Goal: Information Seeking & Learning: Find specific fact

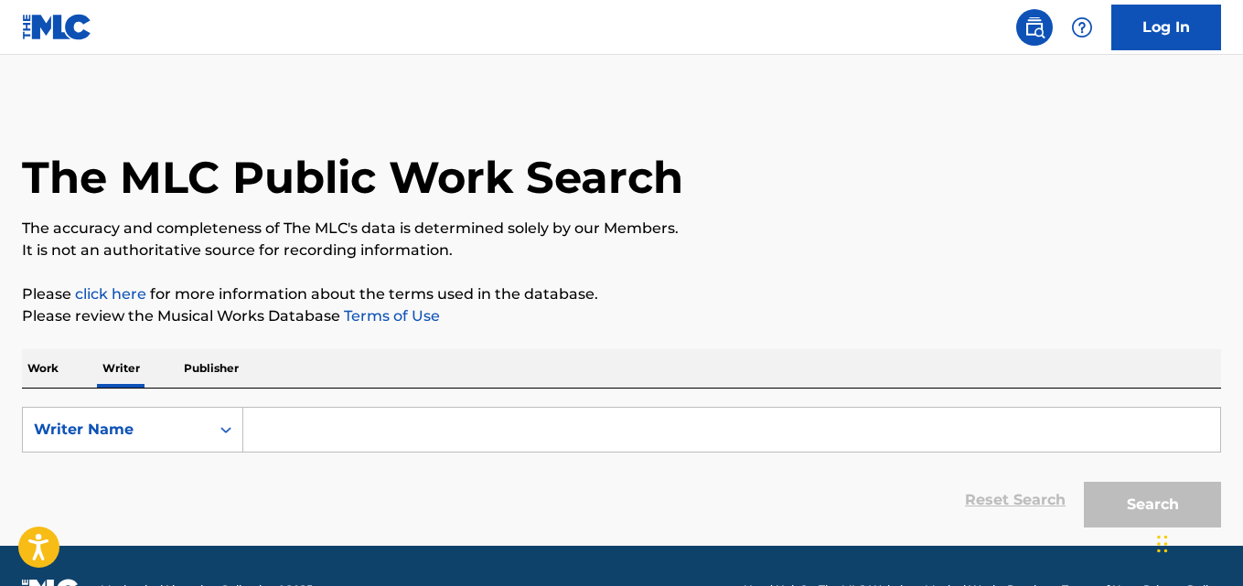
click at [350, 428] on input "Search Form" at bounding box center [731, 430] width 977 height 44
paste input "NAUGHTON ELIJAH"
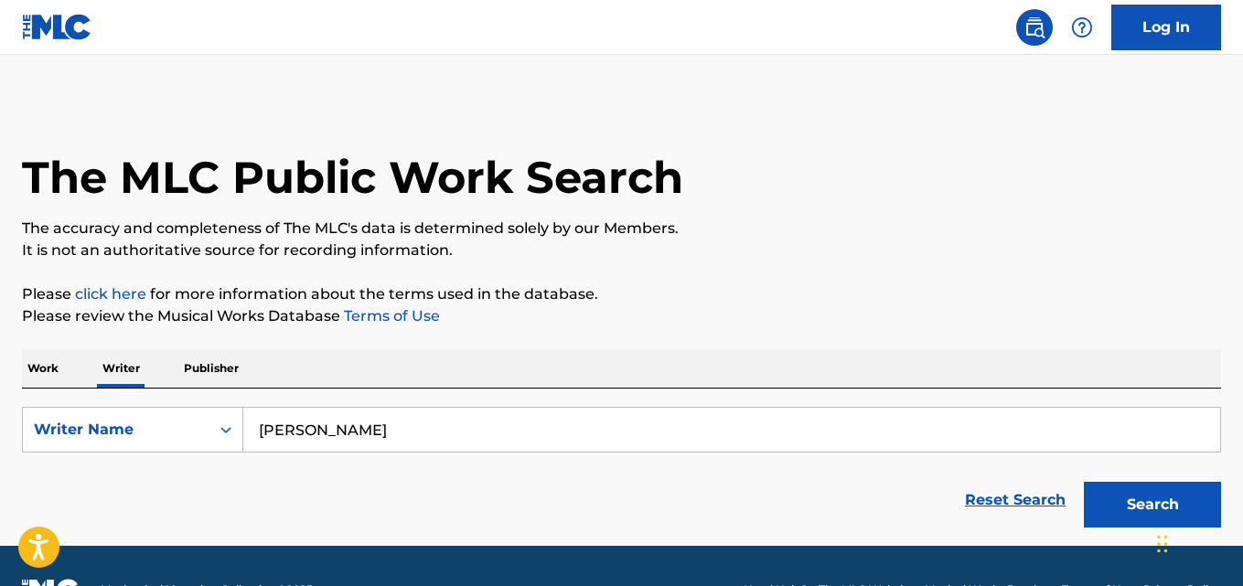
type input "NAUGHTON ELIJAH"
click at [1171, 493] on button "Search" at bounding box center [1152, 505] width 137 height 46
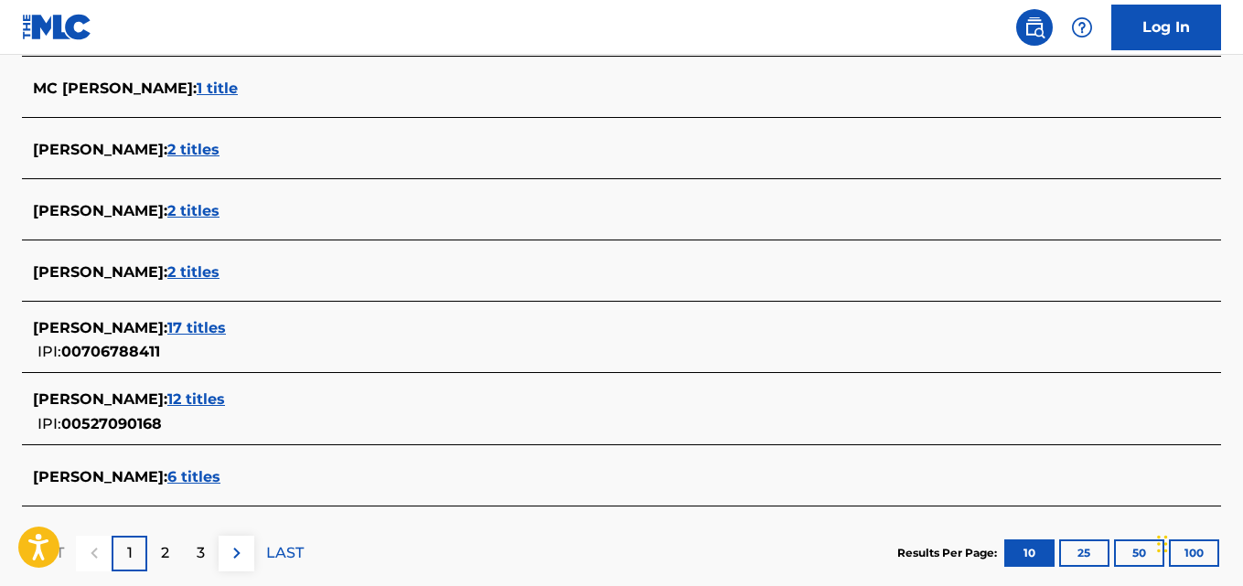
scroll to position [705, 0]
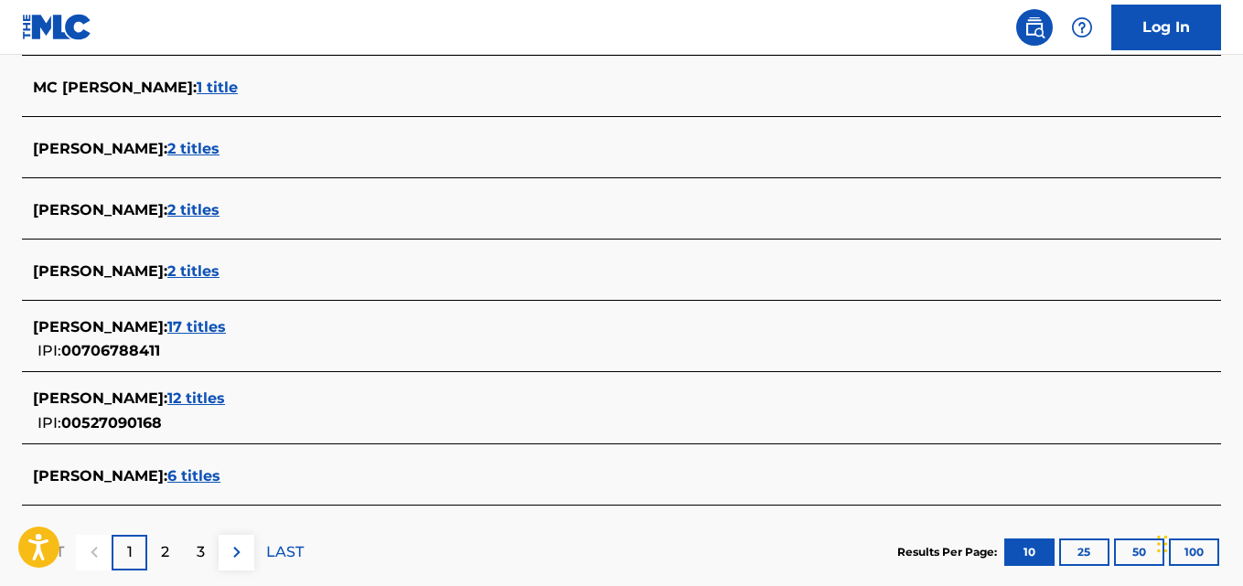
click at [303, 489] on div "ELIJAH NAUGHTON : 6 titles" at bounding box center [598, 478] width 1130 height 25
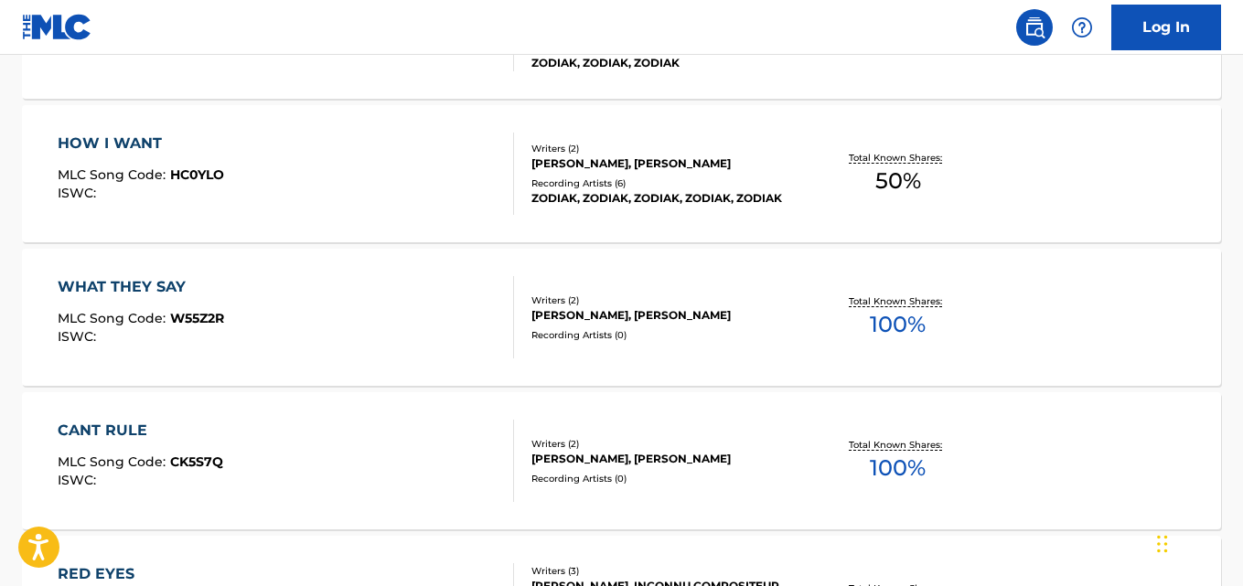
click at [1086, 331] on div "WHAT THEY SAY MLC Song Code : W55Z2R ISWC : Writers ( 2 ) ELIJAH NAUGHTON, KIAN…" at bounding box center [621, 317] width 1199 height 137
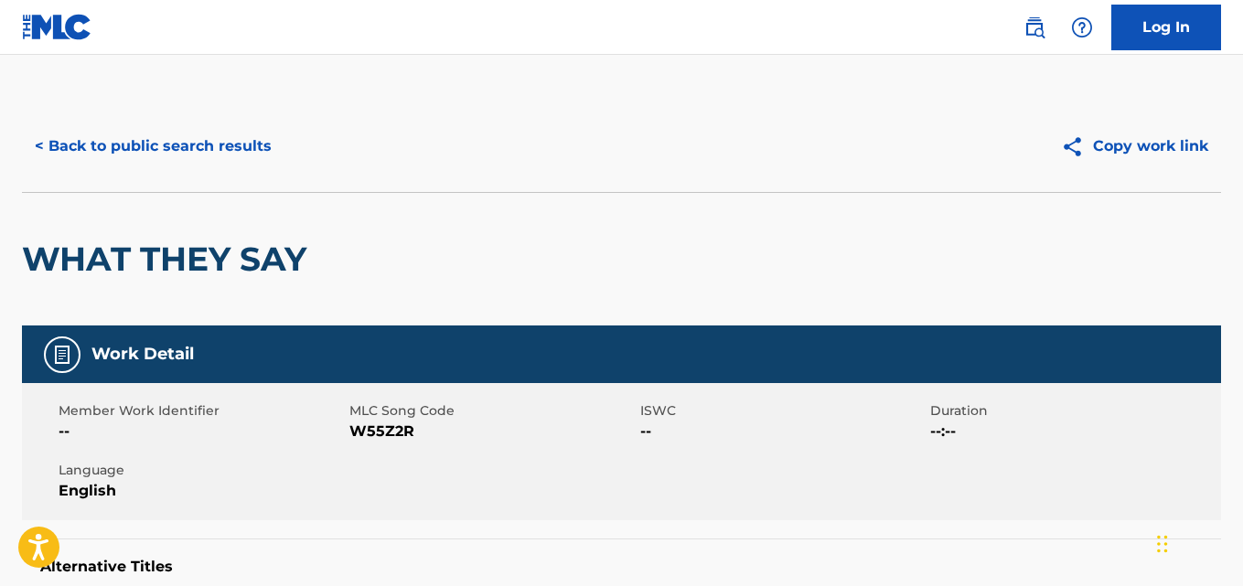
click at [274, 139] on button "< Back to public search results" at bounding box center [153, 147] width 263 height 46
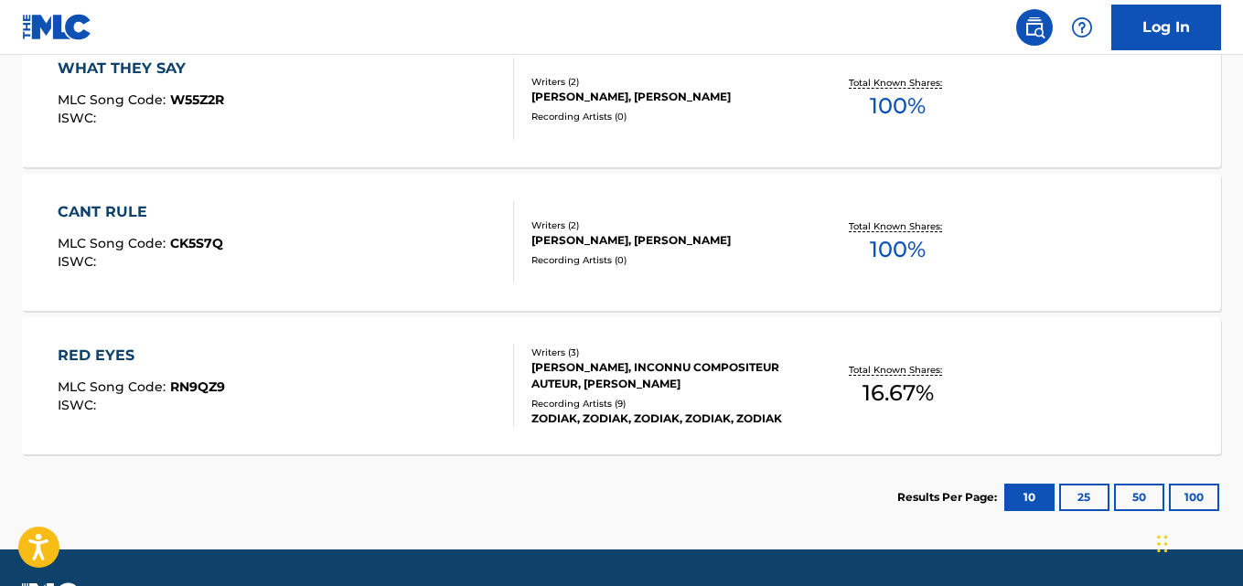
scroll to position [1070, 0]
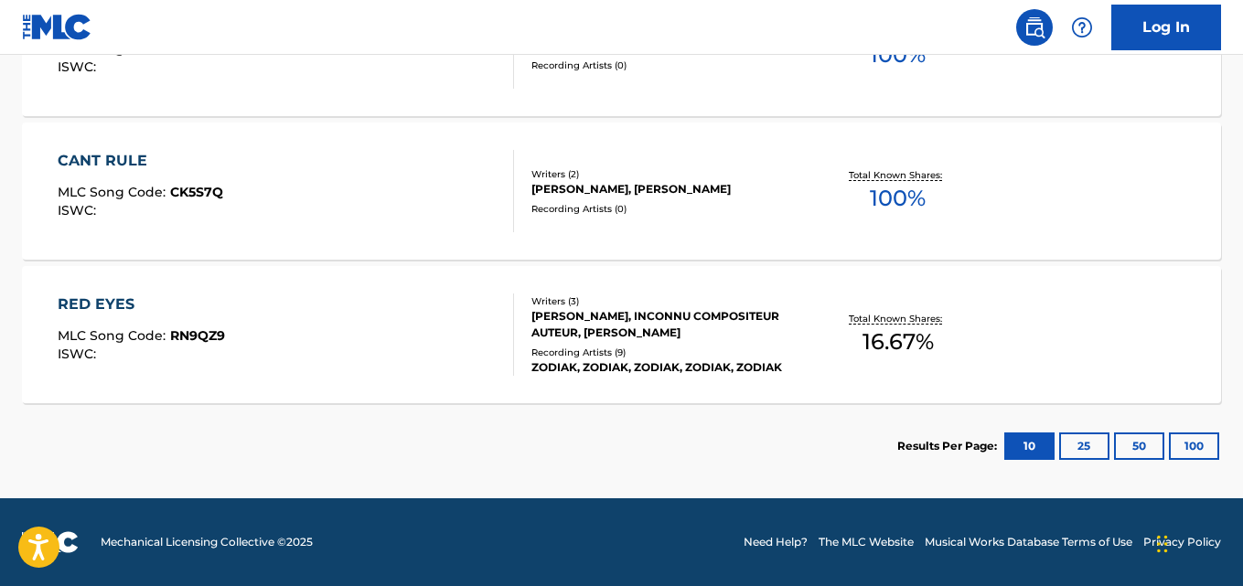
click at [833, 337] on div "Total Known Shares: 16.67 %" at bounding box center [898, 335] width 199 height 56
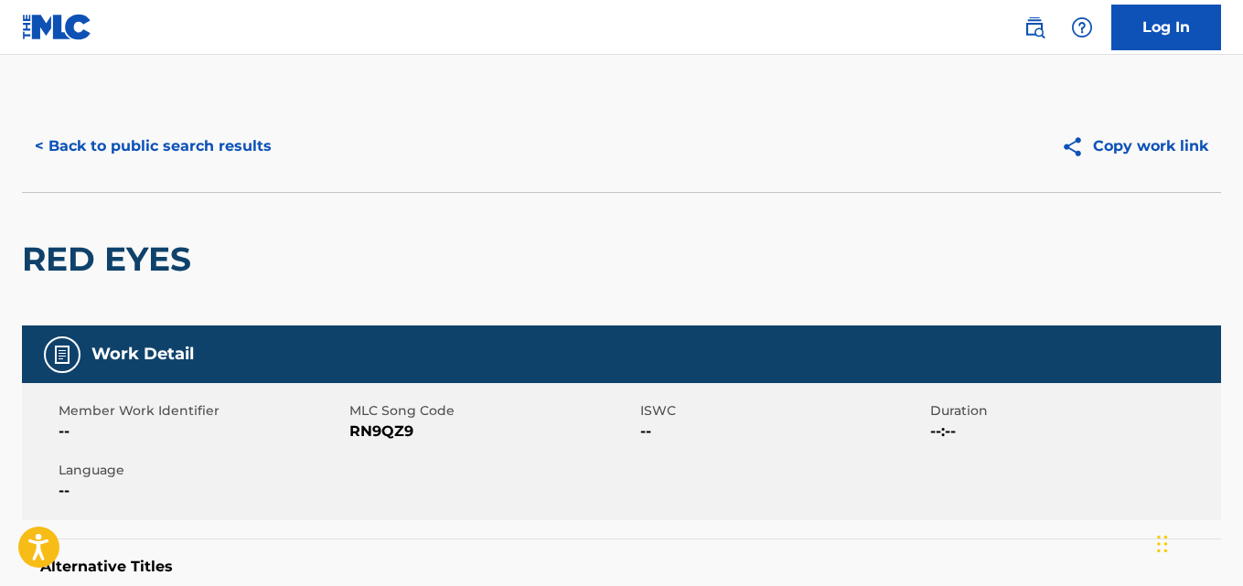
click at [274, 134] on button "< Back to public search results" at bounding box center [153, 147] width 263 height 46
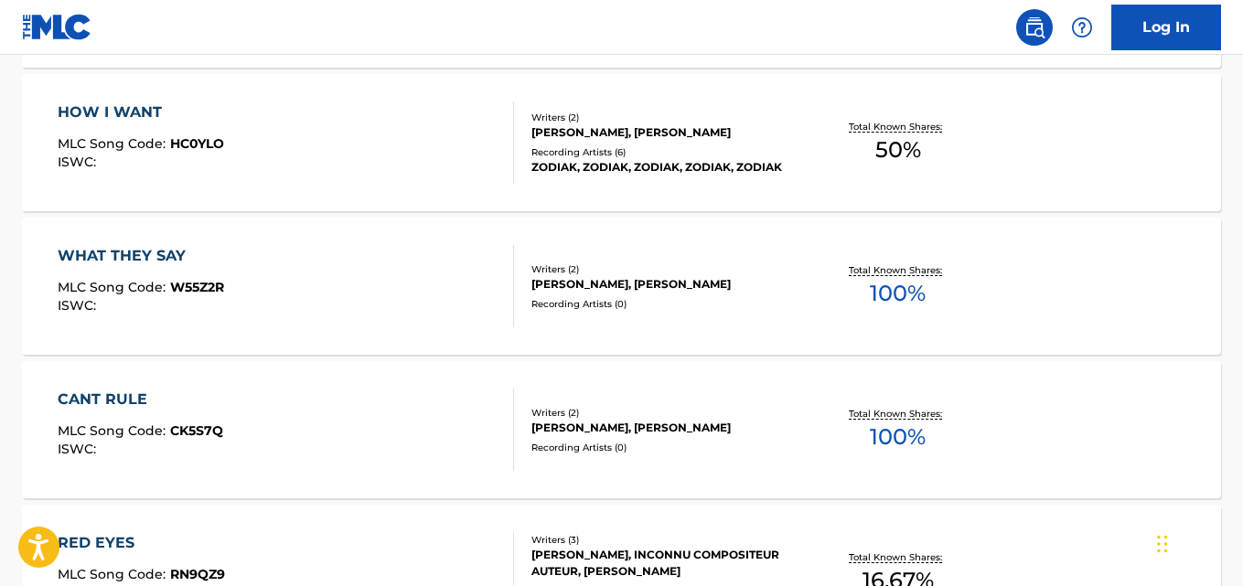
scroll to position [831, 0]
click at [832, 409] on div "Total Known Shares: 100 %" at bounding box center [898, 431] width 199 height 56
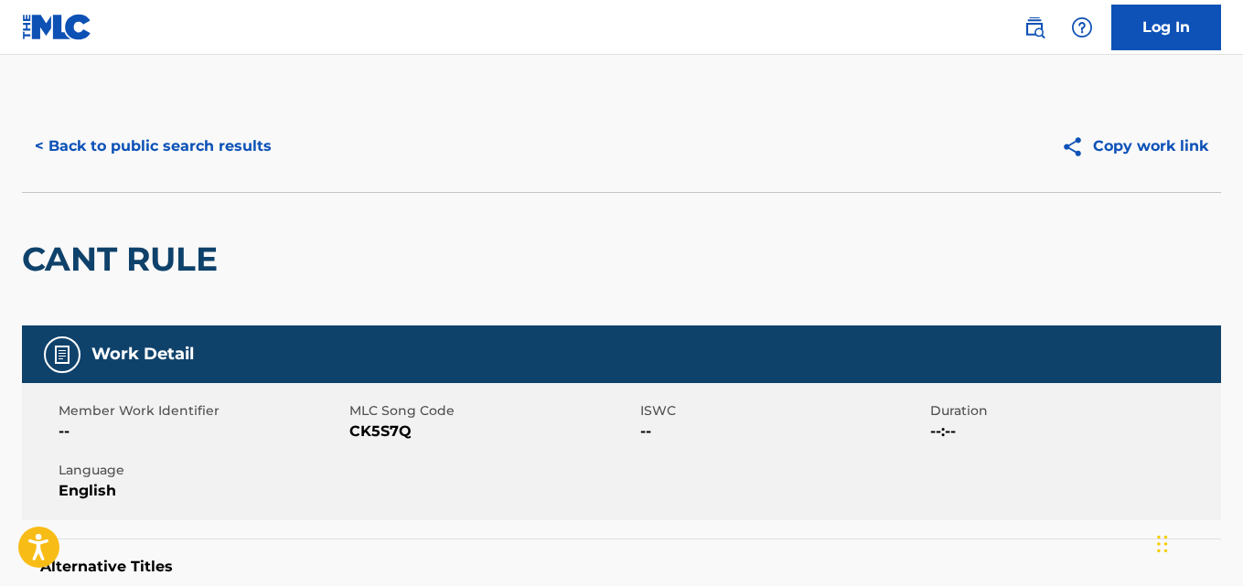
click at [253, 126] on button "< Back to public search results" at bounding box center [153, 147] width 263 height 46
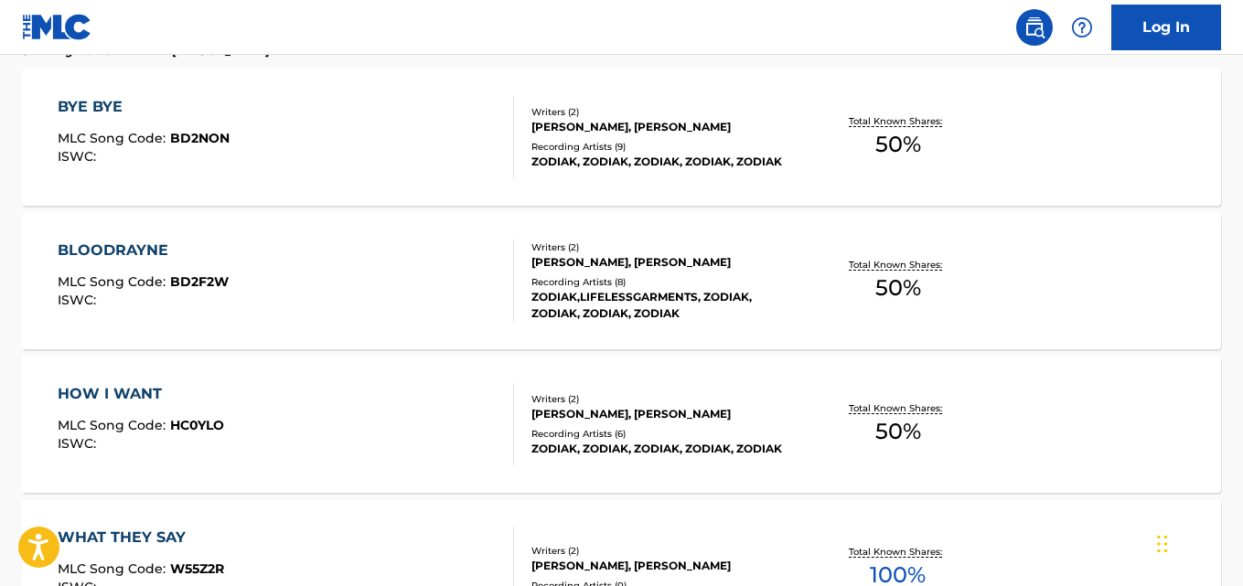
scroll to position [553, 0]
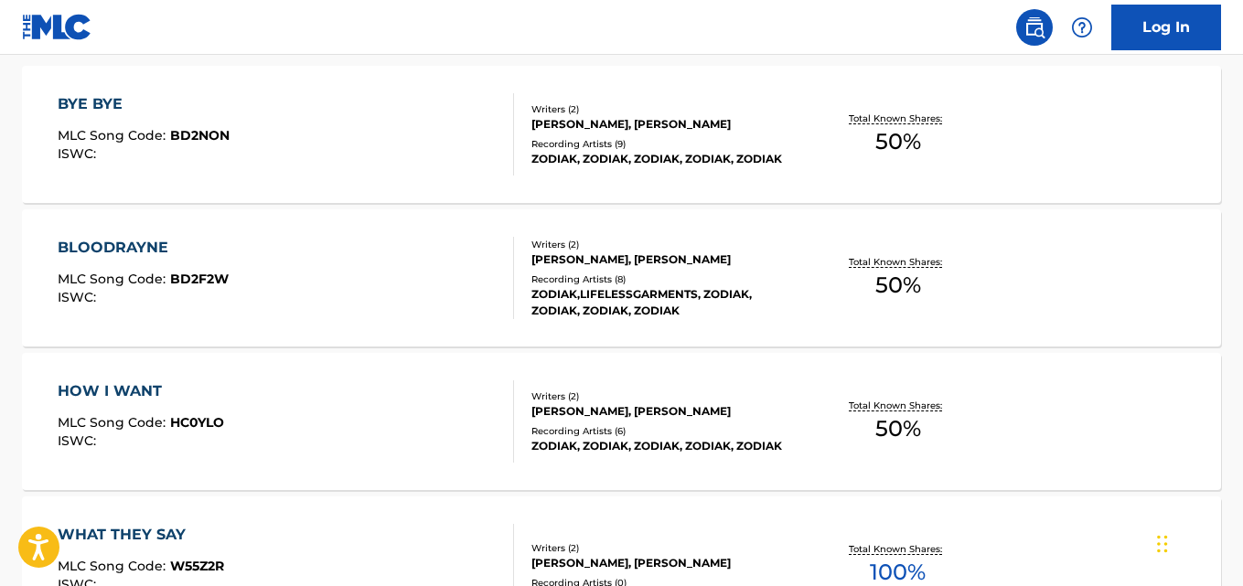
click at [880, 263] on p "Total Known Shares:" at bounding box center [898, 262] width 98 height 14
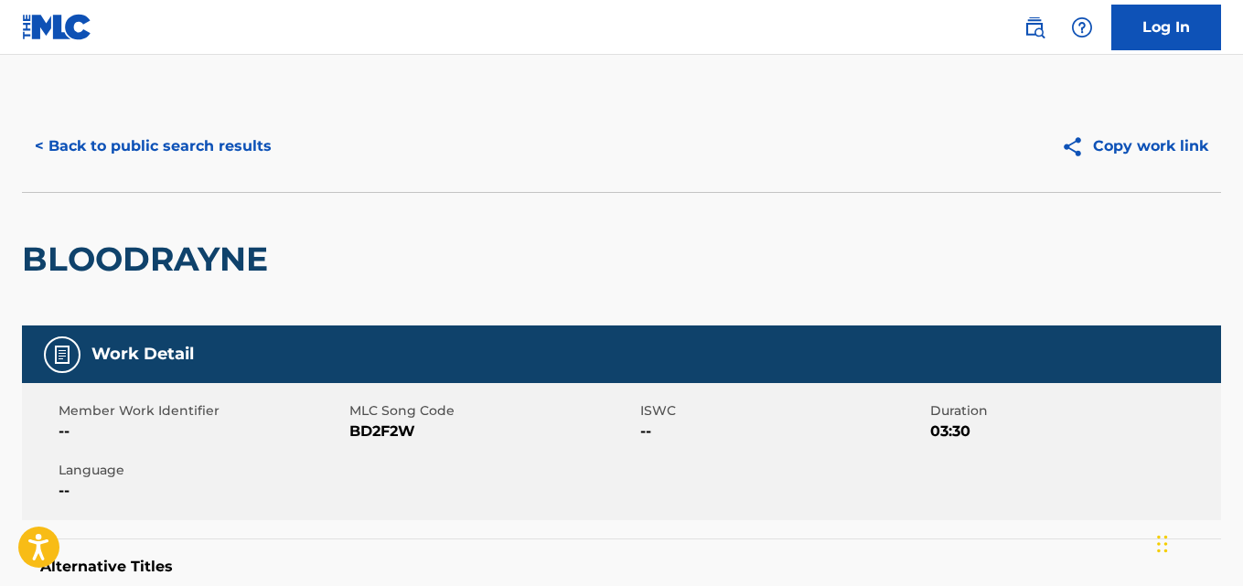
click at [228, 137] on button "< Back to public search results" at bounding box center [153, 147] width 263 height 46
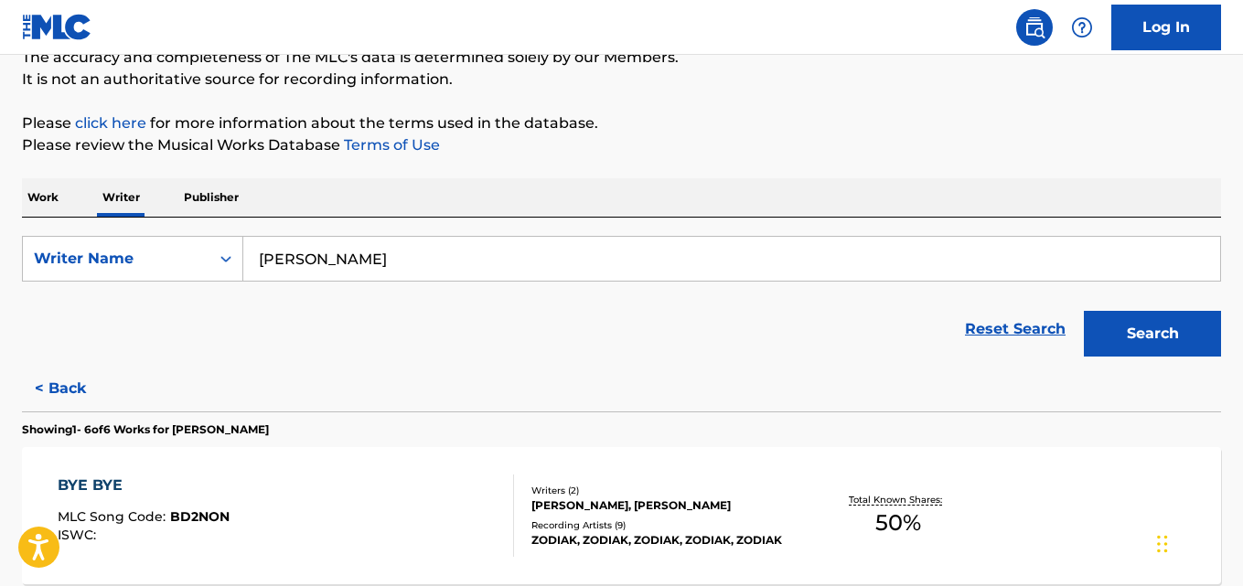
click at [88, 393] on button "< Back" at bounding box center [77, 389] width 110 height 46
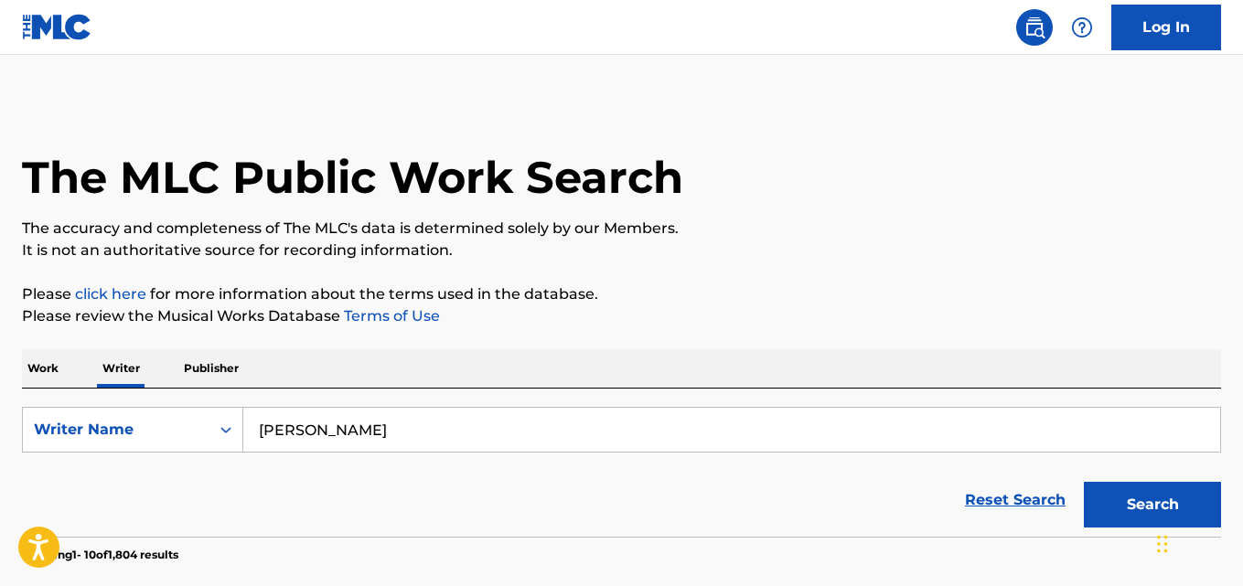
click at [385, 430] on input "NAUGHTON ELIJAH" at bounding box center [731, 430] width 977 height 44
paste input "the shloka"
type input "the shloka"
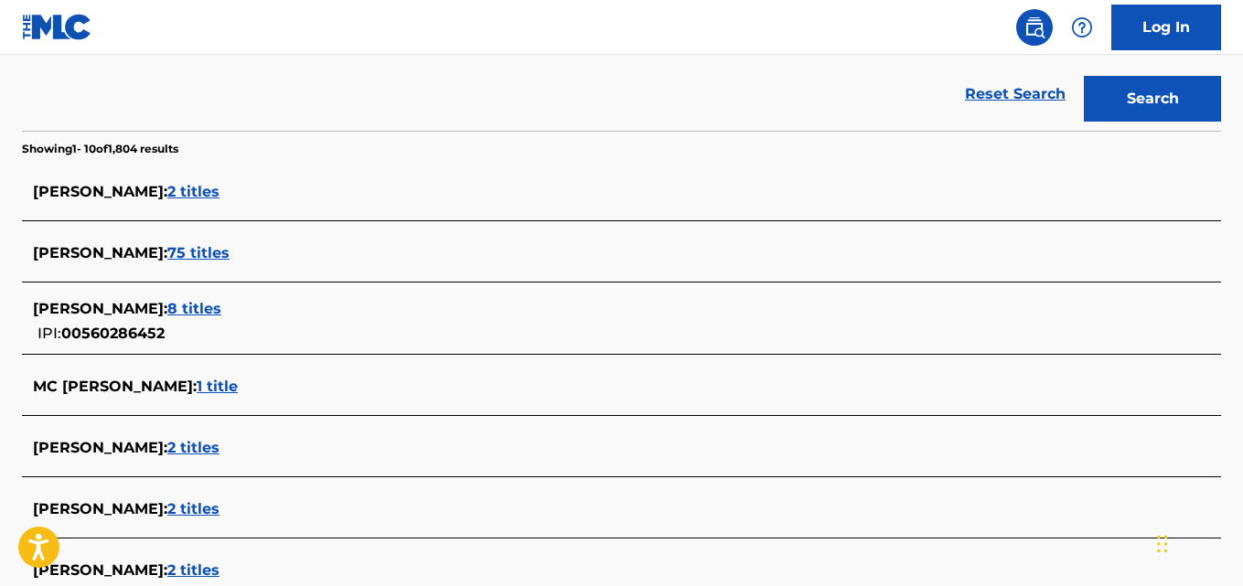
scroll to position [440, 0]
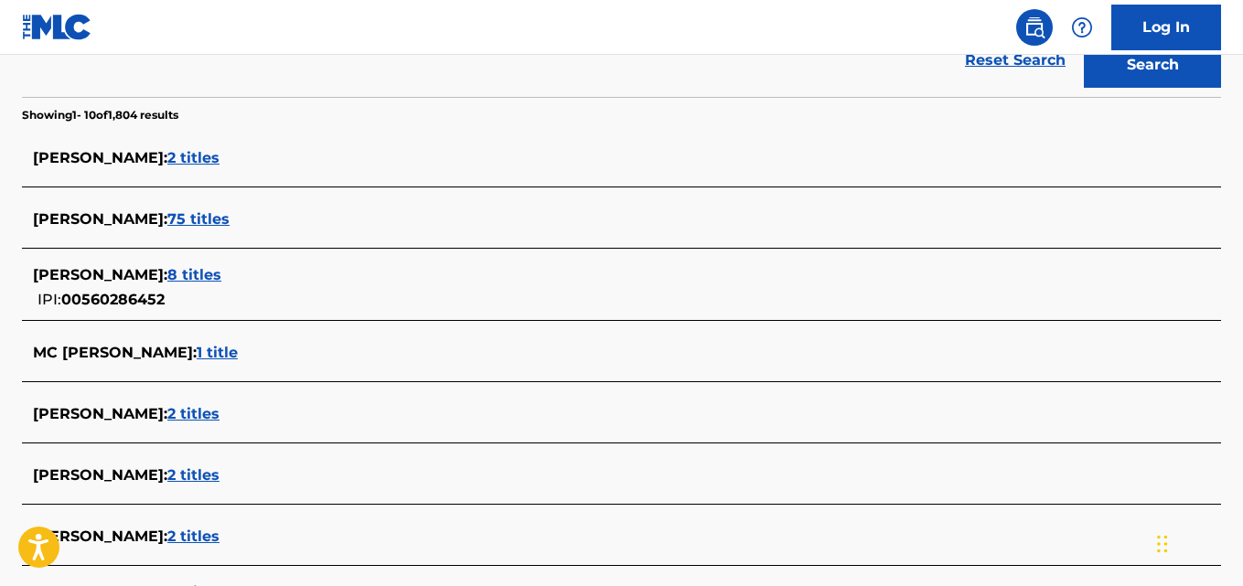
click at [1126, 79] on button "Search" at bounding box center [1152, 65] width 137 height 46
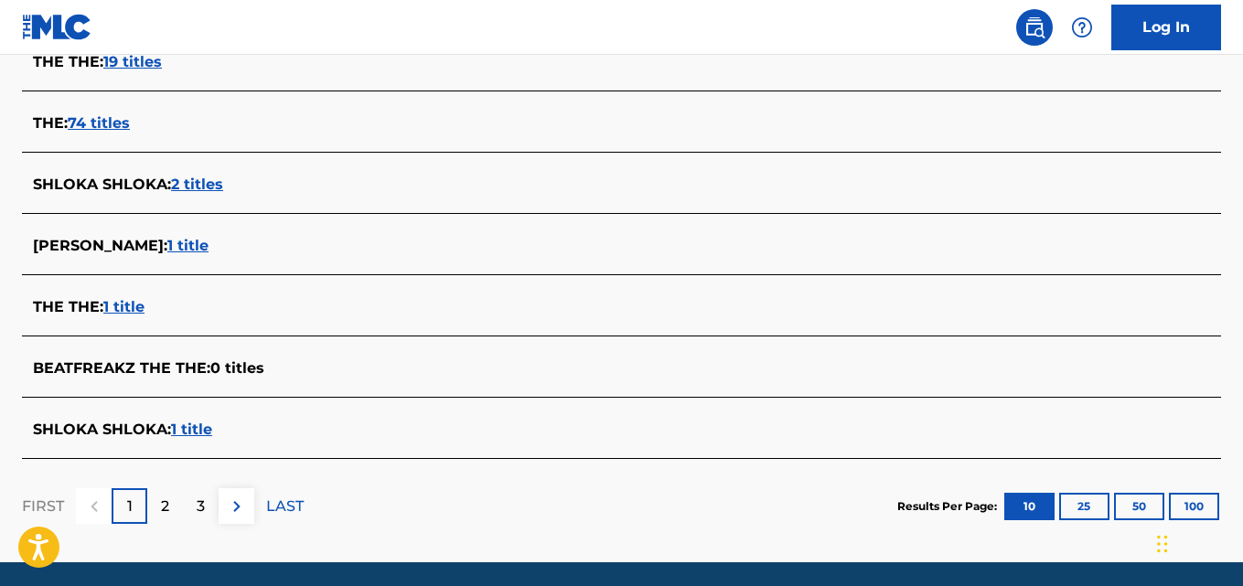
scroll to position [731, 0]
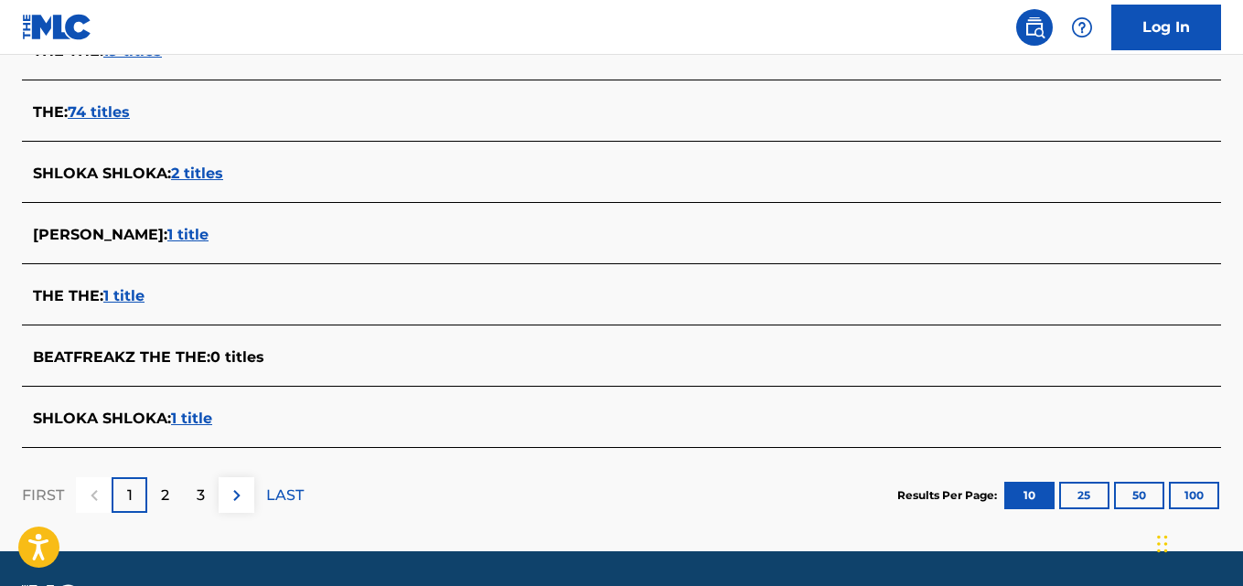
click at [227, 168] on div "SHLOKA SHLOKA : 2 titles" at bounding box center [598, 174] width 1130 height 22
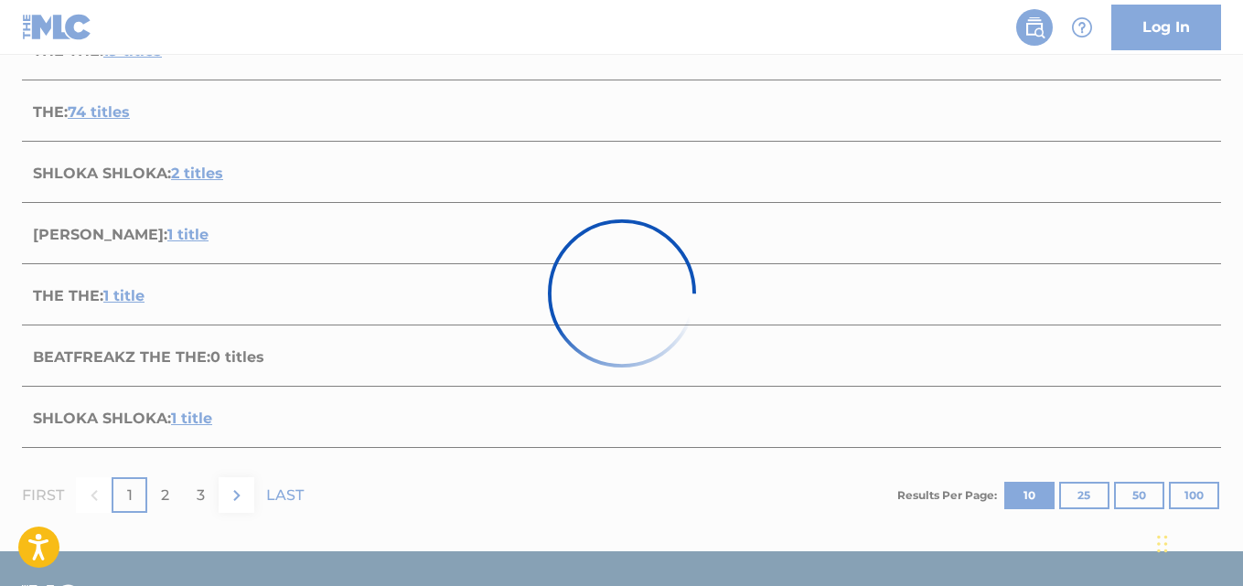
scroll to position [496, 0]
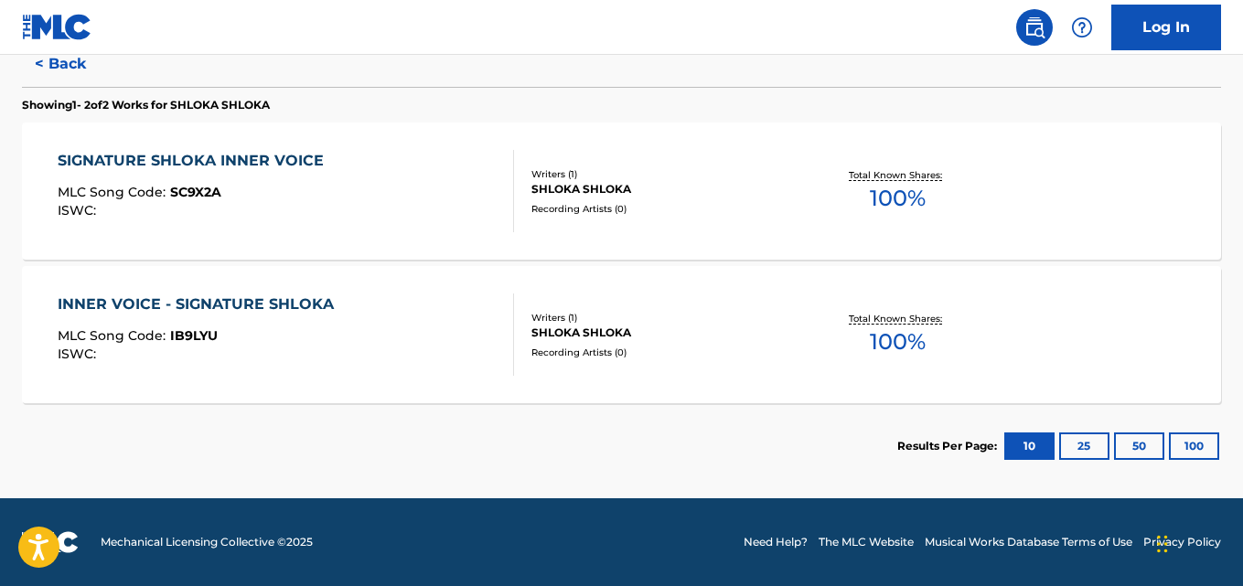
click at [546, 353] on div "Recording Artists ( 0 )" at bounding box center [665, 353] width 267 height 14
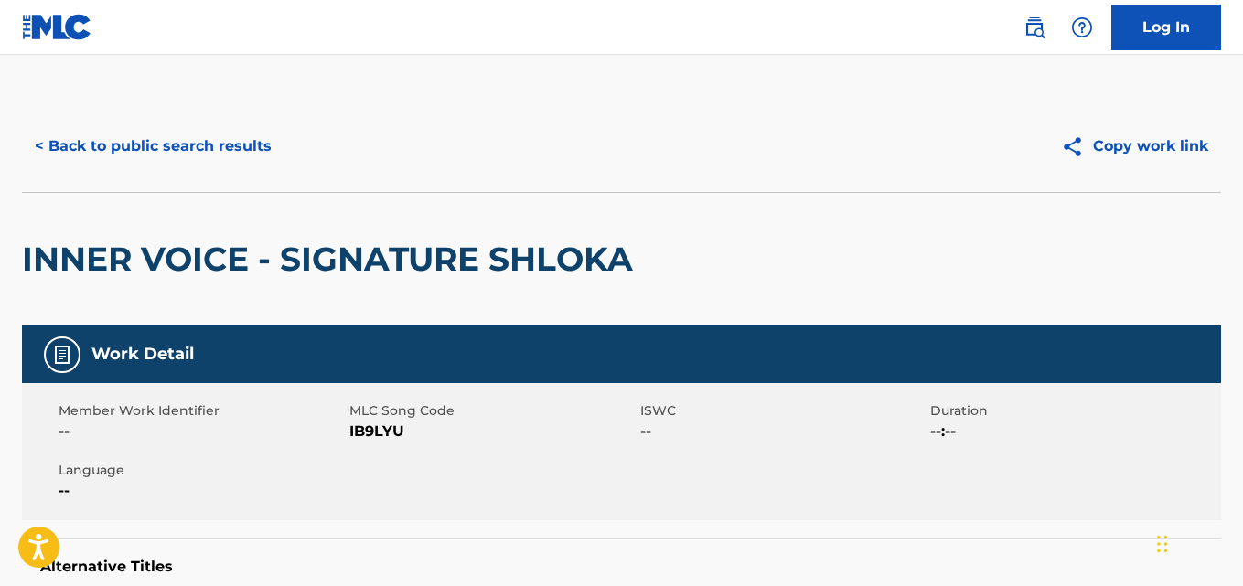
click at [250, 133] on button "< Back to public search results" at bounding box center [153, 147] width 263 height 46
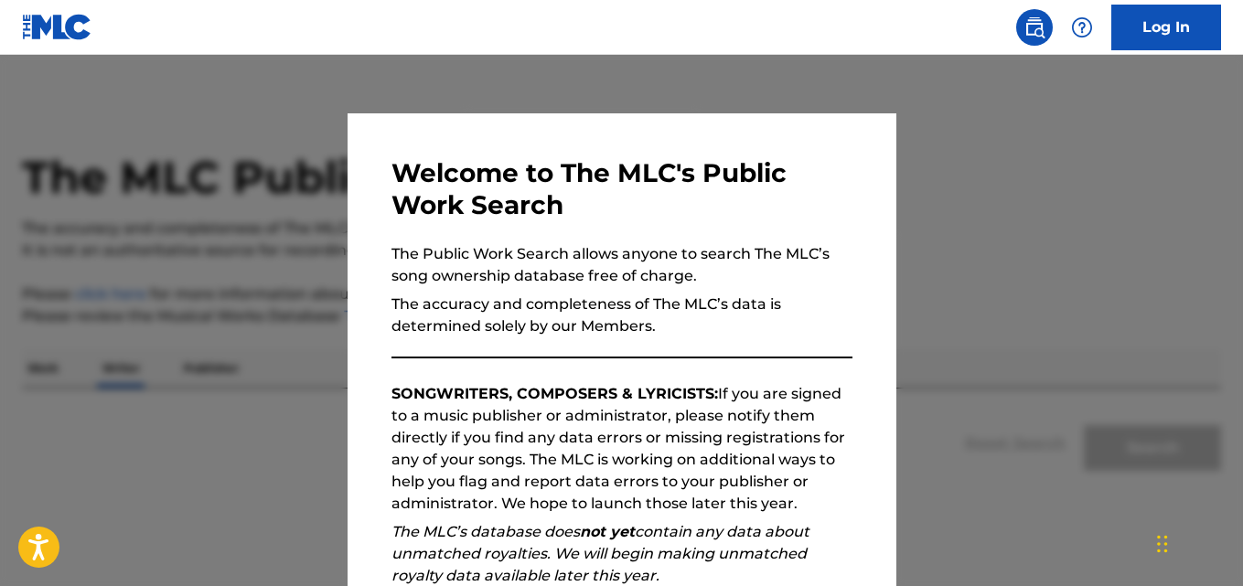
scroll to position [103, 0]
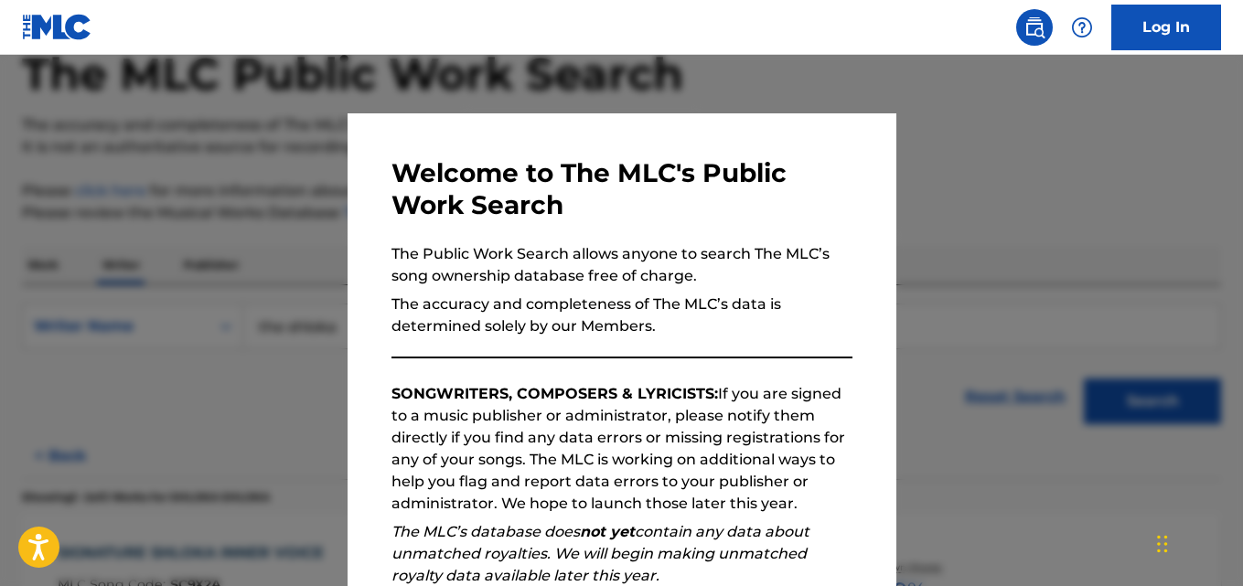
click at [240, 407] on div at bounding box center [621, 348] width 1243 height 586
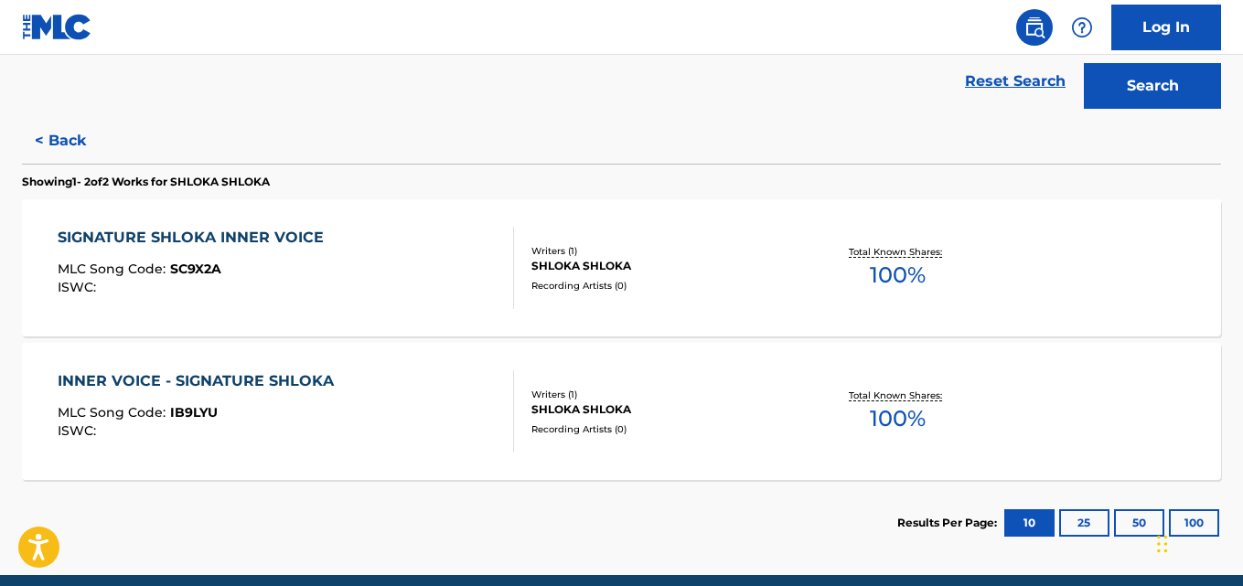
scroll to position [422, 0]
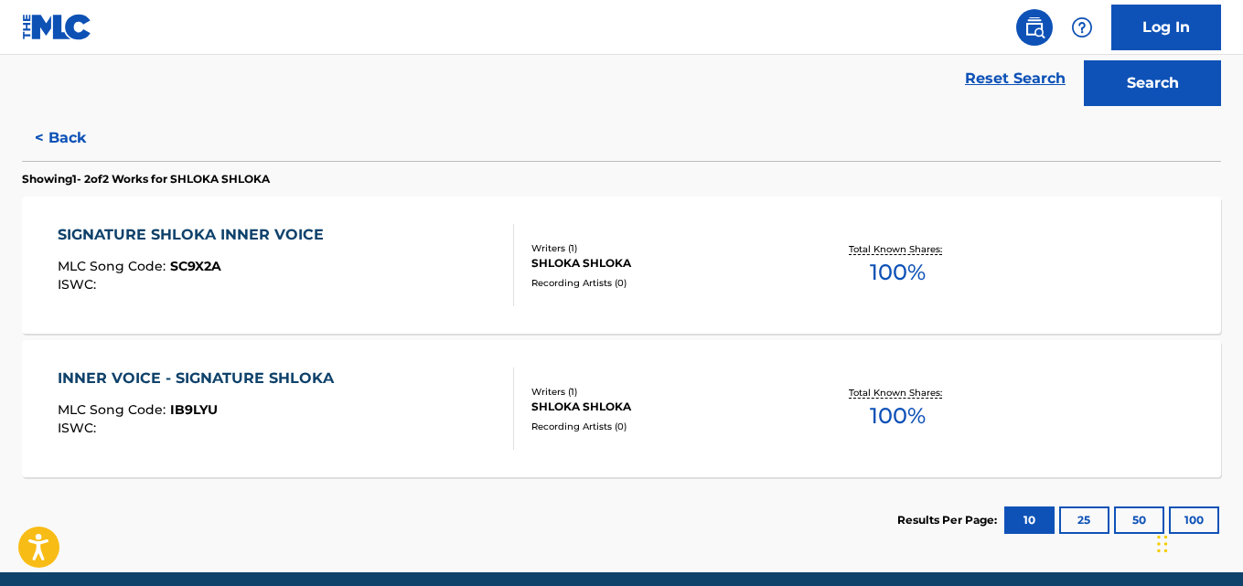
click at [91, 154] on button "< Back" at bounding box center [77, 138] width 110 height 46
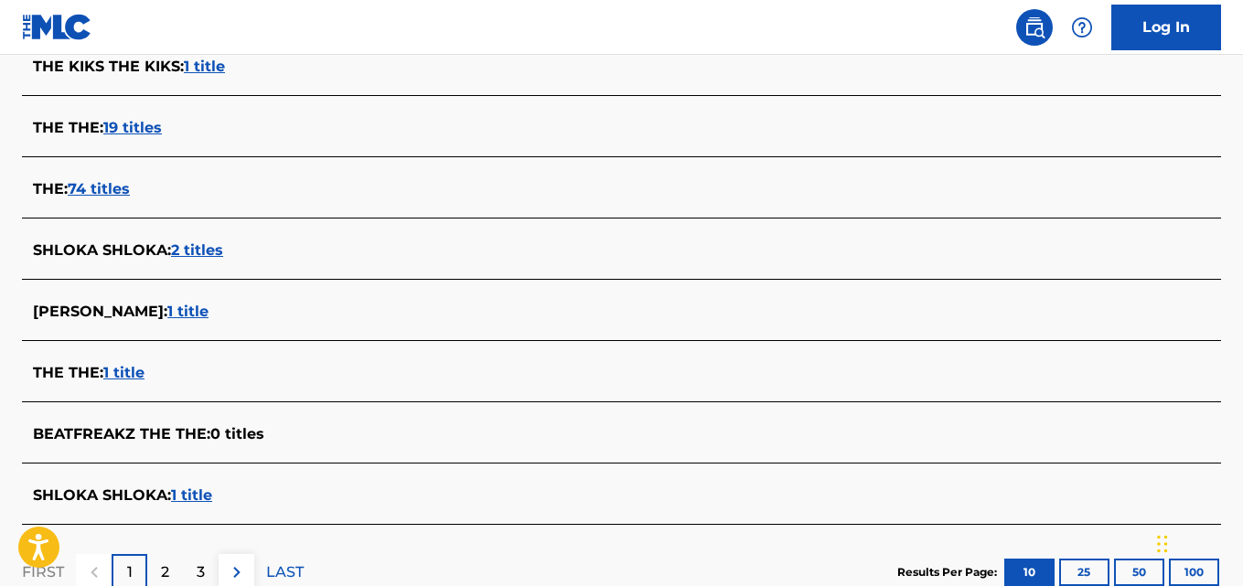
scroll to position [665, 0]
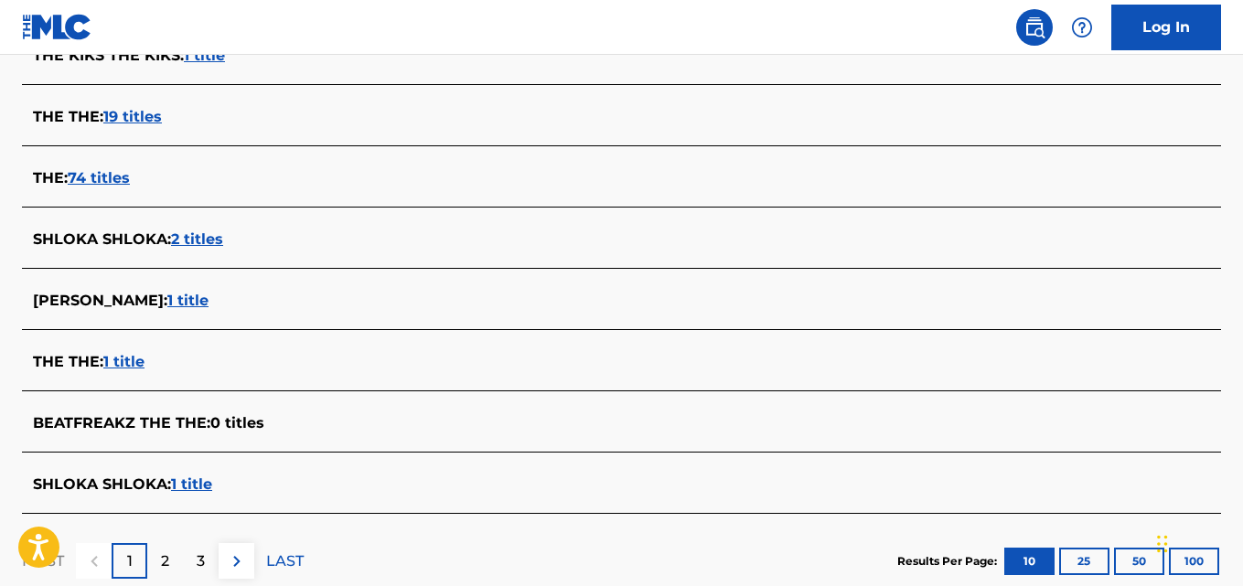
click at [209, 488] on span "1 title" at bounding box center [191, 484] width 41 height 17
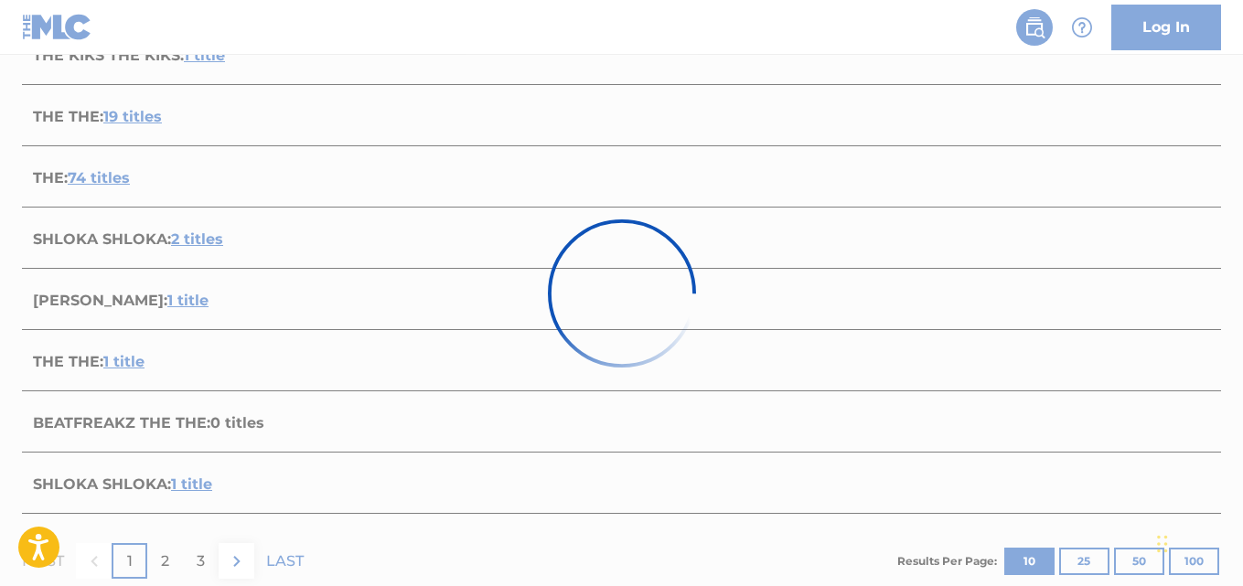
scroll to position [352, 0]
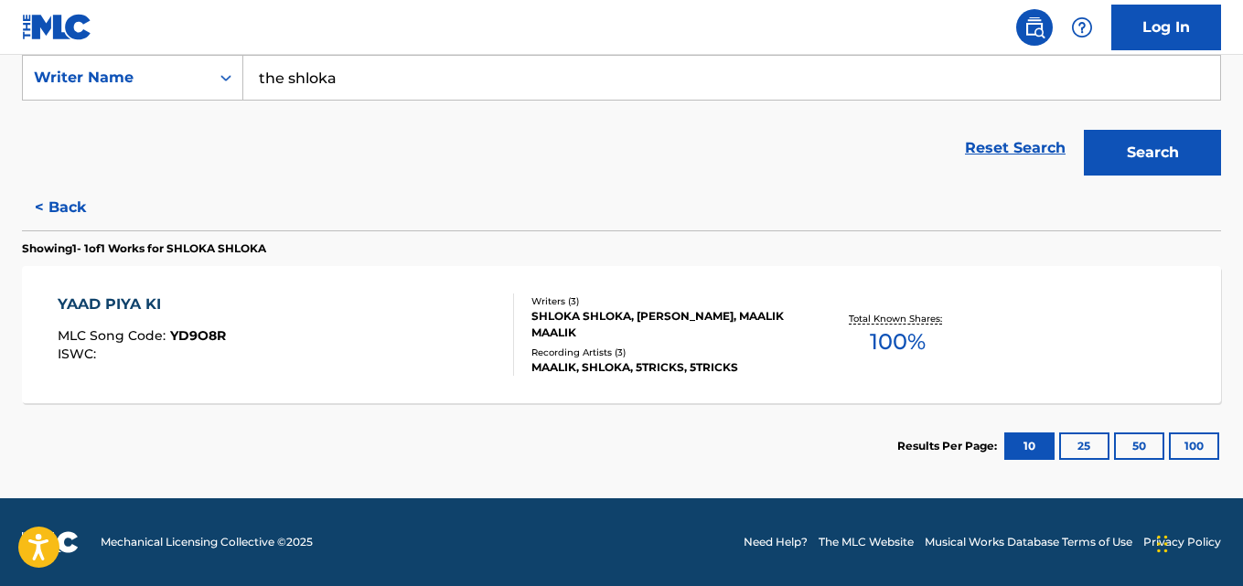
click at [711, 319] on div "SHLOKA SHLOKA, RUDR RUDR, MAALIK MAALIK" at bounding box center [665, 324] width 267 height 33
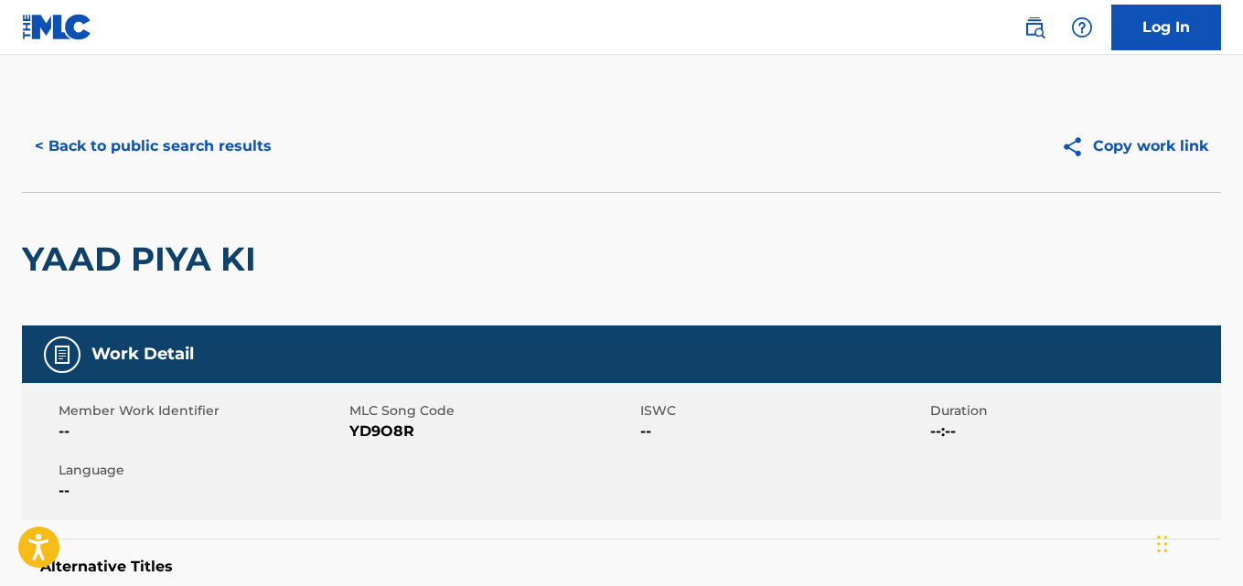
click at [149, 148] on button "< Back to public search results" at bounding box center [153, 147] width 263 height 46
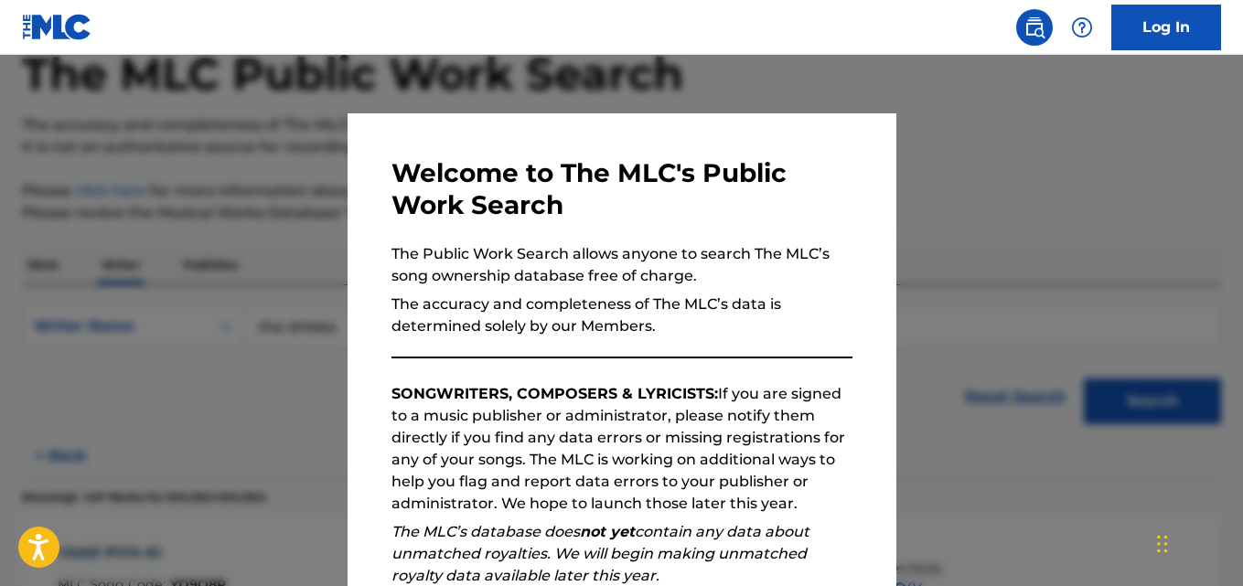
click at [226, 375] on div at bounding box center [621, 348] width 1243 height 586
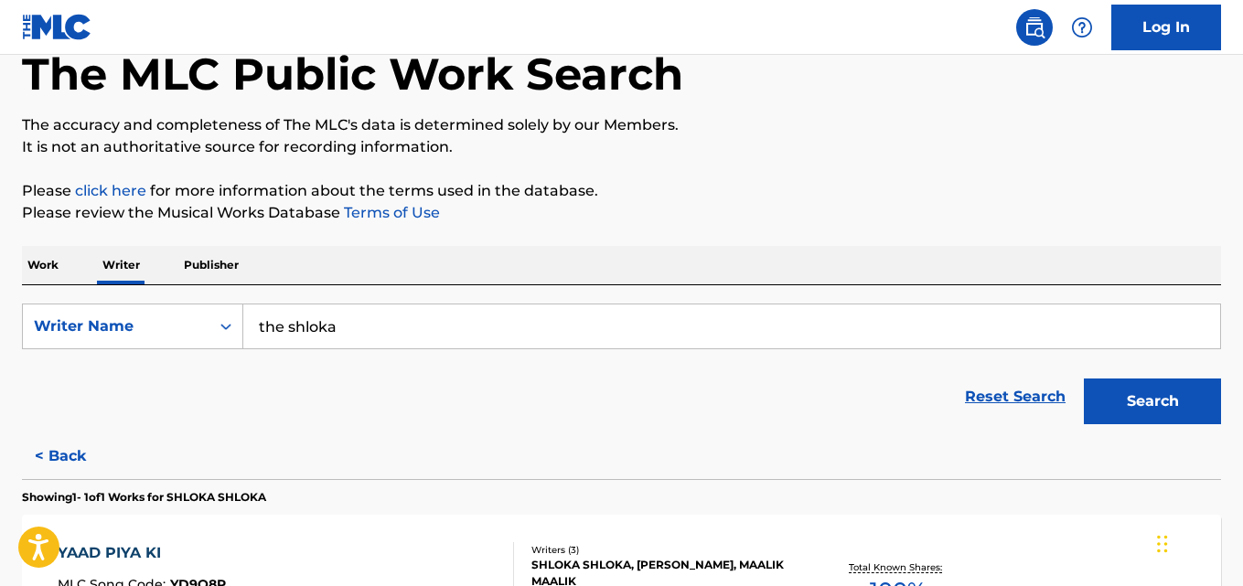
click at [386, 328] on input "the shloka" at bounding box center [731, 327] width 977 height 44
paste input "Denzel Rae Don Curry"
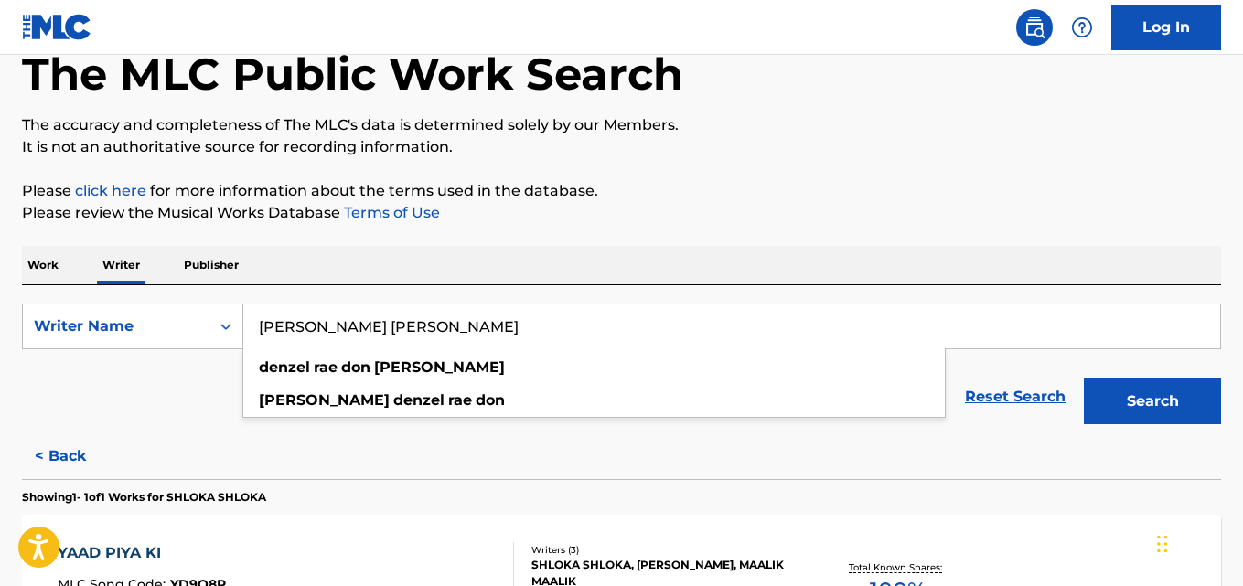
type input "Denzel Rae Don Curry"
click at [1154, 386] on button "Search" at bounding box center [1152, 402] width 137 height 46
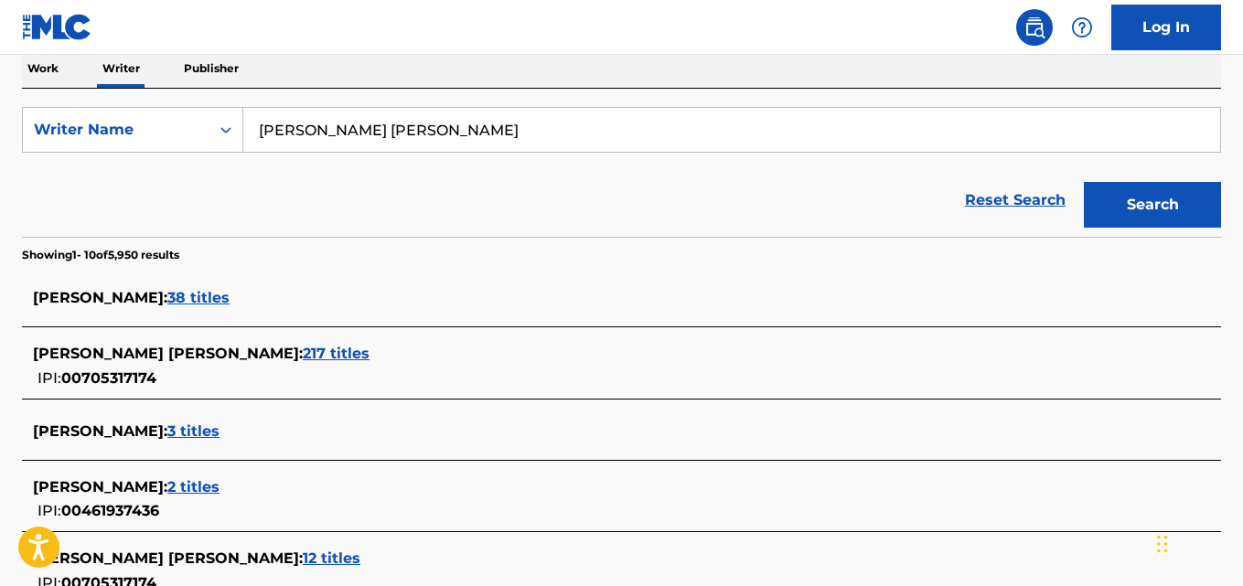
scroll to position [308, 0]
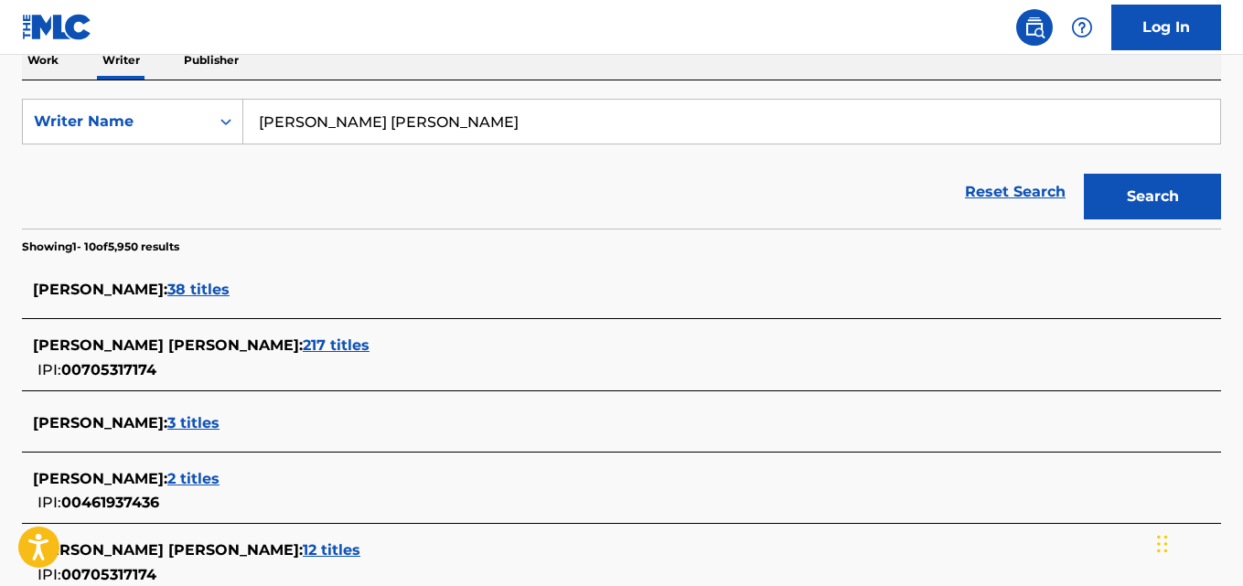
click at [307, 344] on div "DENZEL RAE DON CURRY : 217 titles" at bounding box center [598, 346] width 1130 height 22
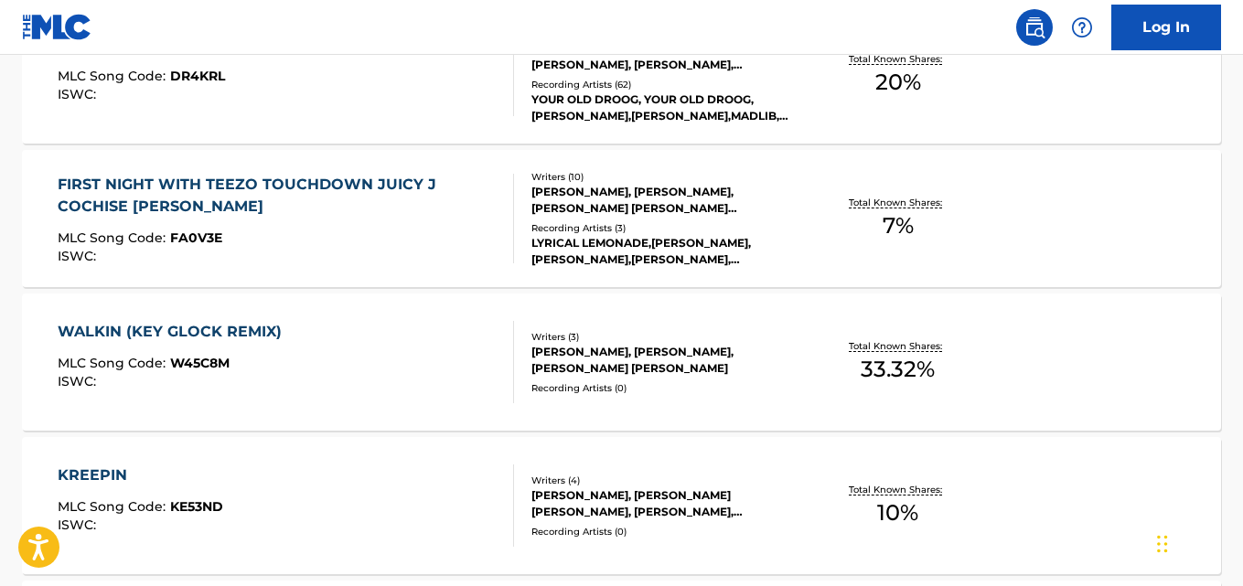
scroll to position [815, 0]
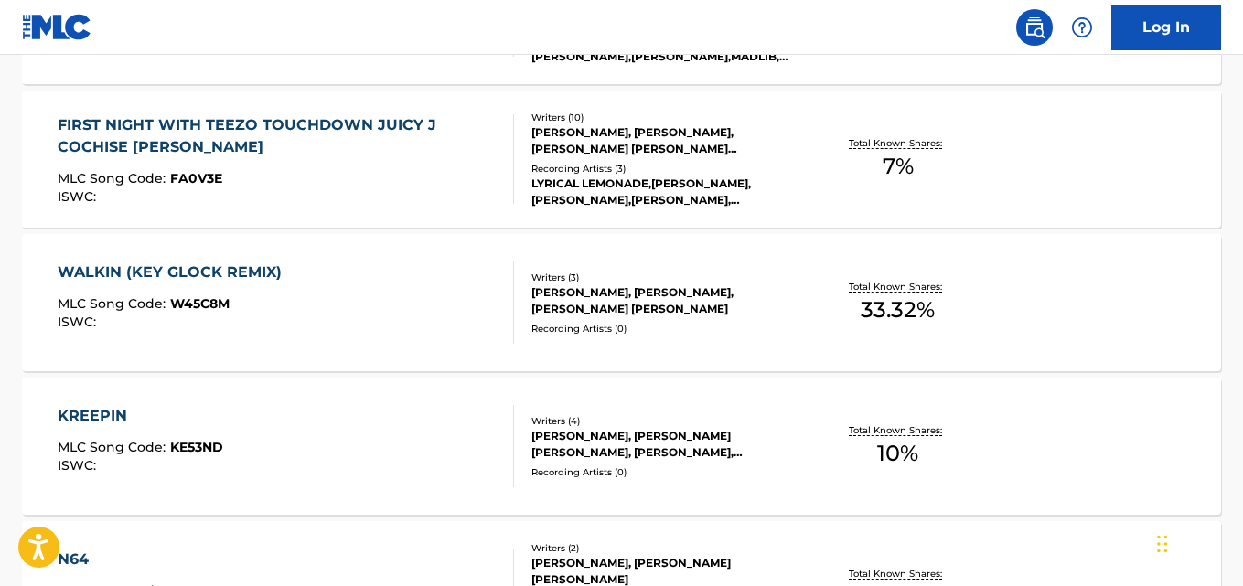
click at [825, 318] on div "Total Known Shares: 33.32 %" at bounding box center [898, 303] width 199 height 56
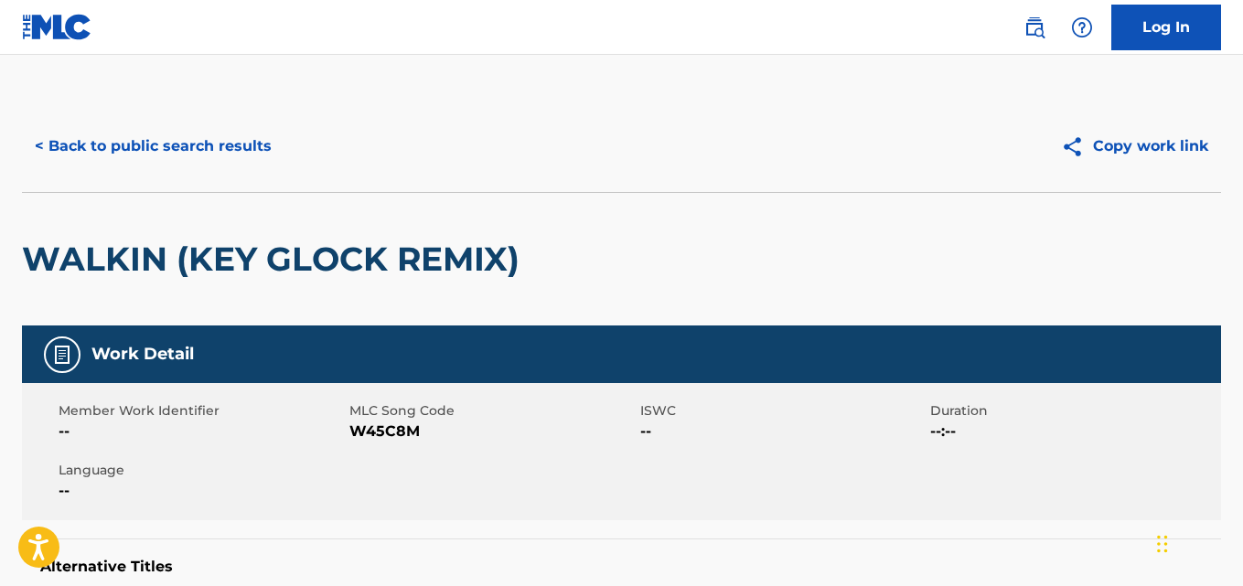
click at [202, 128] on button "< Back to public search results" at bounding box center [153, 147] width 263 height 46
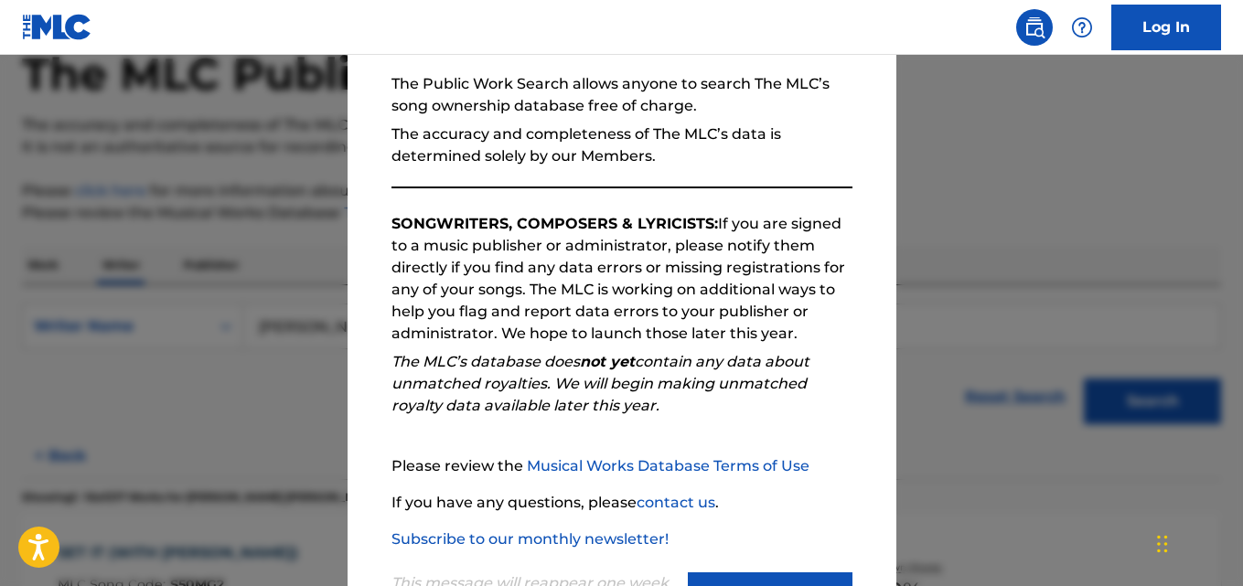
scroll to position [251, 0]
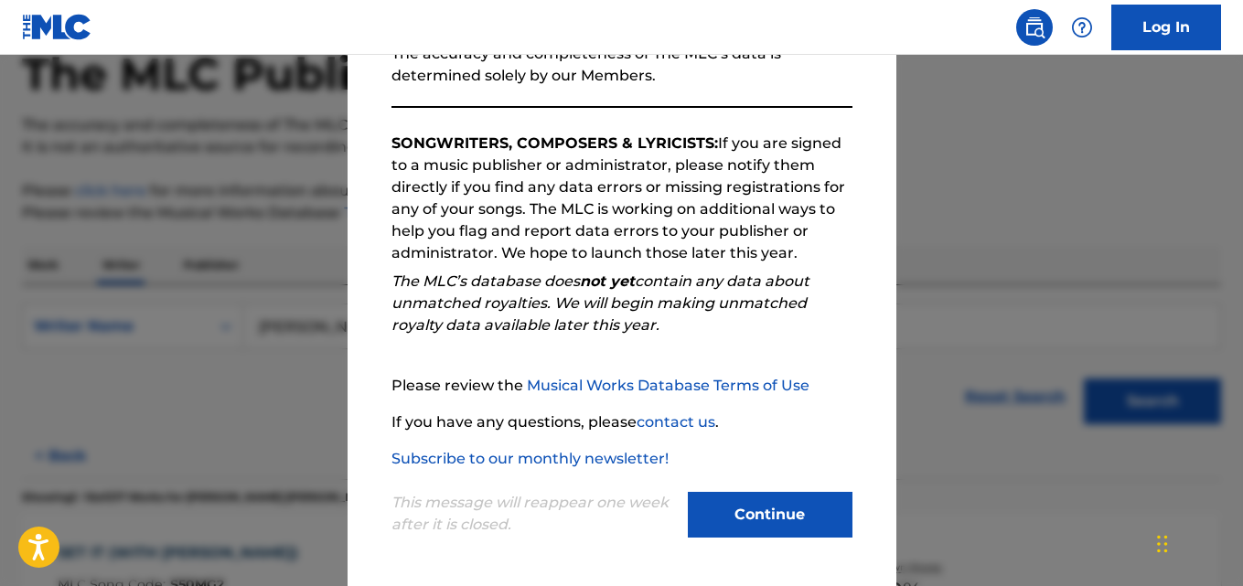
click at [782, 500] on button "Continue" at bounding box center [770, 515] width 165 height 46
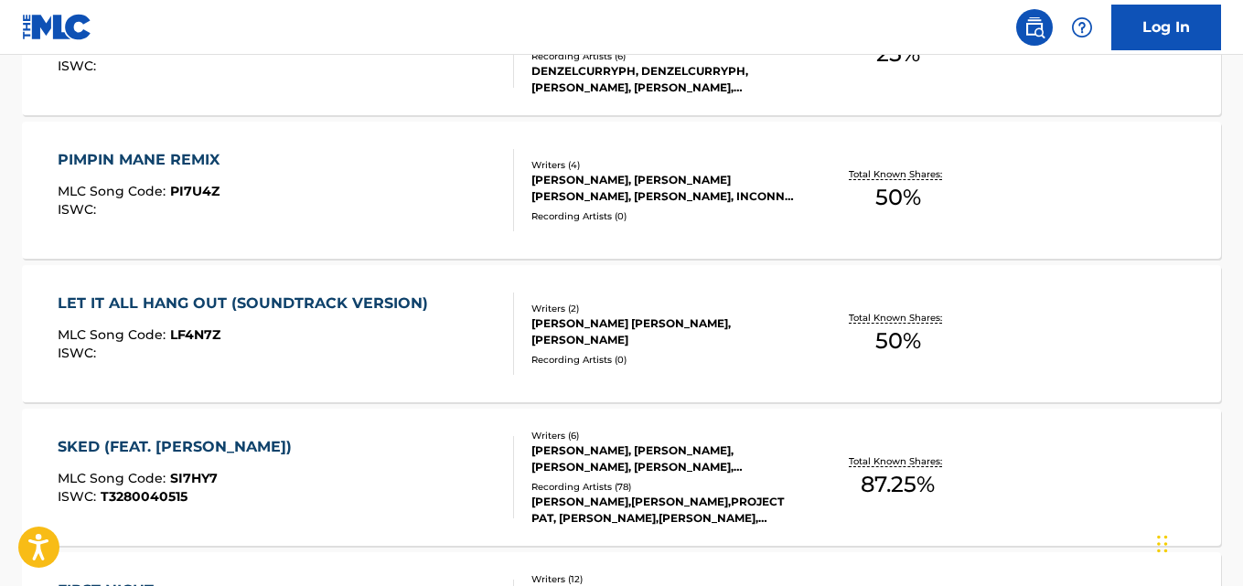
scroll to position [1408, 0]
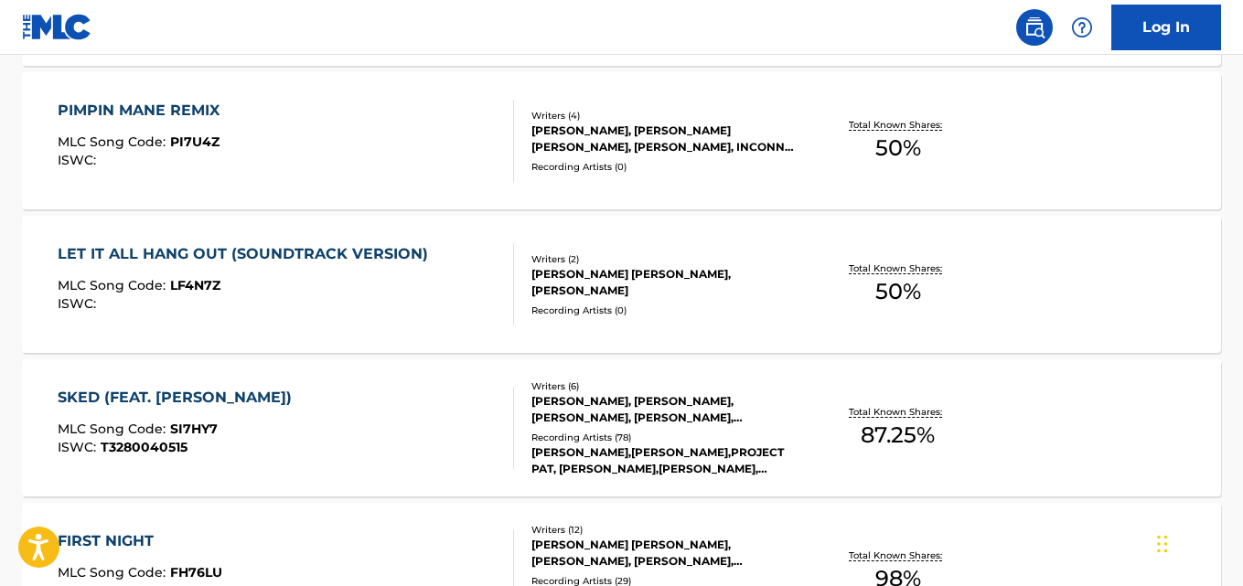
click at [1001, 281] on div "LET IT ALL HANG OUT (SOUNDTRACK VERSION) MLC Song Code : LF4N7Z ISWC : Writers …" at bounding box center [621, 284] width 1199 height 137
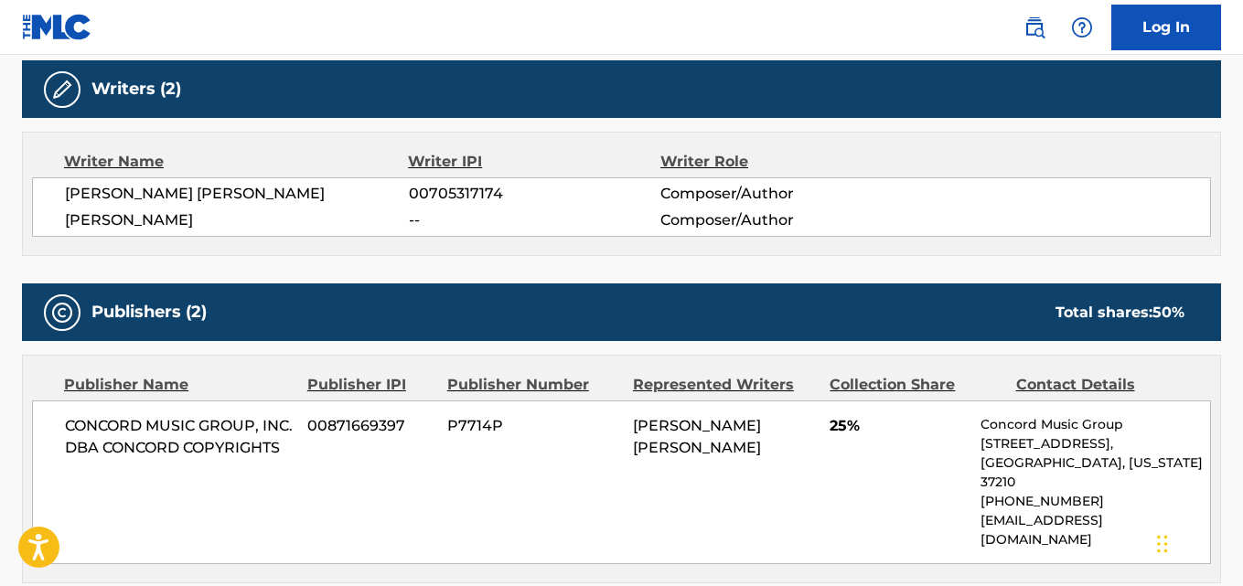
scroll to position [629, 0]
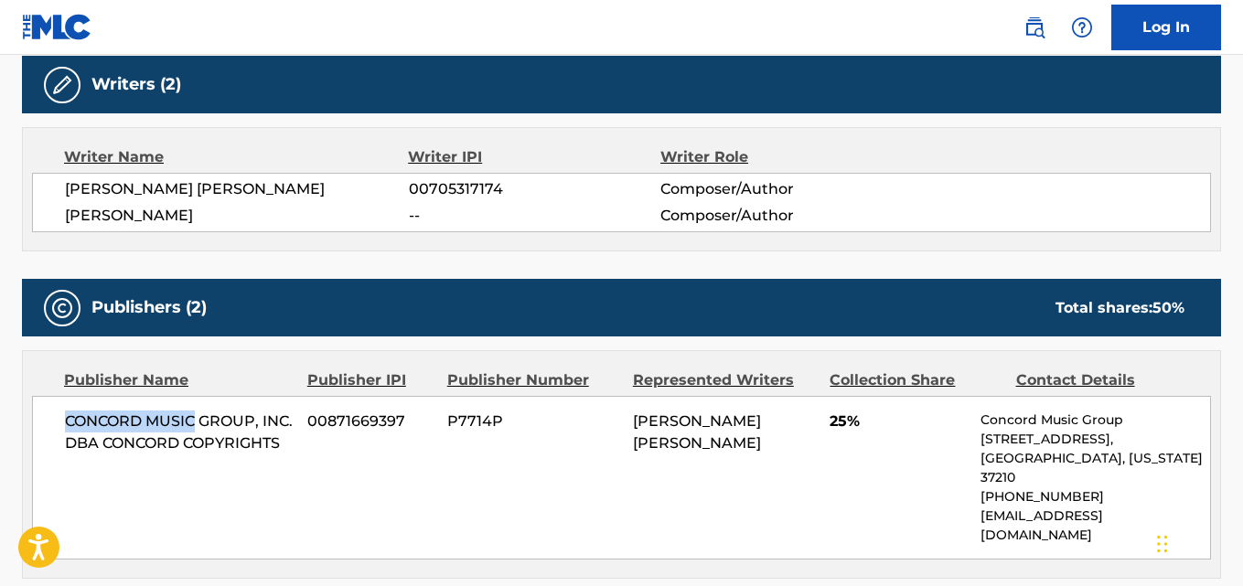
drag, startPoint x: 65, startPoint y: 411, endPoint x: 195, endPoint y: 406, distance: 130.0
click at [195, 406] on div "CONCORD MUSIC GROUP, INC. DBA CONCORD COPYRIGHTS 00871669397 P7714P DENZEL RAE …" at bounding box center [621, 478] width 1179 height 164
copy span "CONCORD MUSIC"
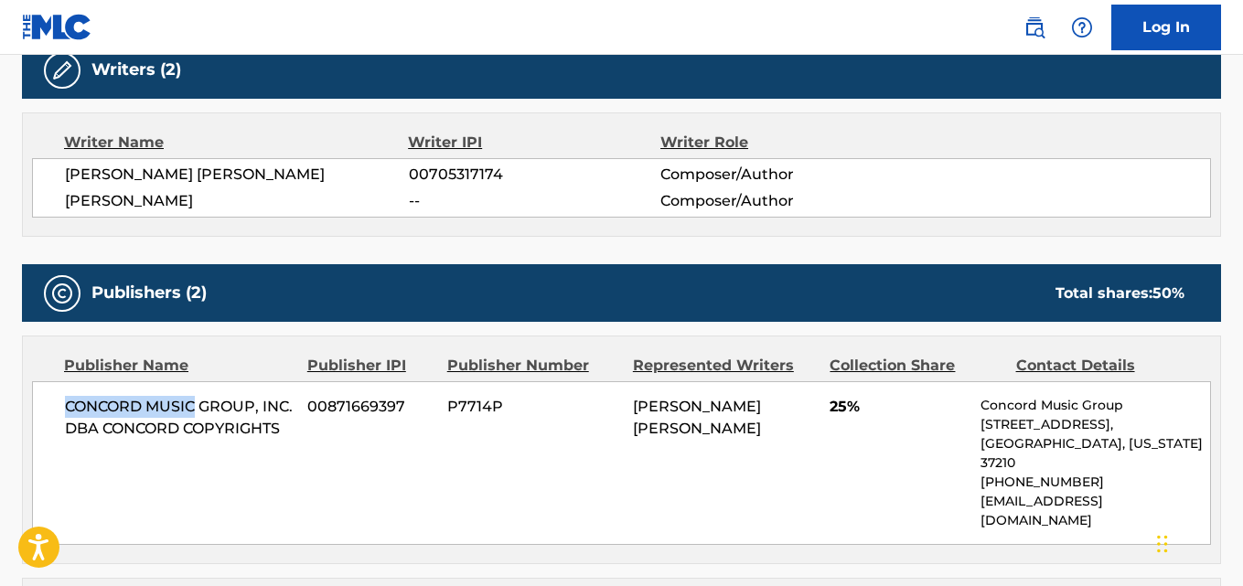
scroll to position [626, 0]
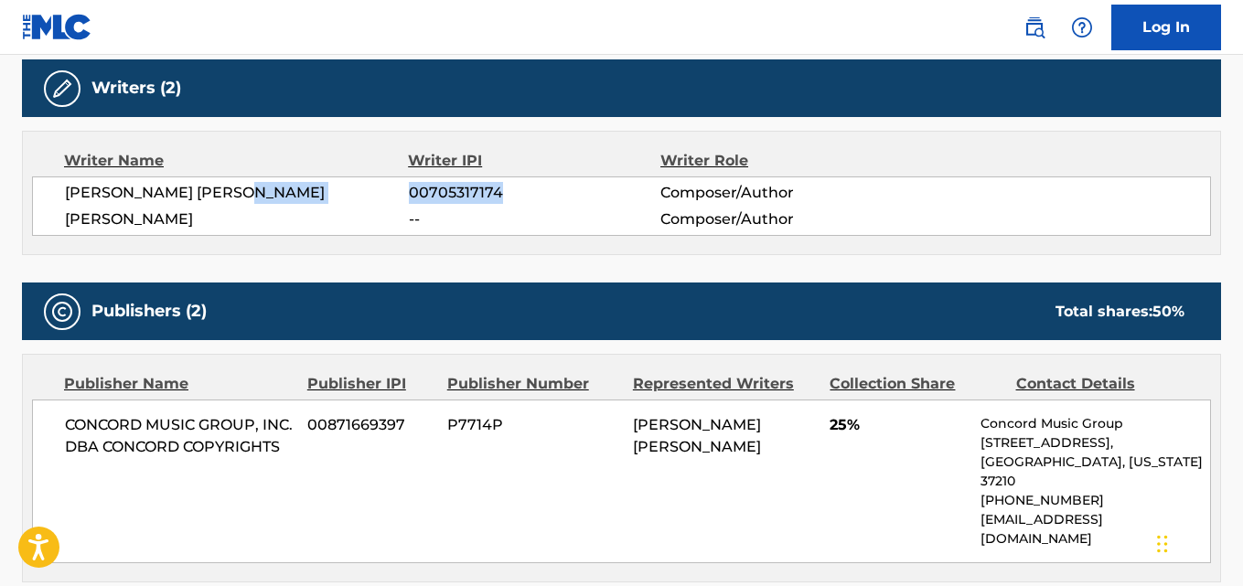
drag, startPoint x: 507, startPoint y: 189, endPoint x: 407, endPoint y: 206, distance: 101.1
click at [407, 206] on div "DENZEL RAE DON CURRY 00705317174 Composer/Author JAMIESON SHAW -- Composer/Auth…" at bounding box center [621, 206] width 1179 height 59
copy div "00705317174"
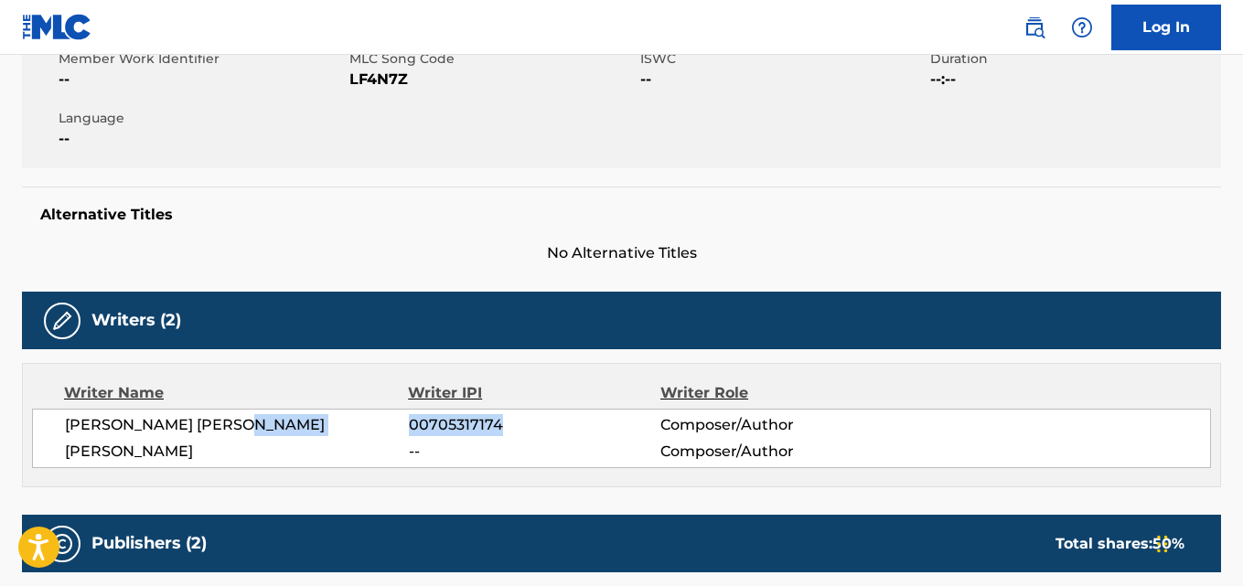
scroll to position [0, 0]
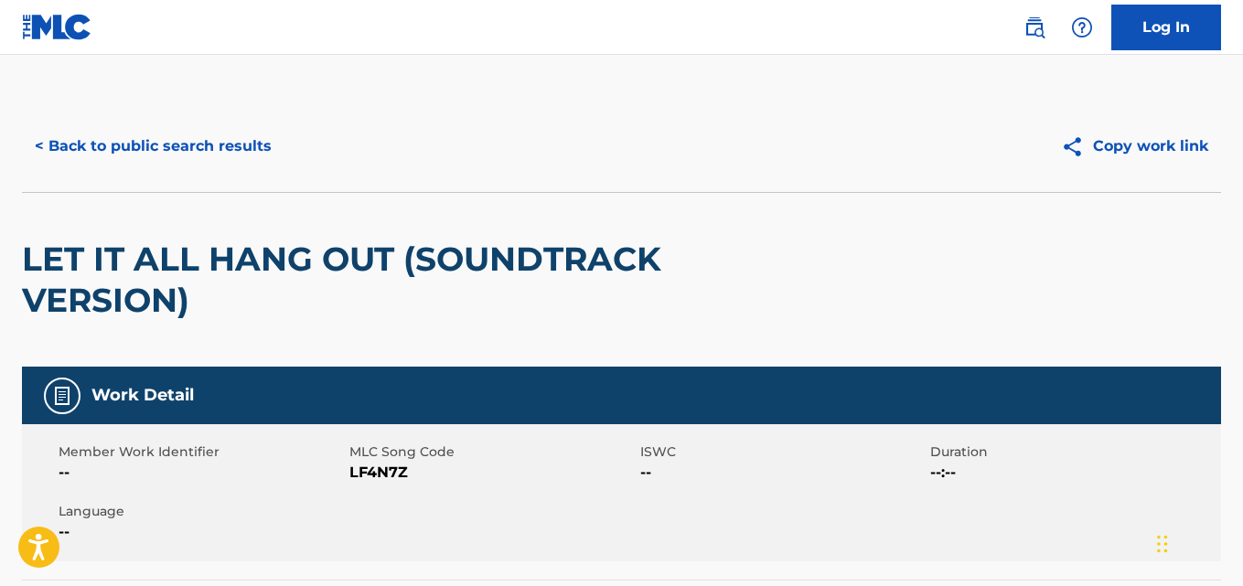
click at [242, 131] on button "< Back to public search results" at bounding box center [153, 147] width 263 height 46
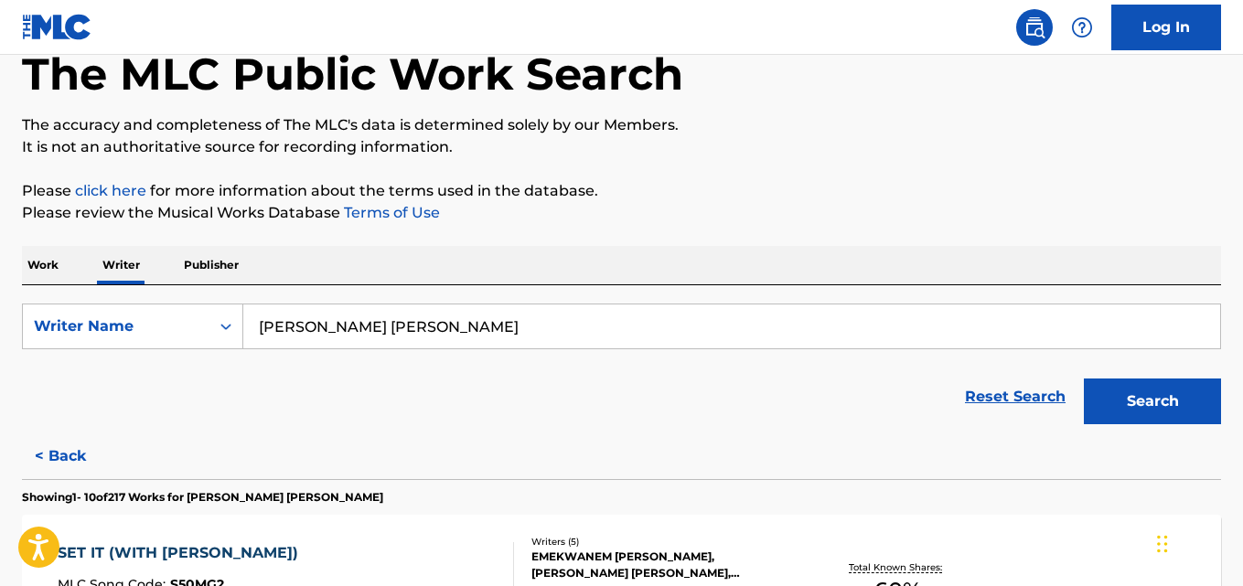
click at [445, 334] on input "Denzel Rae Don Curry" at bounding box center [731, 327] width 977 height 44
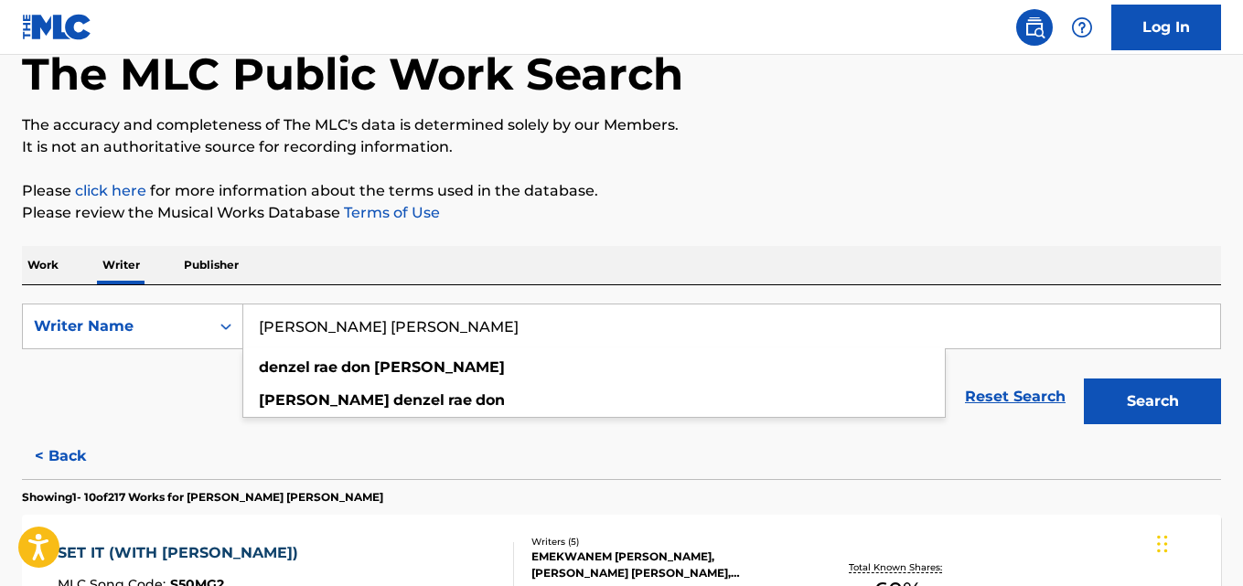
paste input "Lehlogonolo Molefe"
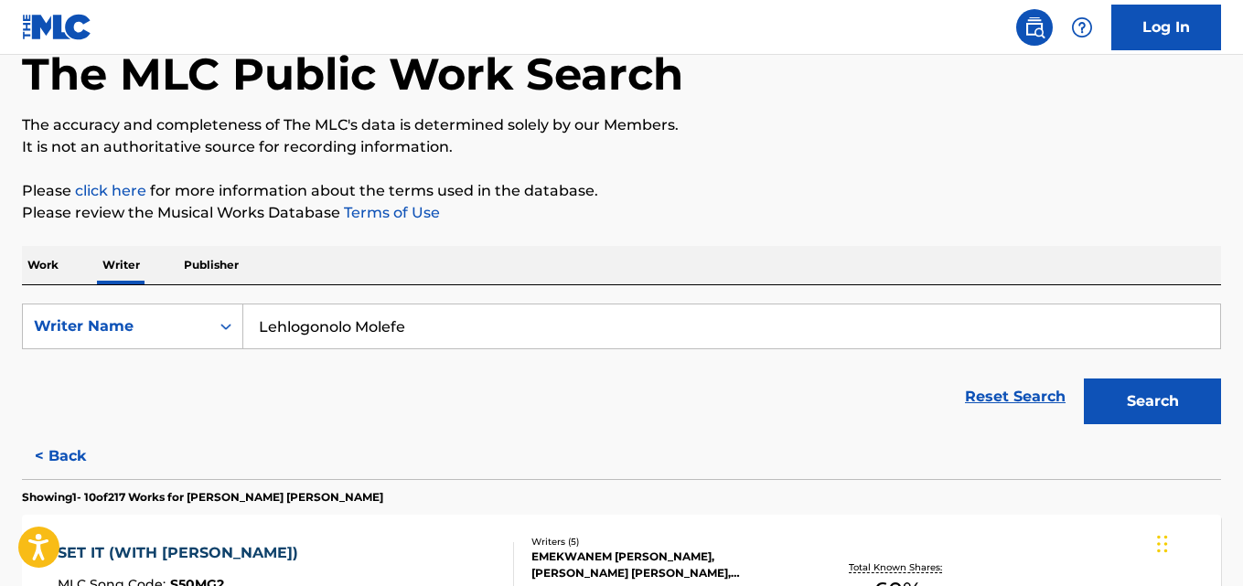
click at [1183, 420] on button "Search" at bounding box center [1152, 402] width 137 height 46
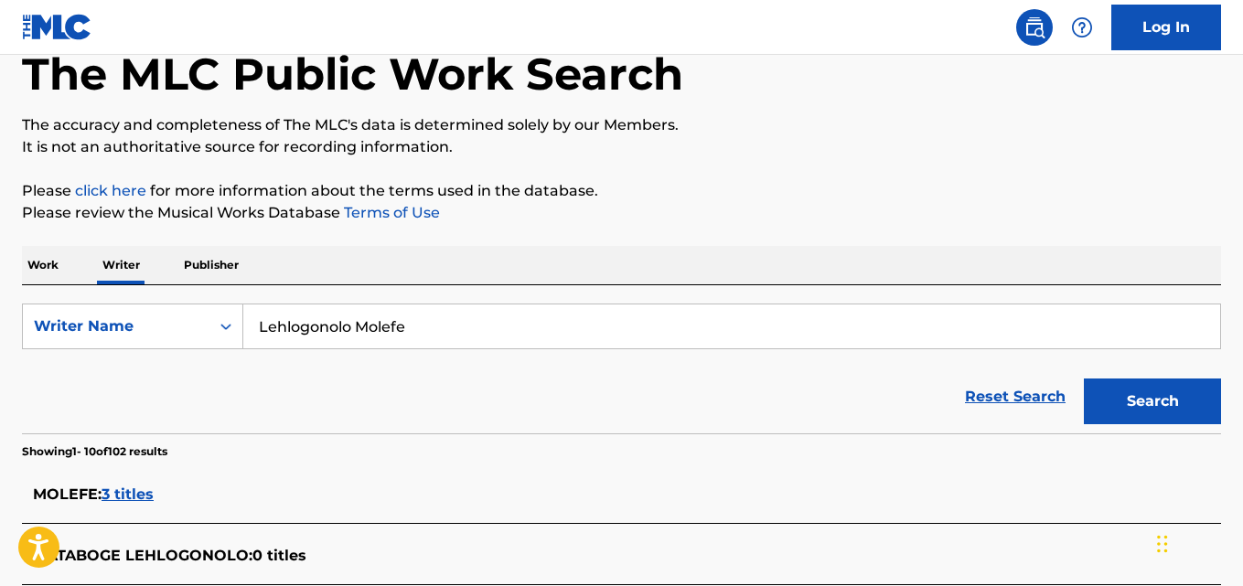
click at [434, 373] on div "Reset Search Search" at bounding box center [621, 396] width 1199 height 73
click at [500, 320] on input "Lehlogonolo Molefe" at bounding box center [731, 327] width 977 height 44
paste input "Harley Riecansky"
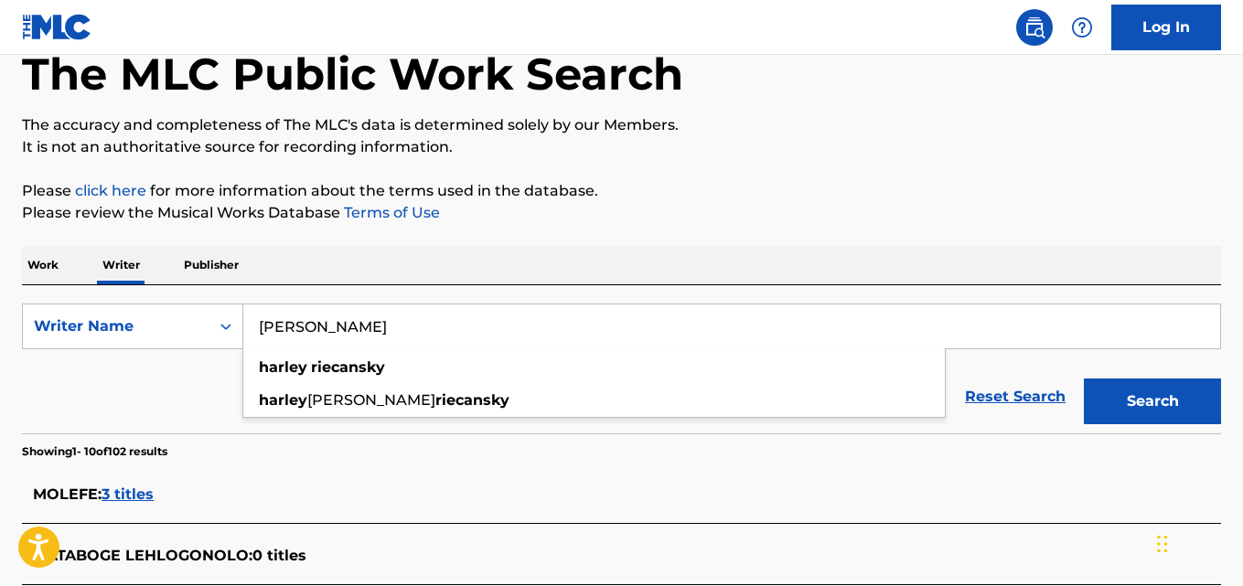
type input "Harley Riecansky"
click at [1189, 407] on button "Search" at bounding box center [1152, 402] width 137 height 46
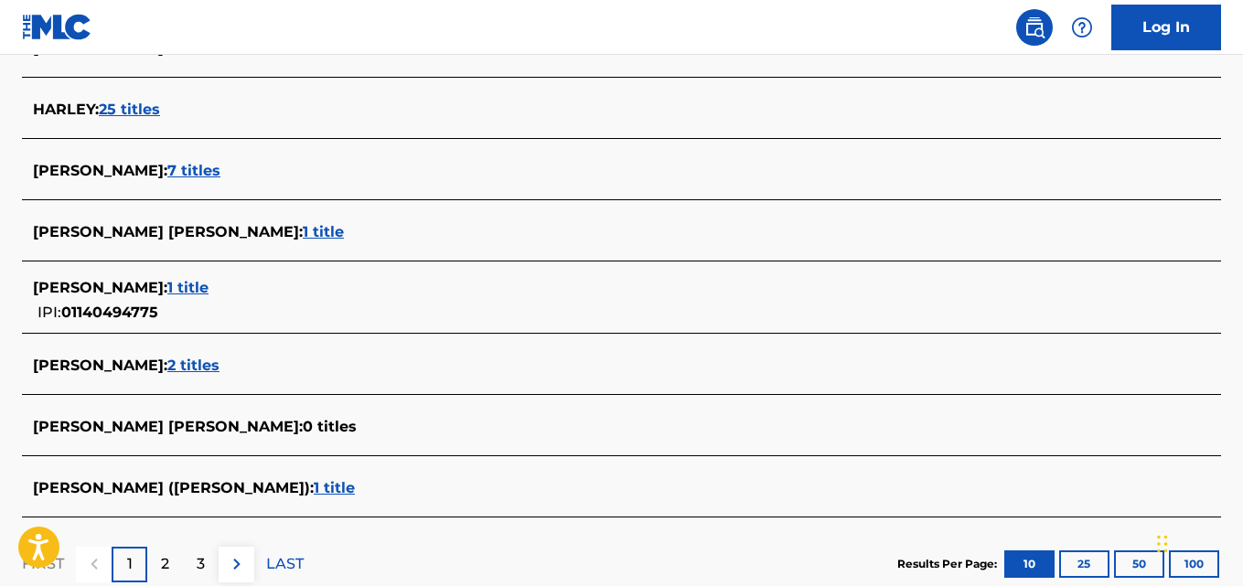
scroll to position [673, 0]
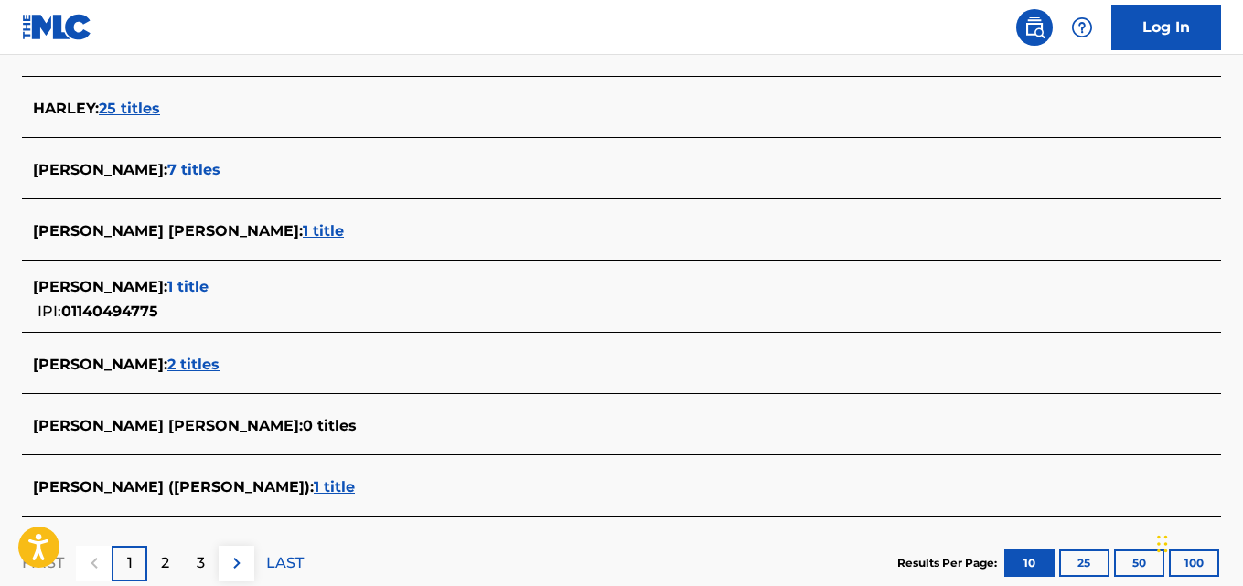
click at [220, 177] on span "7 titles" at bounding box center [193, 169] width 53 height 17
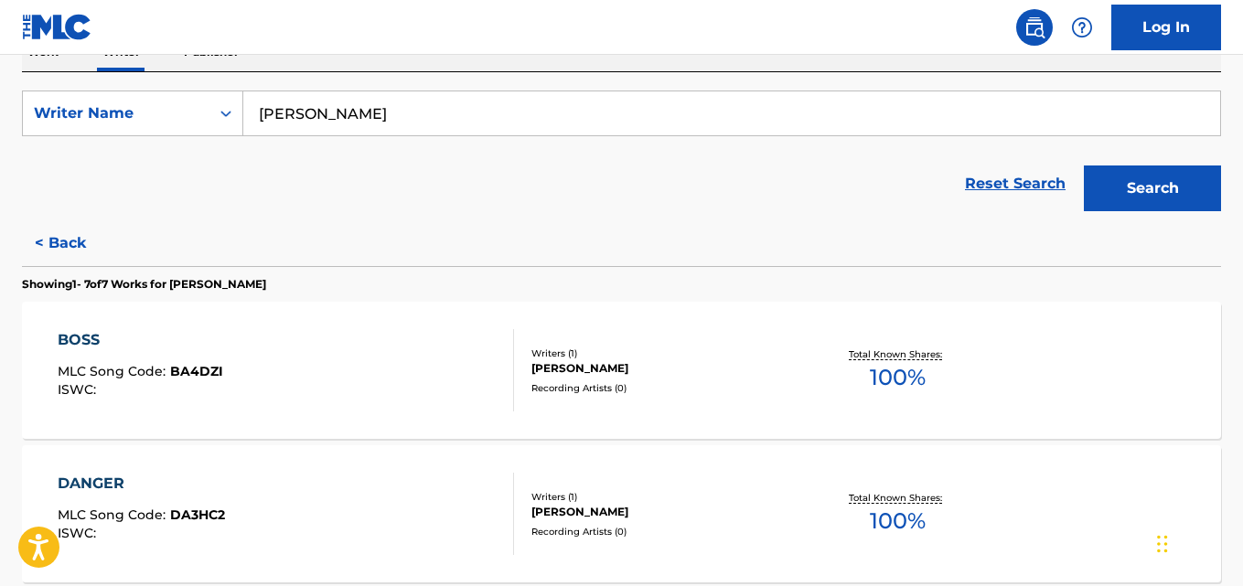
scroll to position [382, 0]
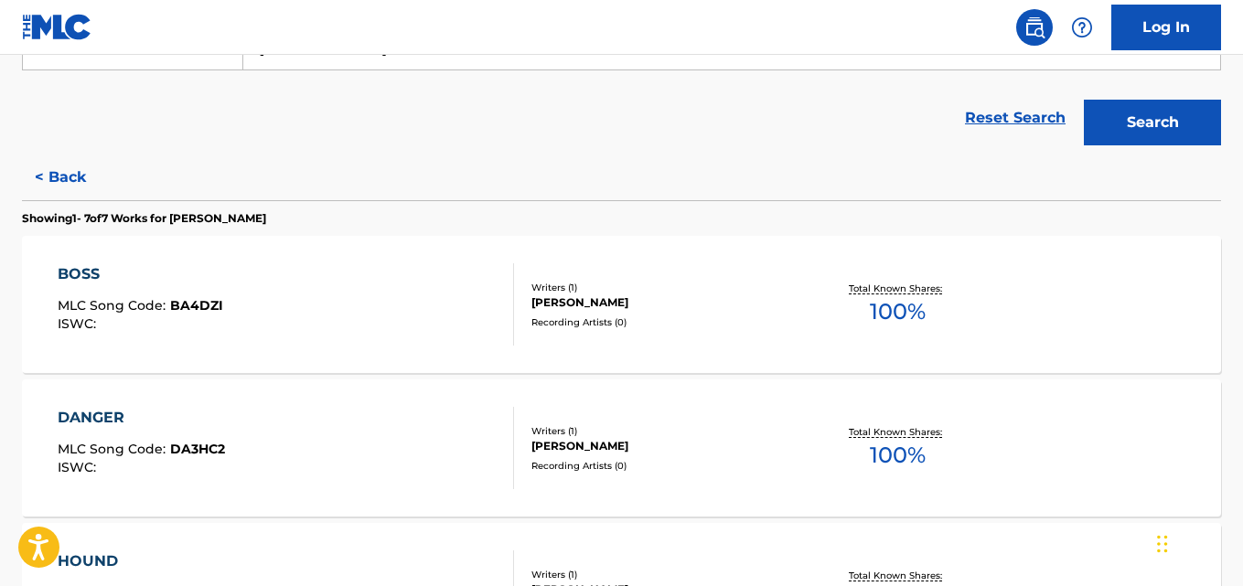
click at [672, 365] on div "BOSS MLC Song Code : BA4DZI ISWC : Writers ( 1 ) HARLEY MICHEAL RIECANSKY Recor…" at bounding box center [621, 304] width 1199 height 137
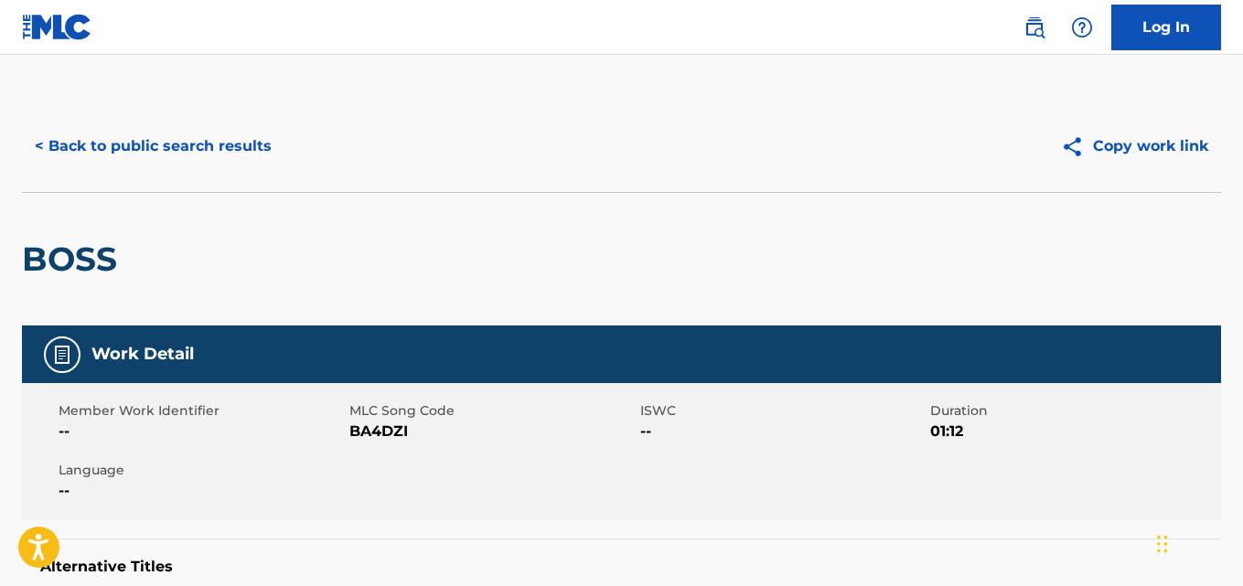
click at [296, 150] on div "< Back to public search results" at bounding box center [322, 147] width 600 height 46
click at [258, 139] on button "< Back to public search results" at bounding box center [153, 147] width 263 height 46
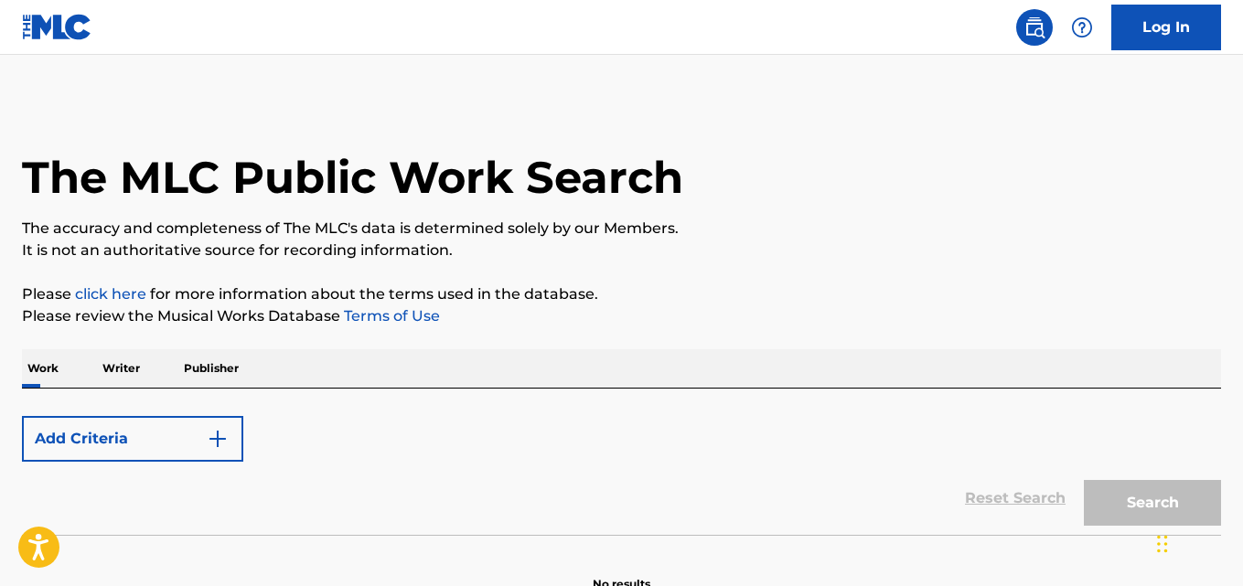
scroll to position [103, 0]
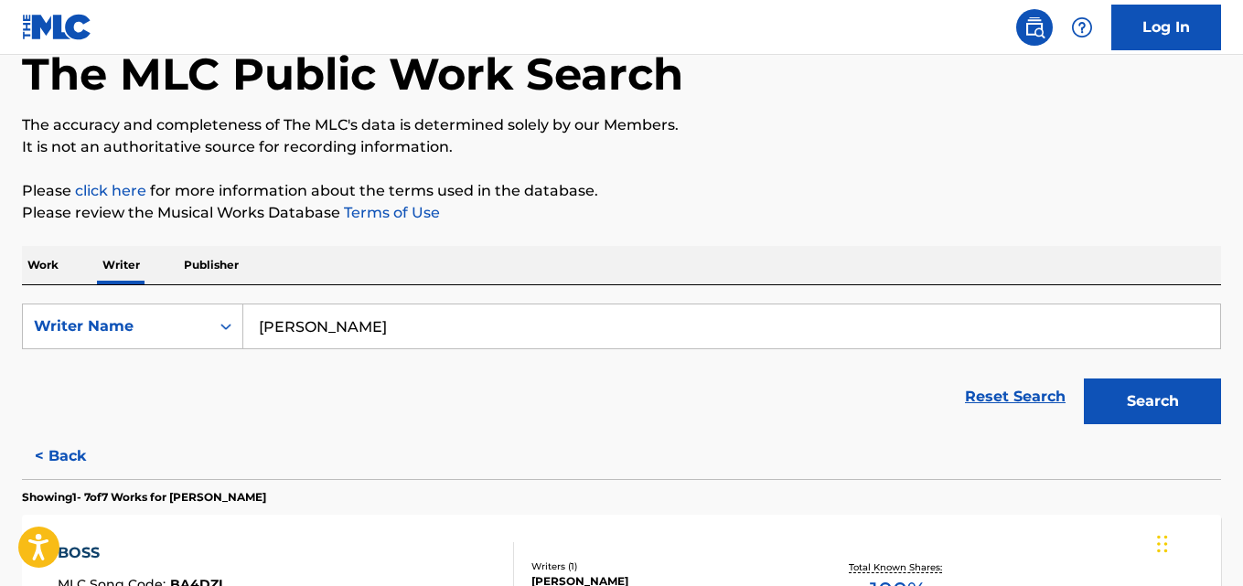
click at [489, 330] on input "Harley Riecansky" at bounding box center [731, 327] width 977 height 44
click at [99, 414] on div "Reset Search Search" at bounding box center [621, 396] width 1199 height 73
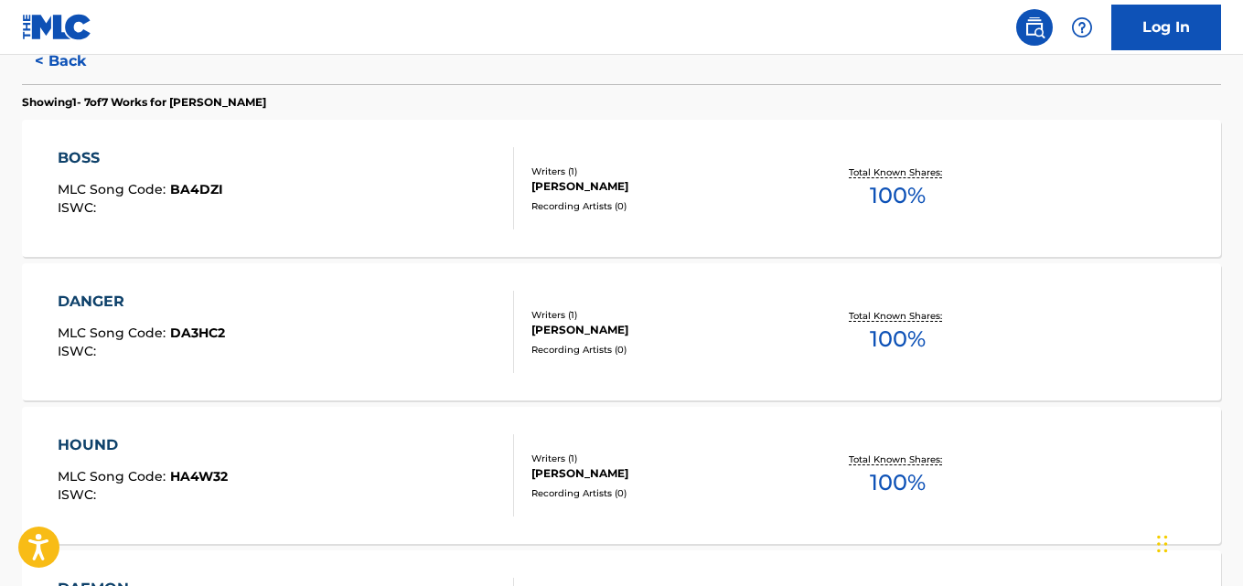
scroll to position [427, 0]
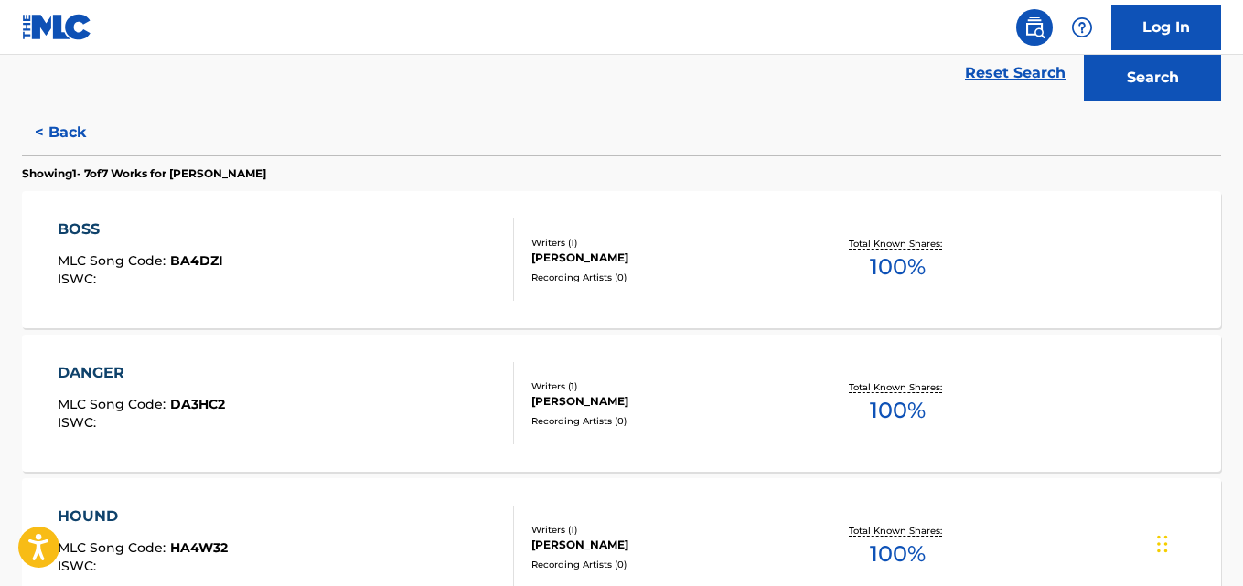
click at [784, 266] on div "Writers ( 1 ) HARLEY MICHEAL RIECANSKY Recording Artists ( 0 )" at bounding box center [656, 260] width 285 height 48
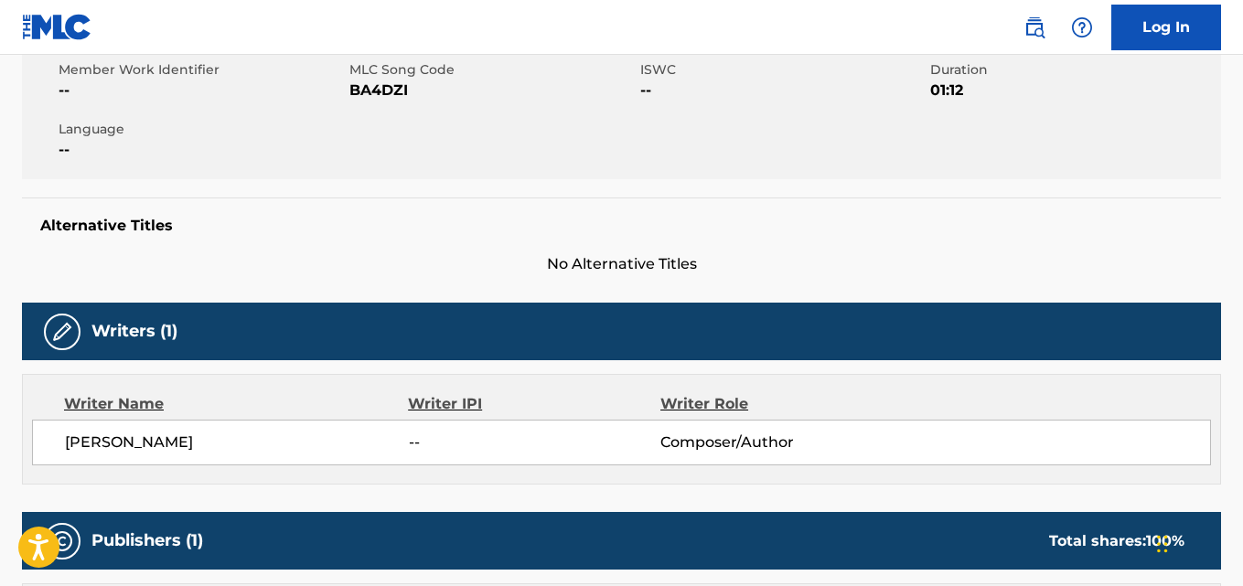
scroll to position [342, 0]
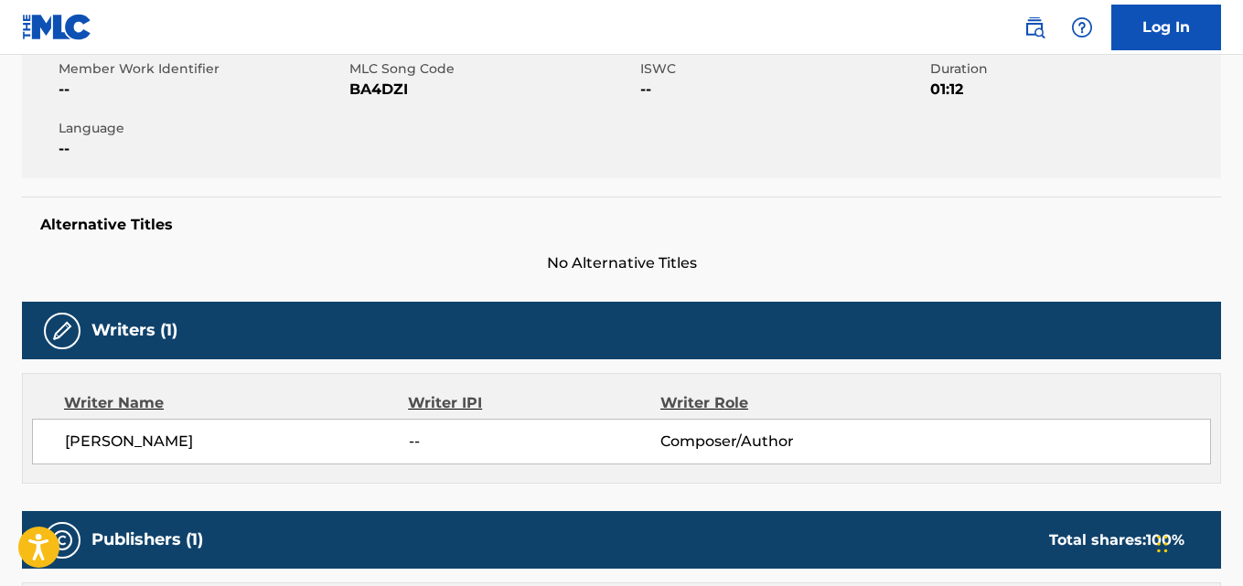
click at [390, 109] on div "Member Work Identifier -- MLC Song Code BA4DZI ISWC -- Duration 01:12 Language …" at bounding box center [621, 109] width 1199 height 137
copy span "BA4DZI"
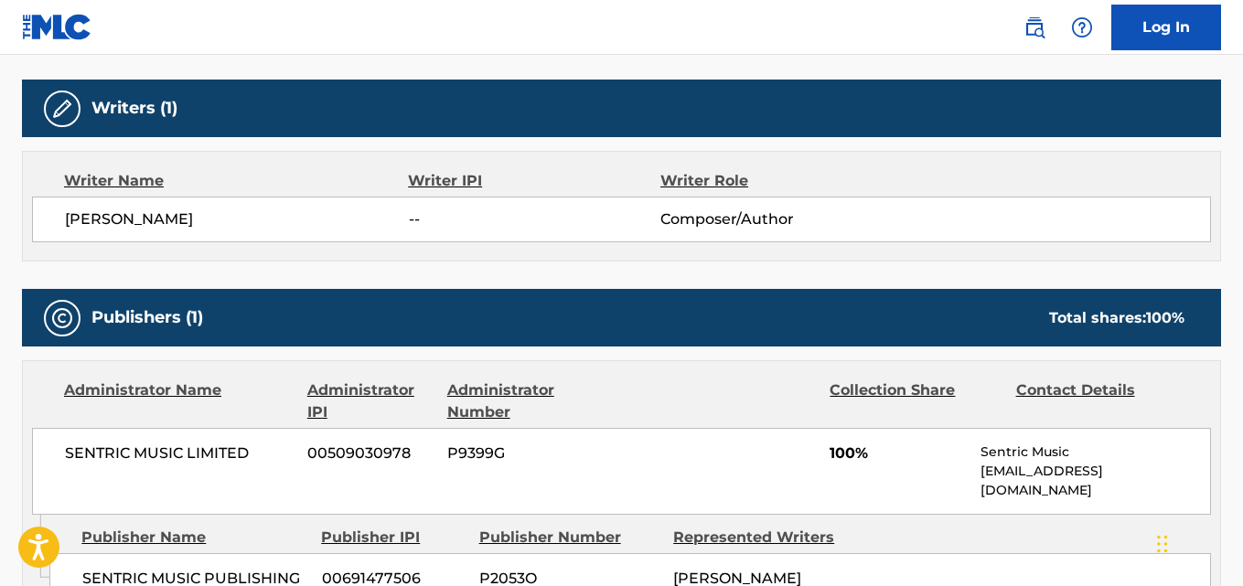
scroll to position [608, 0]
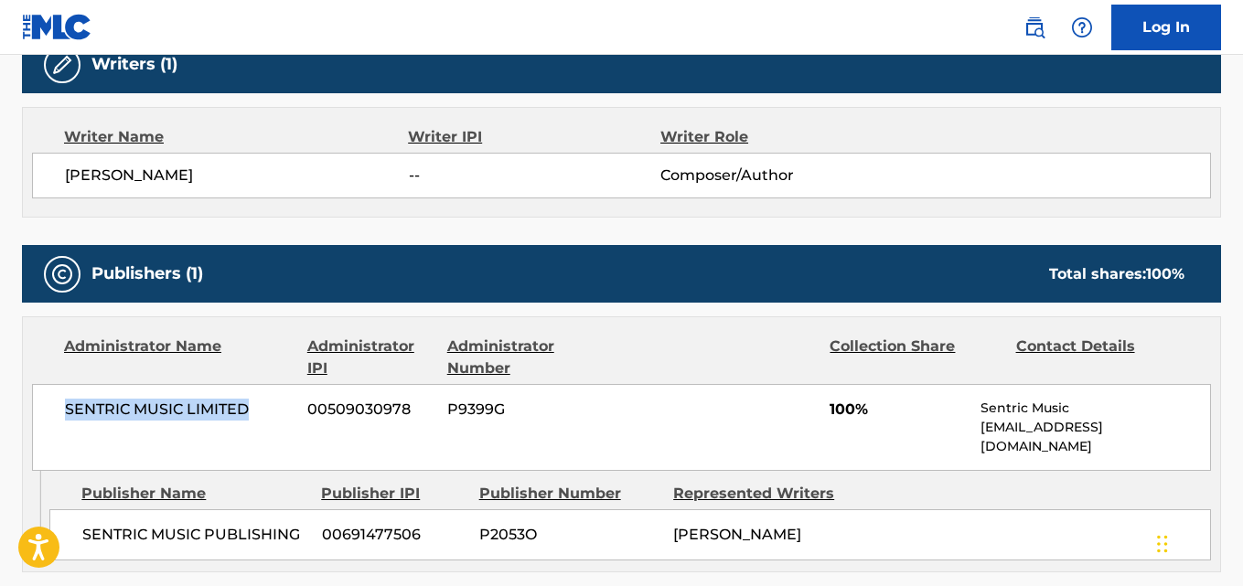
drag, startPoint x: 60, startPoint y: 406, endPoint x: 263, endPoint y: 410, distance: 203.1
click at [263, 410] on div "SENTRIC MUSIC LIMITED 00509030978 P9399G 100% Sentric Music society@sentricmusi…" at bounding box center [621, 427] width 1179 height 87
copy span "SENTRIC MUSIC LIMITED"
drag, startPoint x: 302, startPoint y: 172, endPoint x: 66, endPoint y: 184, distance: 236.3
click at [66, 184] on span "HARLEY MICHEAL RIECANSKY" at bounding box center [237, 176] width 344 height 22
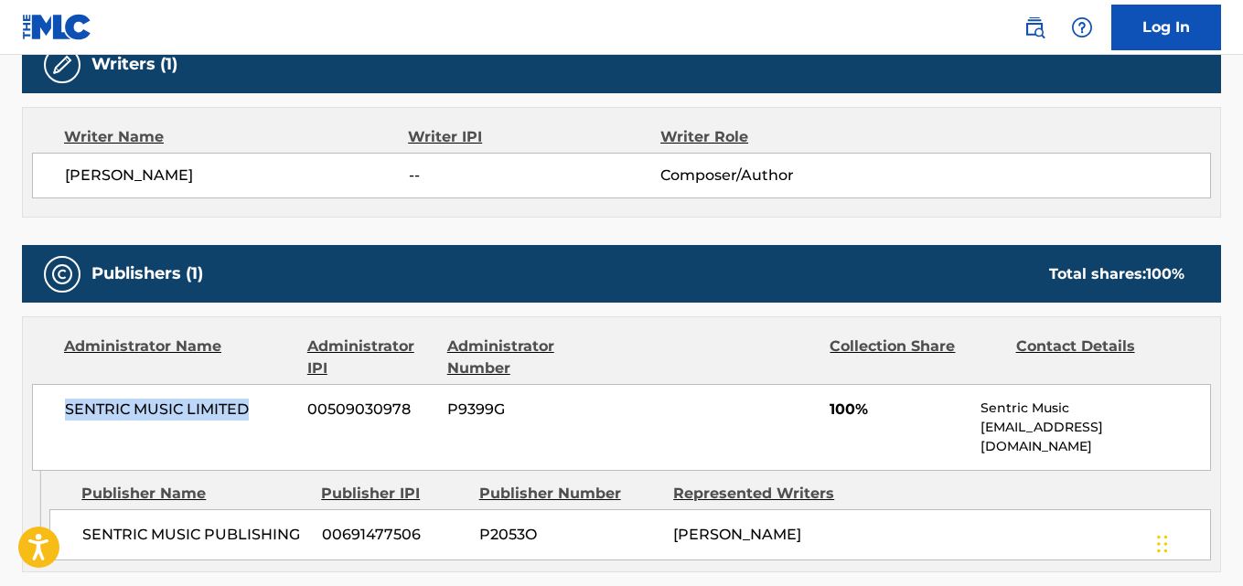
copy span "HARLEY MICHEAL RIECANSKY"
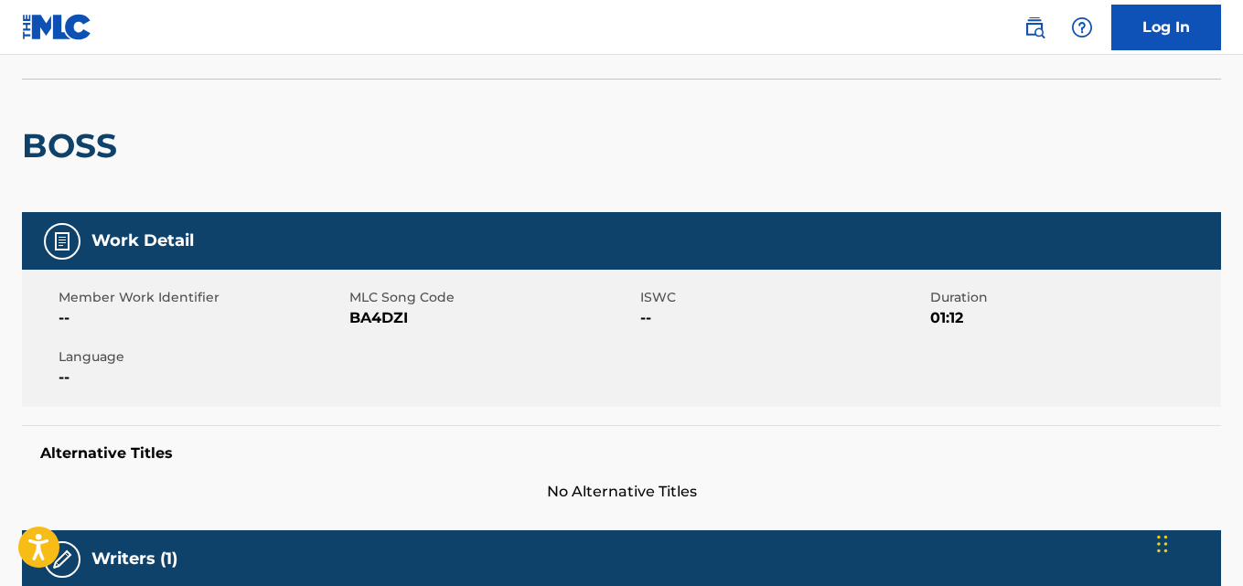
scroll to position [87, 0]
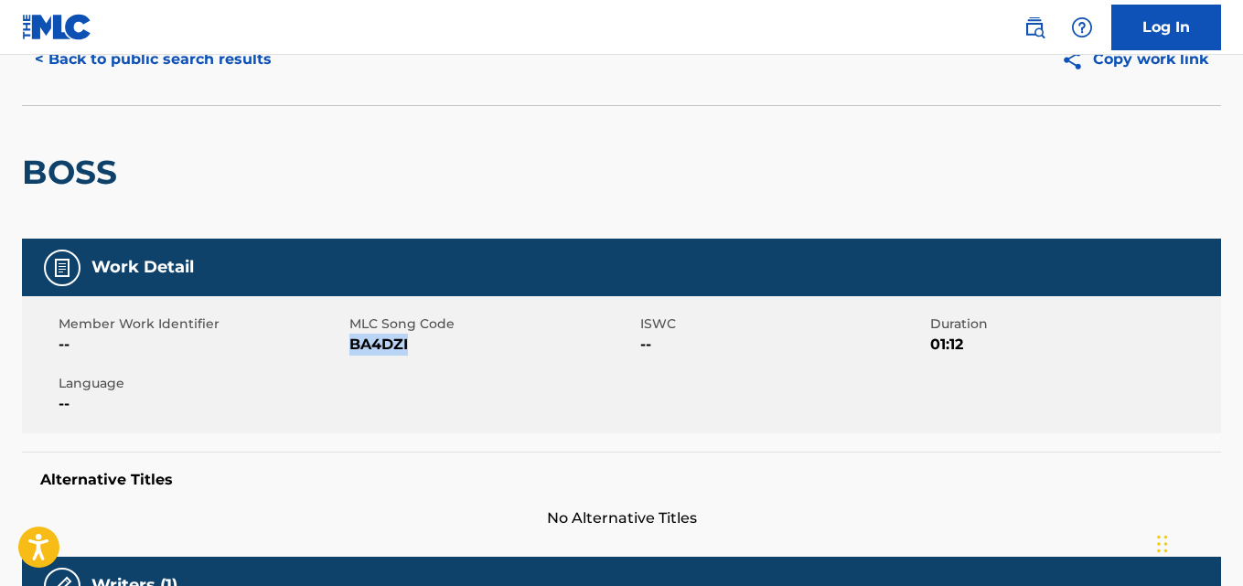
copy span "BA4DZI"
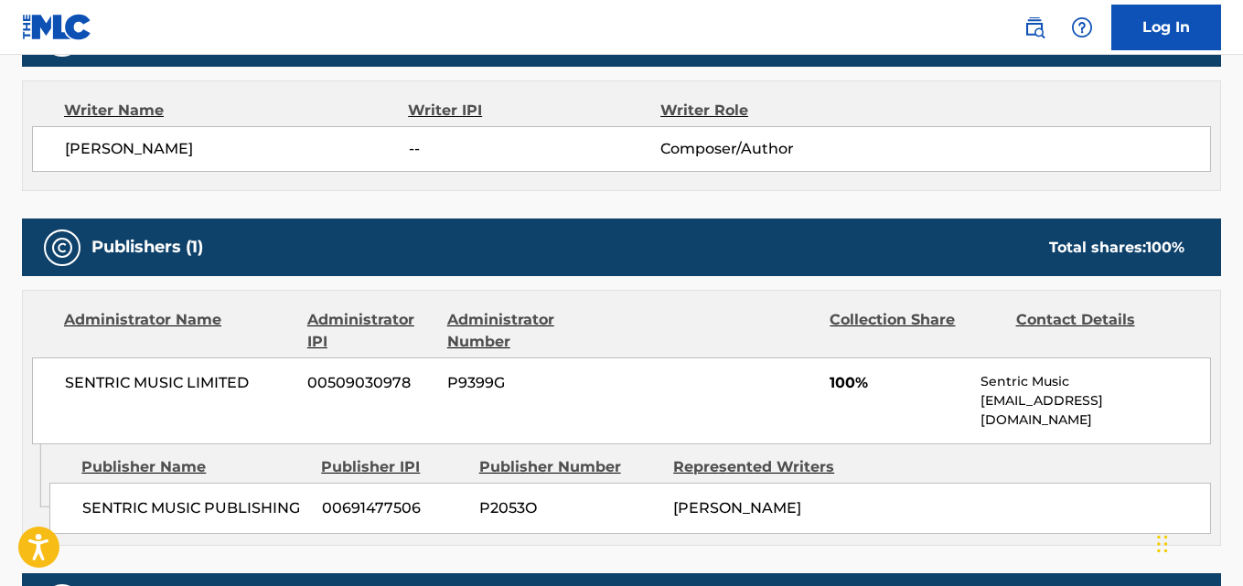
scroll to position [650, 0]
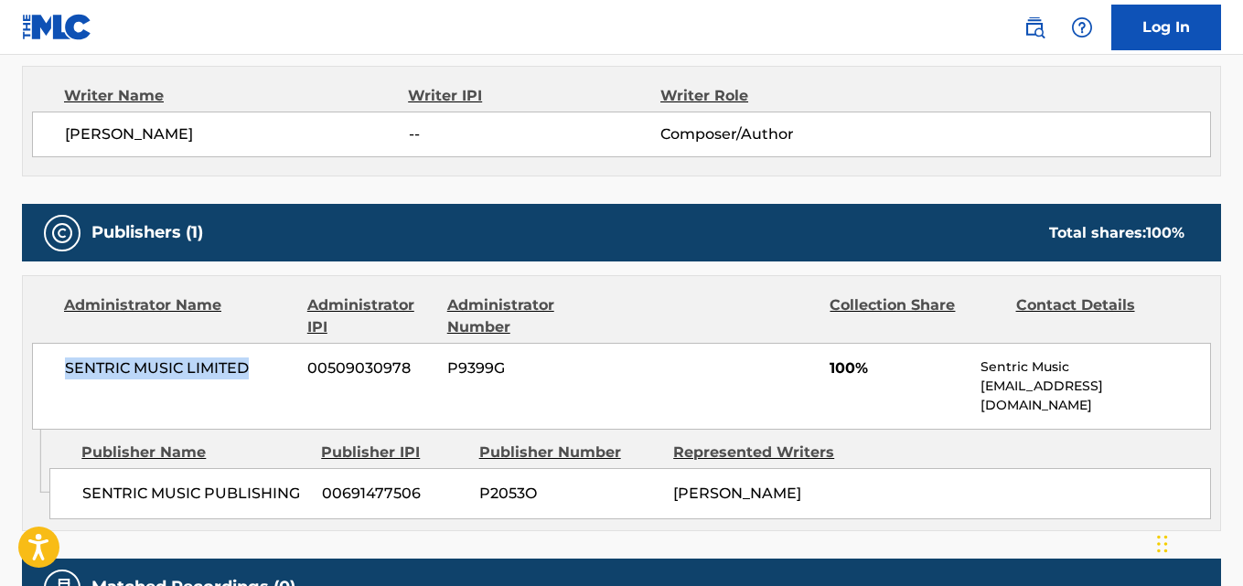
drag, startPoint x: 255, startPoint y: 367, endPoint x: 42, endPoint y: 363, distance: 213.2
click at [42, 363] on div "SENTRIC MUSIC LIMITED 00509030978 P9399G 100% Sentric Music society@sentricmusi…" at bounding box center [621, 386] width 1179 height 87
copy span "SENTRIC MUSIC LIMITED"
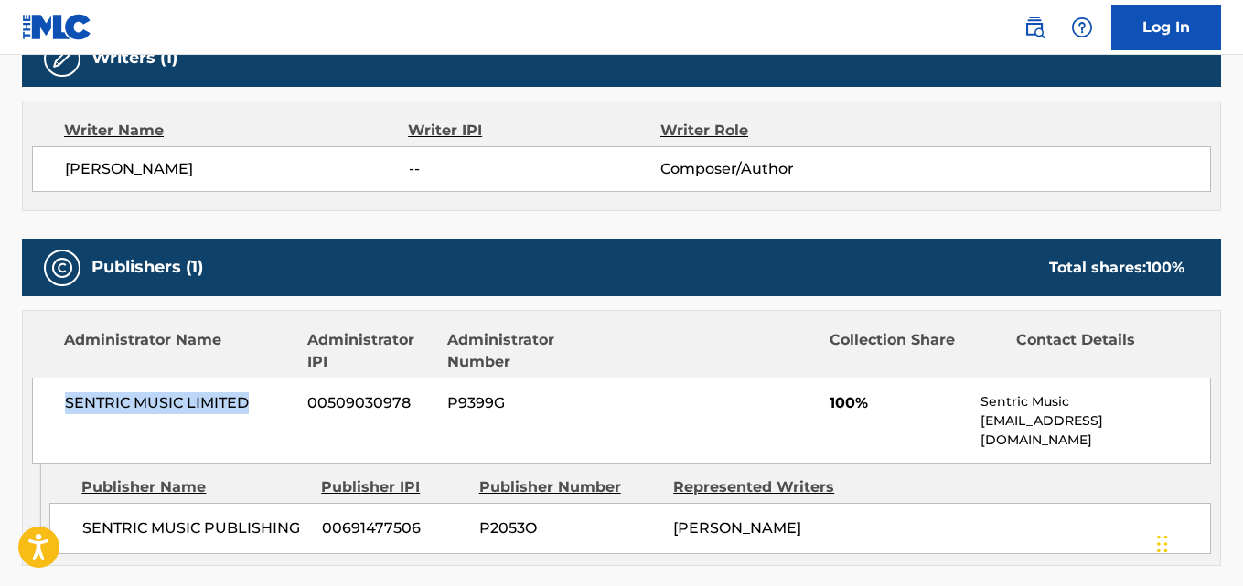
scroll to position [577, 0]
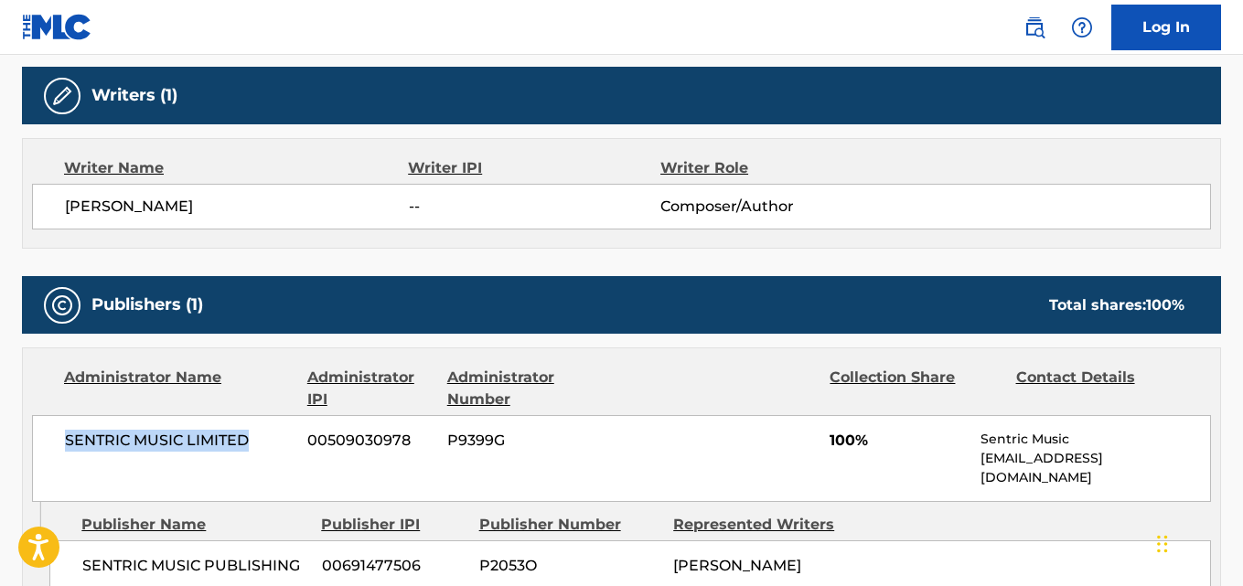
drag, startPoint x: 311, startPoint y: 202, endPoint x: 6, endPoint y: 205, distance: 304.7
click at [6, 205] on div "< Back to public search results Copy work link BOSS Work Detail Member Work Ide…" at bounding box center [621, 135] width 1243 height 1224
copy span "HARLEY MICHEAL RIECANSKY"
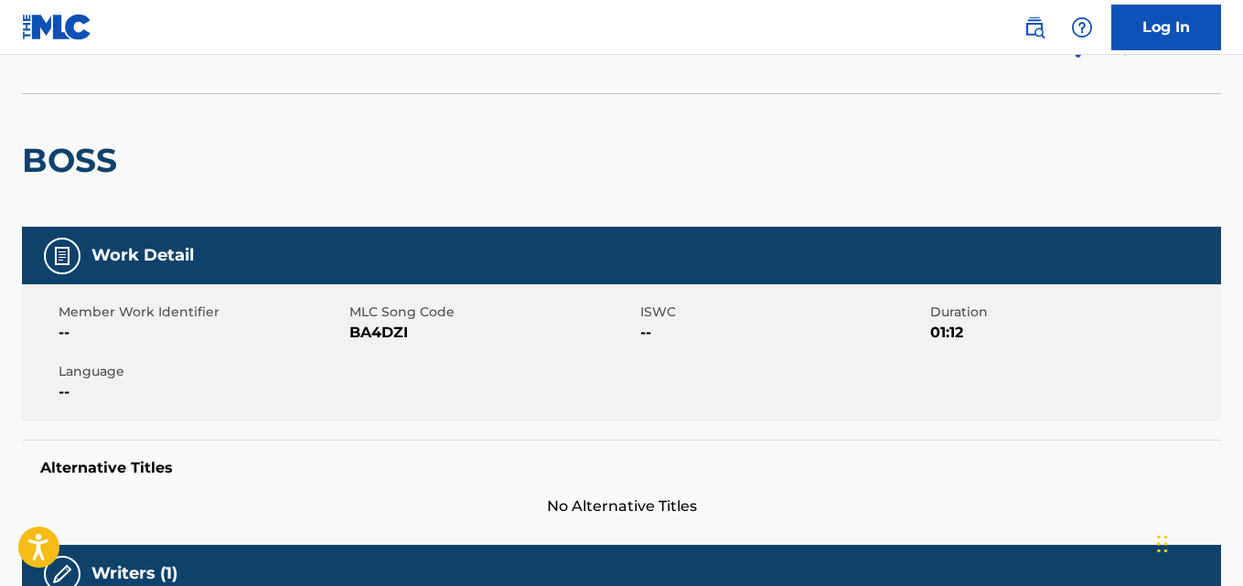
scroll to position [0, 0]
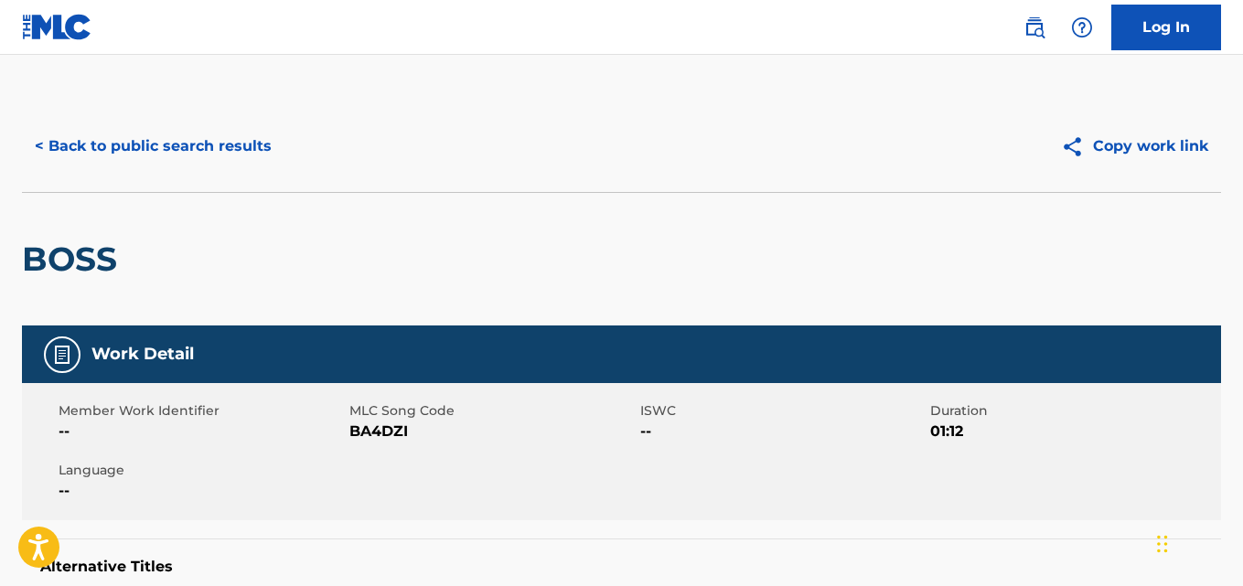
click at [212, 163] on button "< Back to public search results" at bounding box center [153, 147] width 263 height 46
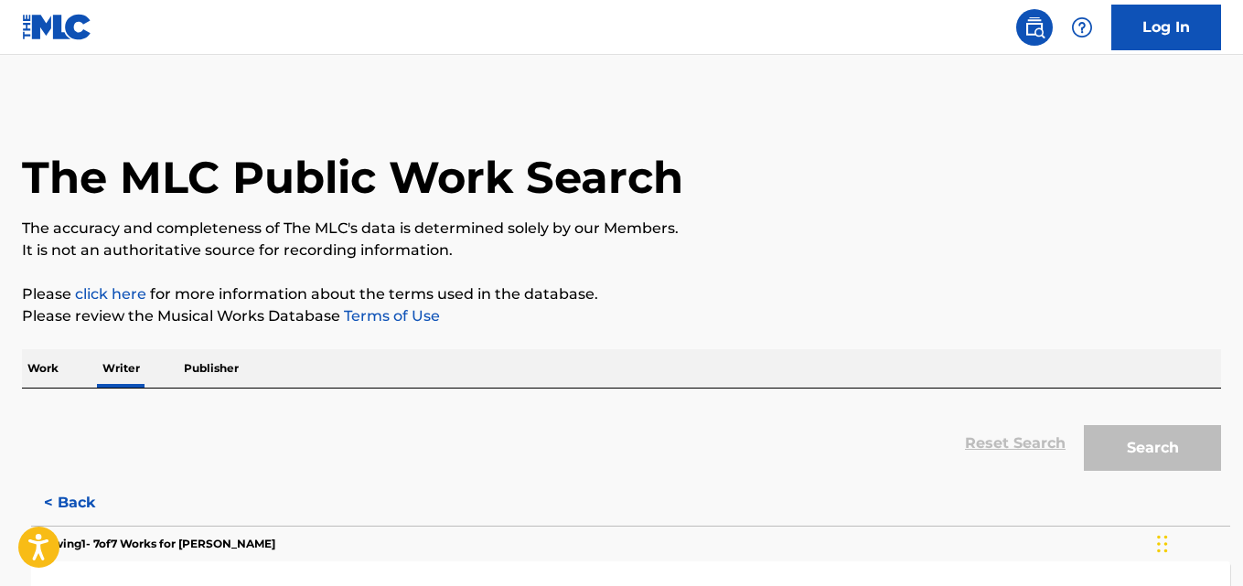
scroll to position [103, 0]
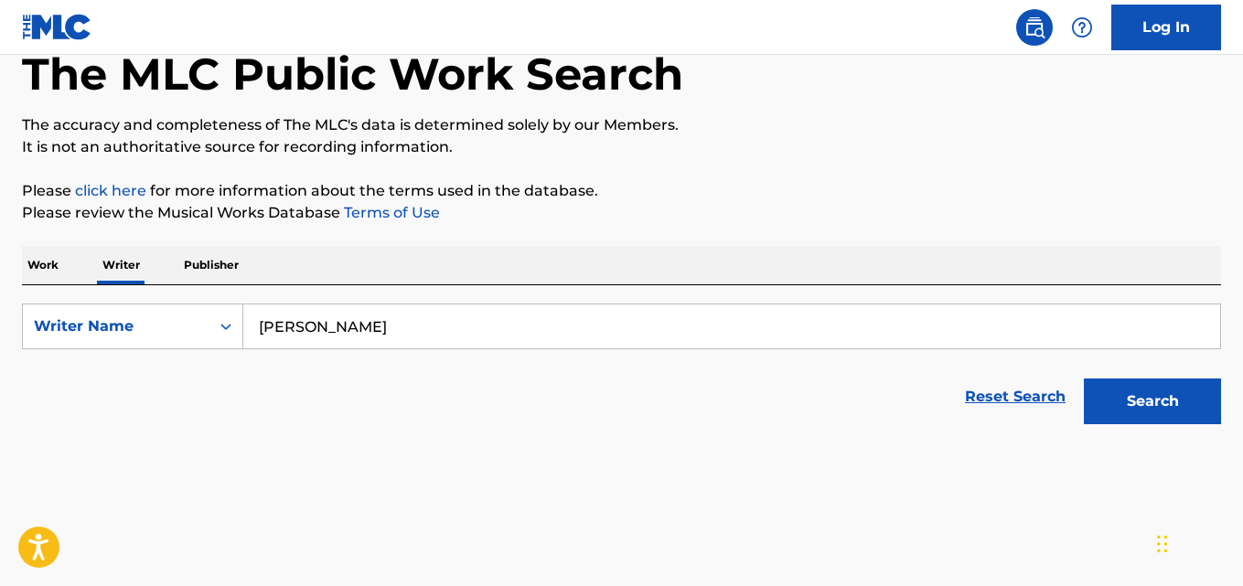
click at [466, 327] on input "Harley Riecansky" at bounding box center [731, 327] width 977 height 44
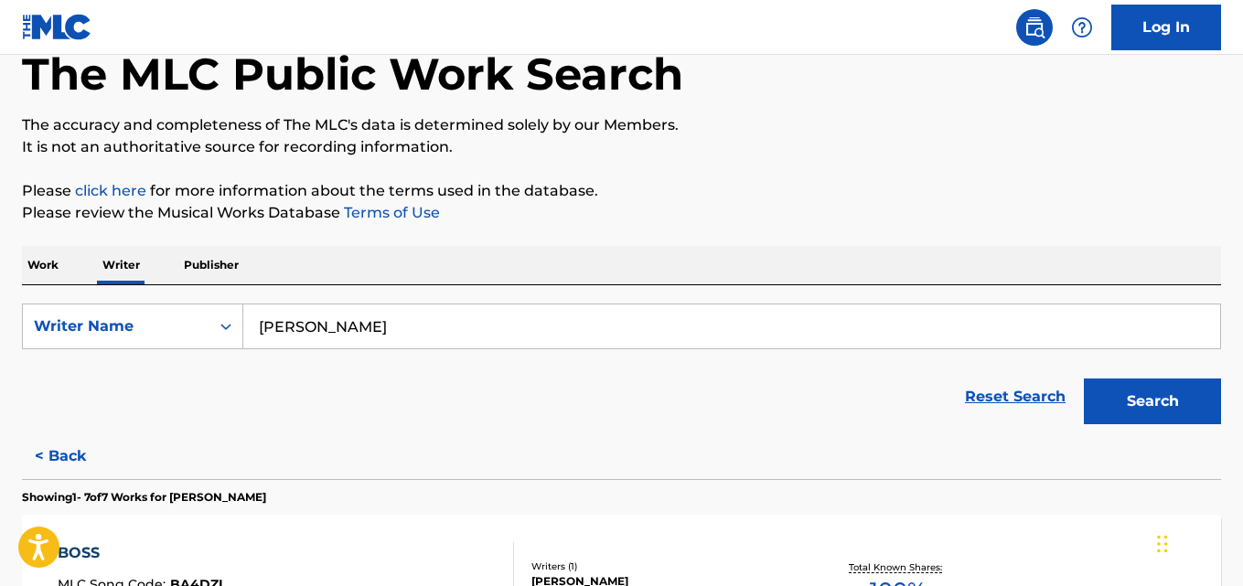
paste input "Dipraj P Sonawane"
click at [1150, 407] on button "Search" at bounding box center [1152, 402] width 137 height 46
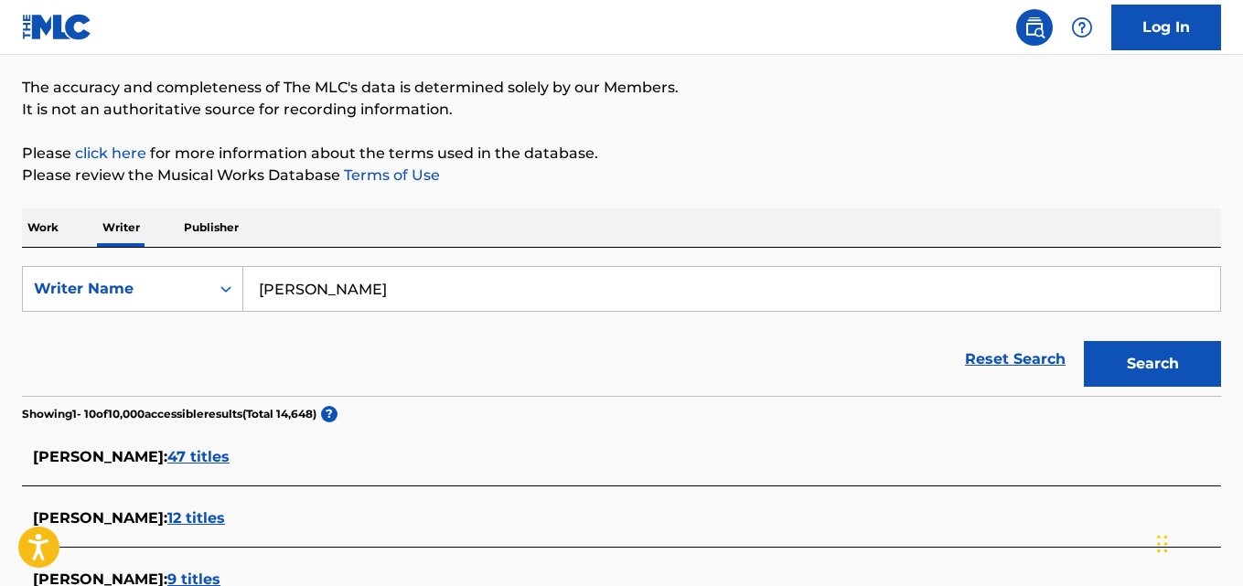
scroll to position [0, 0]
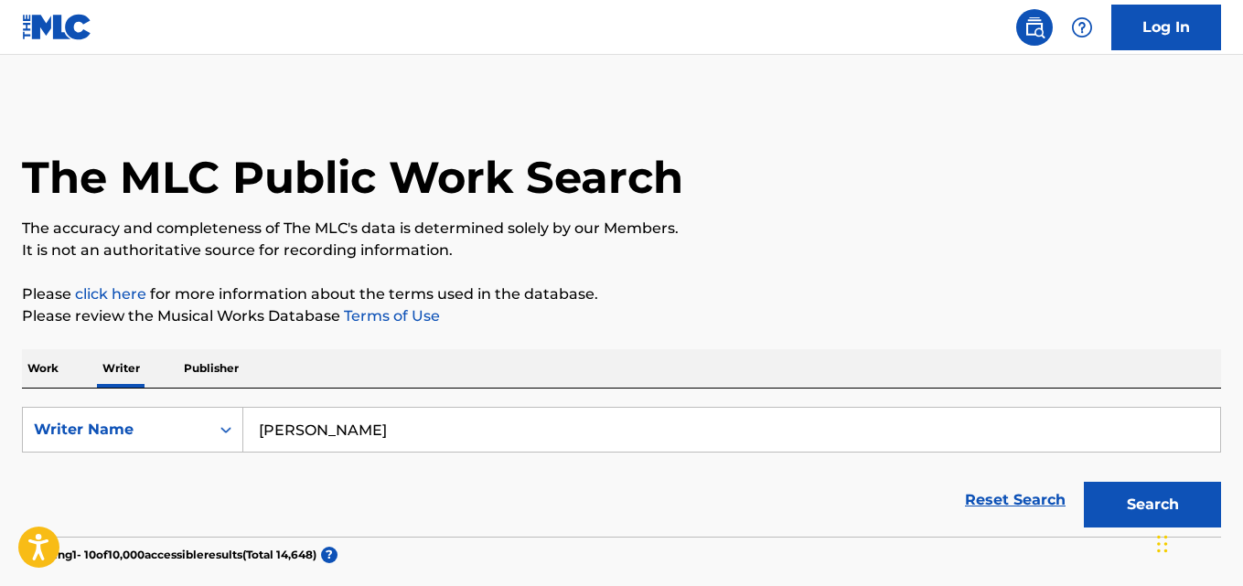
click at [460, 425] on input "Dipraj P Sonawane" at bounding box center [731, 430] width 977 height 44
paste input "Tovstenko Renata"
click at [1084, 482] on button "Search" at bounding box center [1152, 505] width 137 height 46
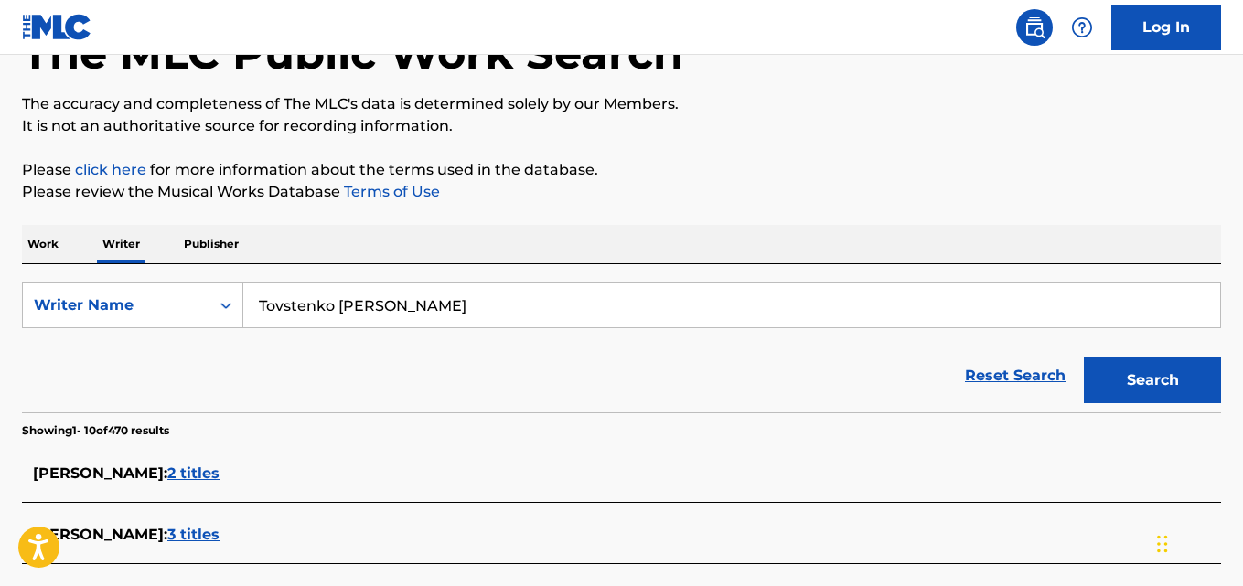
scroll to position [111, 0]
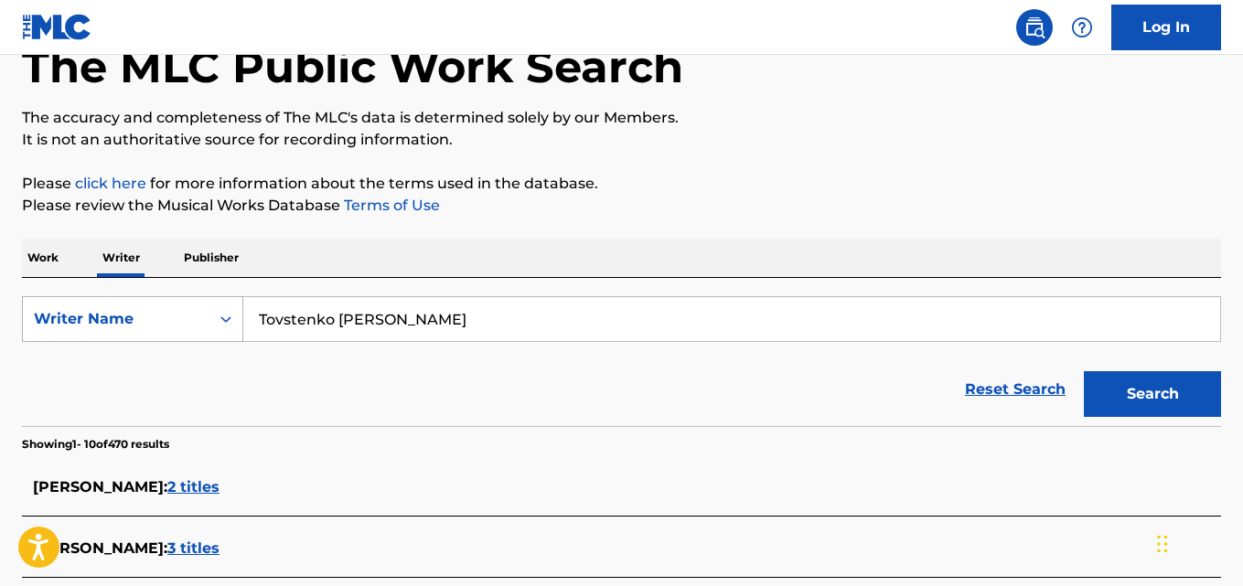
drag, startPoint x: 412, startPoint y: 328, endPoint x: 225, endPoint y: 328, distance: 186.6
click at [225, 328] on div "SearchWithCriteria89bcc108-5805-4b72-9acc-bdfb900d67f1 Writer Name Tovstenko Re…" at bounding box center [621, 319] width 1199 height 46
paste input "Stela Aurelia Bogardo"
click at [1084, 371] on button "Search" at bounding box center [1152, 394] width 137 height 46
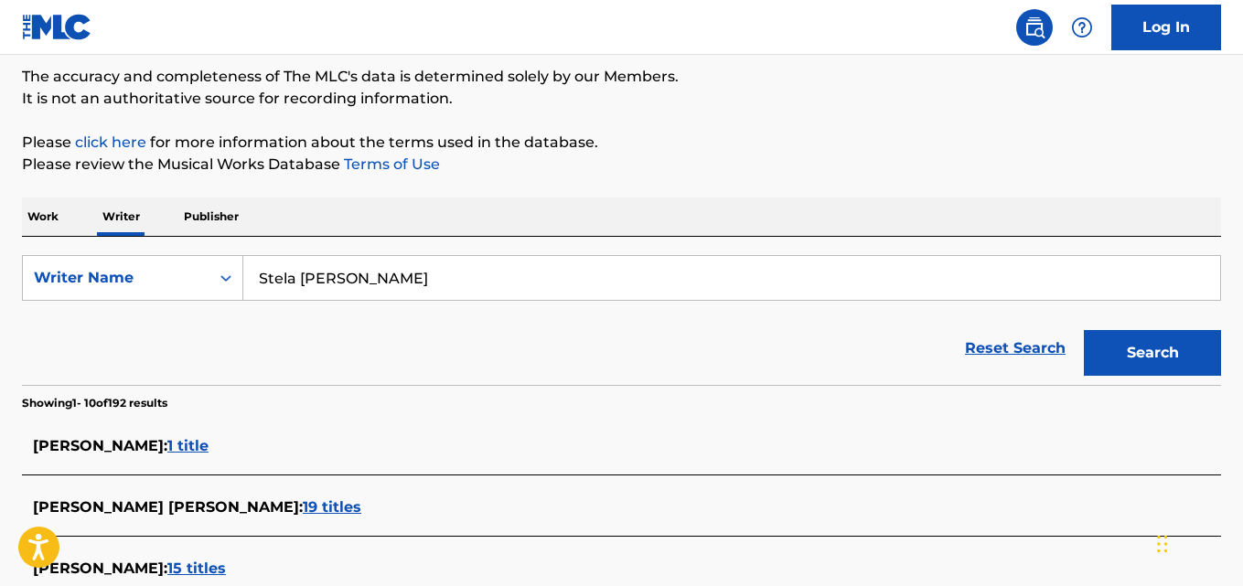
scroll to position [150, 0]
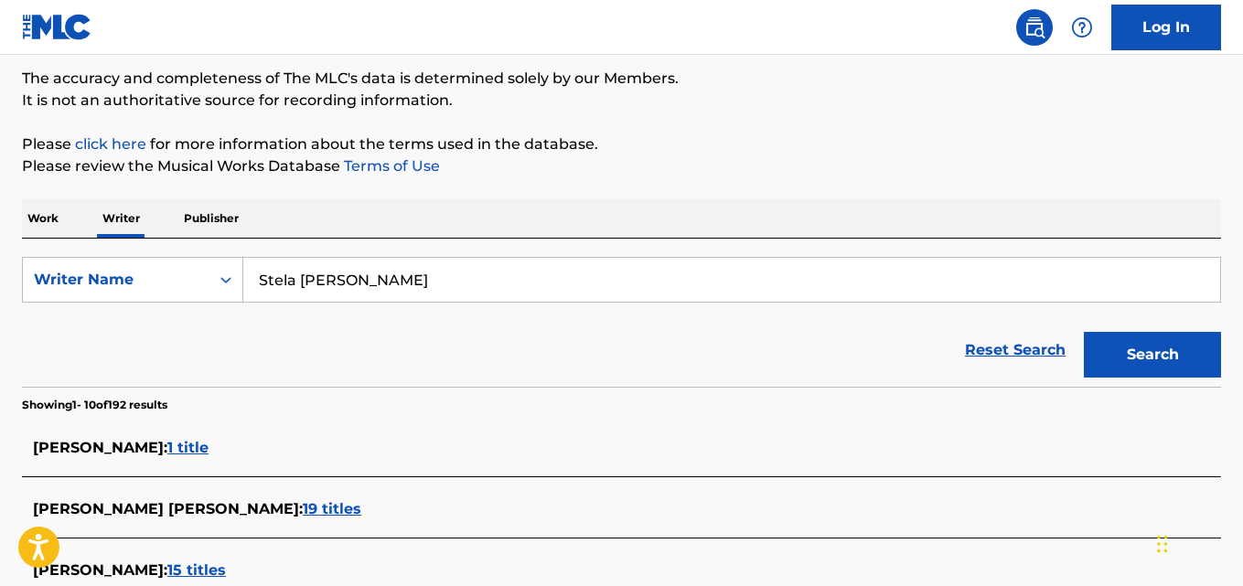
click at [488, 282] on input "Stela Aurelia Bogardo" at bounding box center [731, 280] width 977 height 44
type input "Stela Enache"
click at [1084, 332] on button "Search" at bounding box center [1152, 355] width 137 height 46
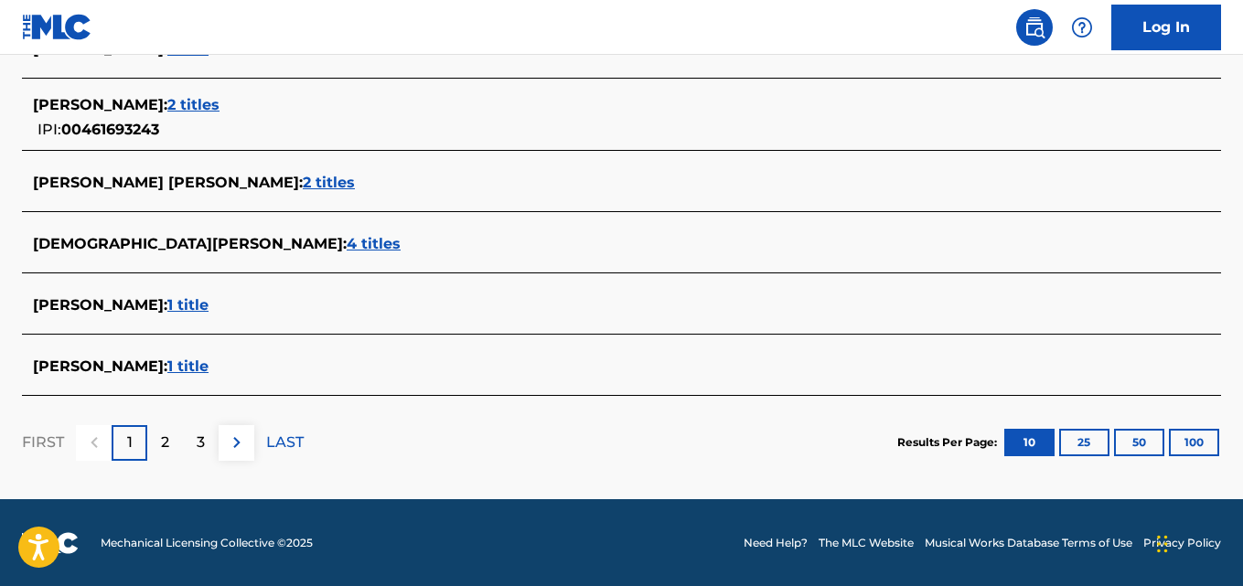
scroll to position [816, 0]
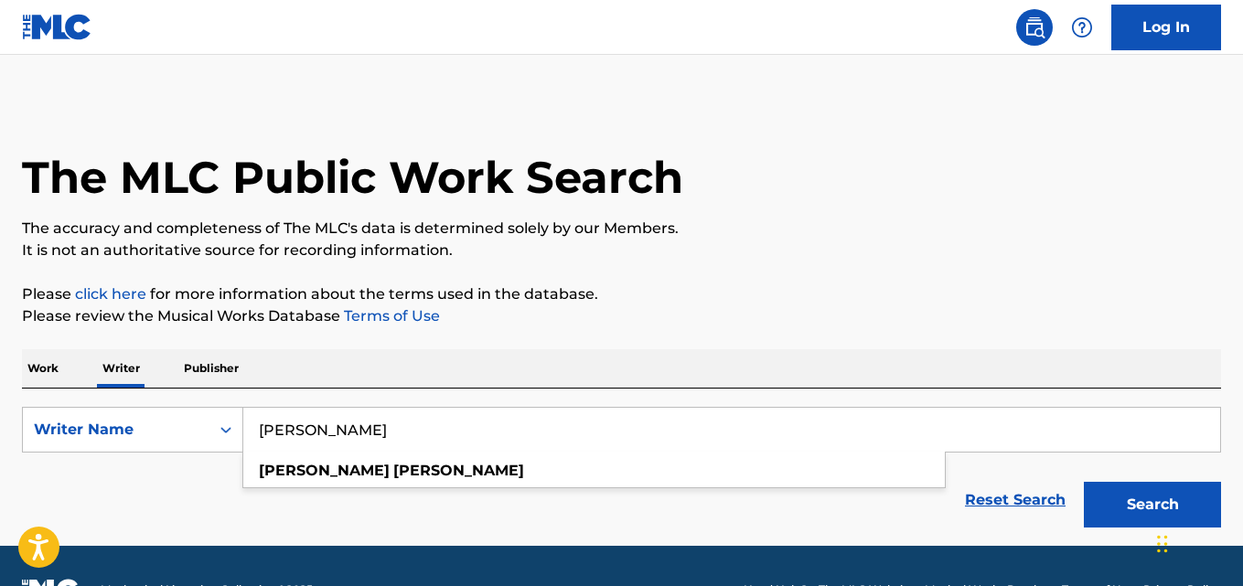
type input "Ratul Vijh"
click at [1078, 285] on p "Please click here for more information about the terms used in the database." at bounding box center [621, 295] width 1199 height 22
click at [1158, 493] on button "Search" at bounding box center [1152, 505] width 137 height 46
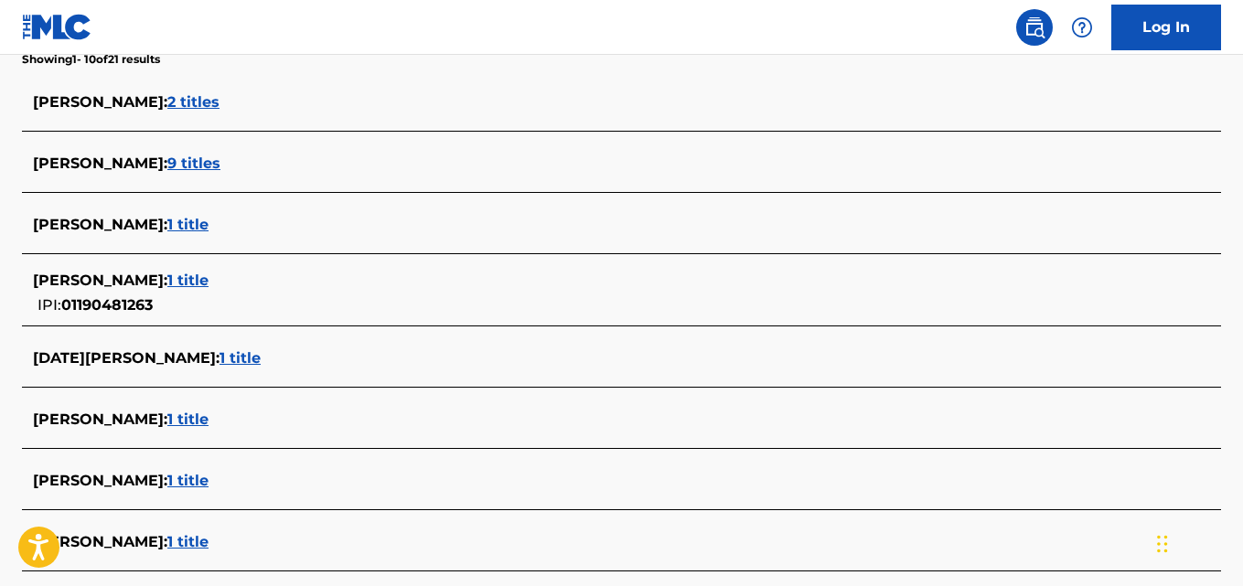
scroll to position [491, 0]
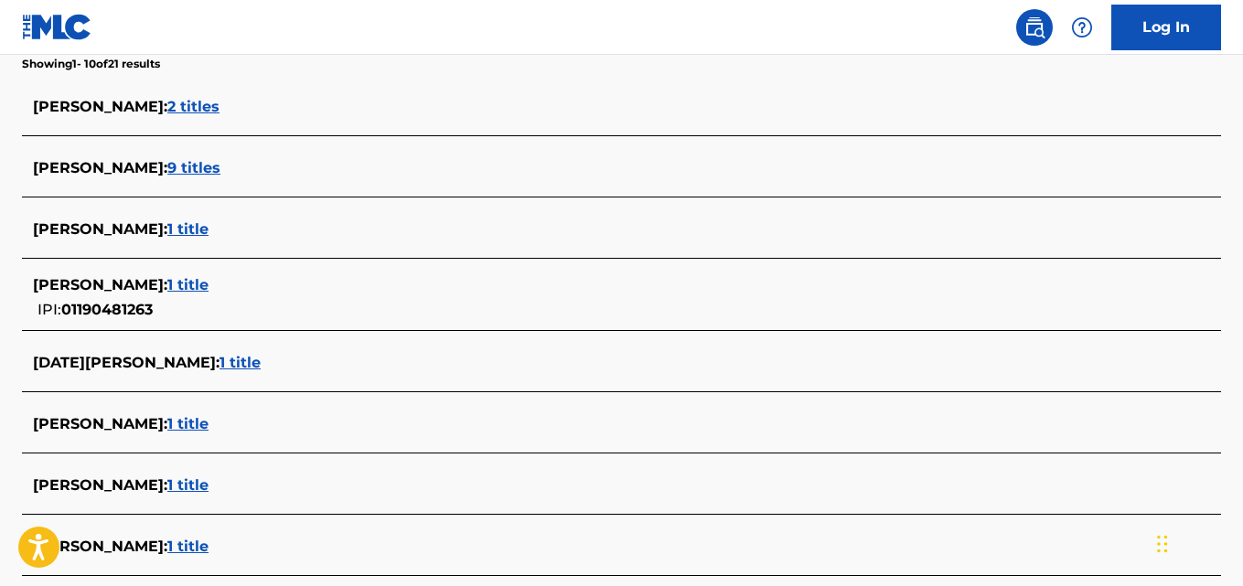
click at [194, 295] on div "RATUL VIJH : 1 title" at bounding box center [598, 285] width 1130 height 22
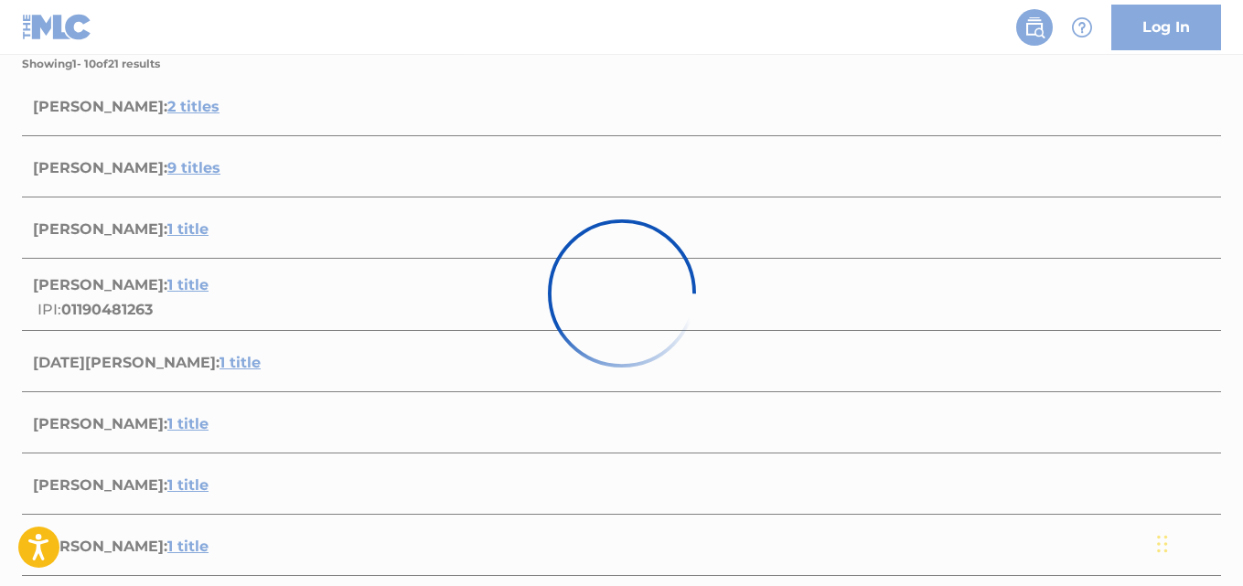
scroll to position [352, 0]
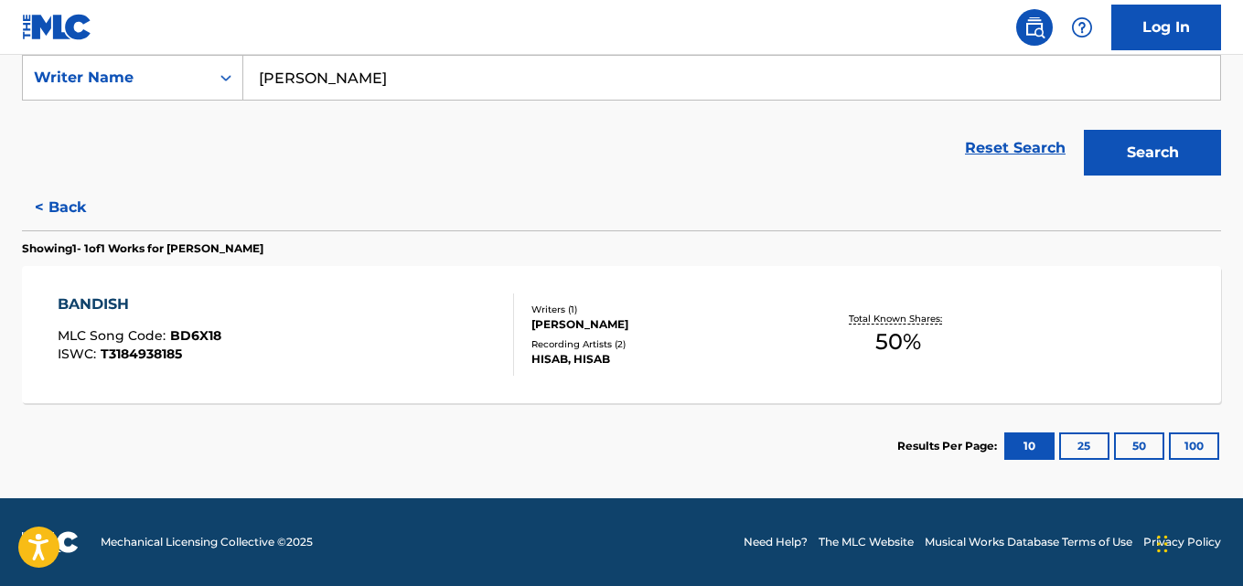
click at [621, 373] on div "BANDISH MLC Song Code : BD6X18 ISWC : T3184938185 Writers ( 1 ) RATUL VIJH Reco…" at bounding box center [621, 334] width 1199 height 137
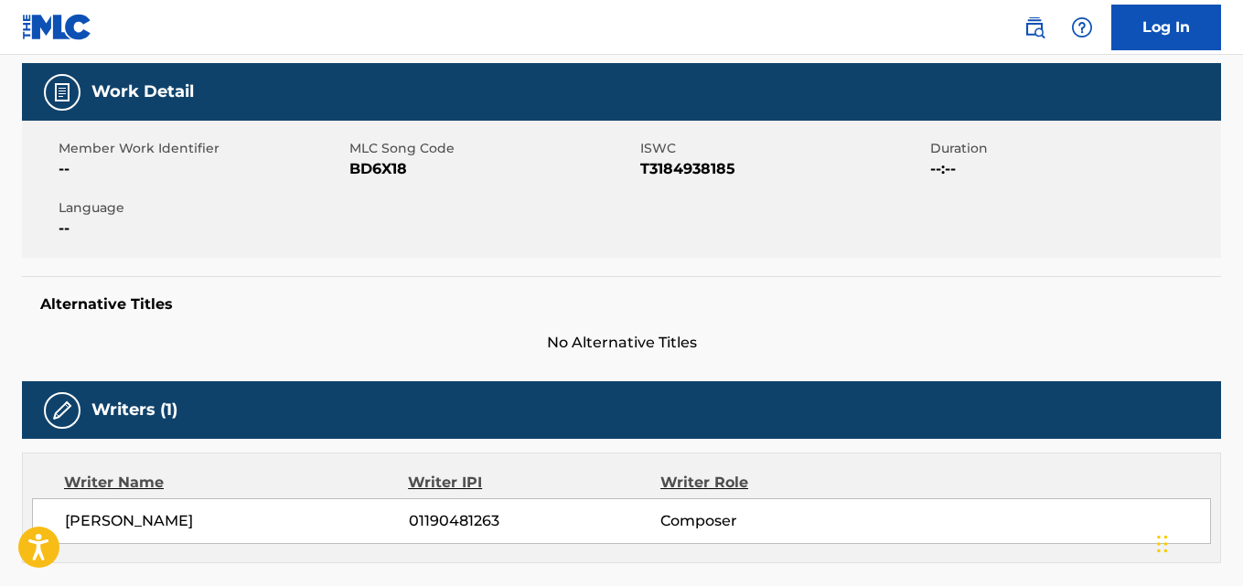
scroll to position [242, 0]
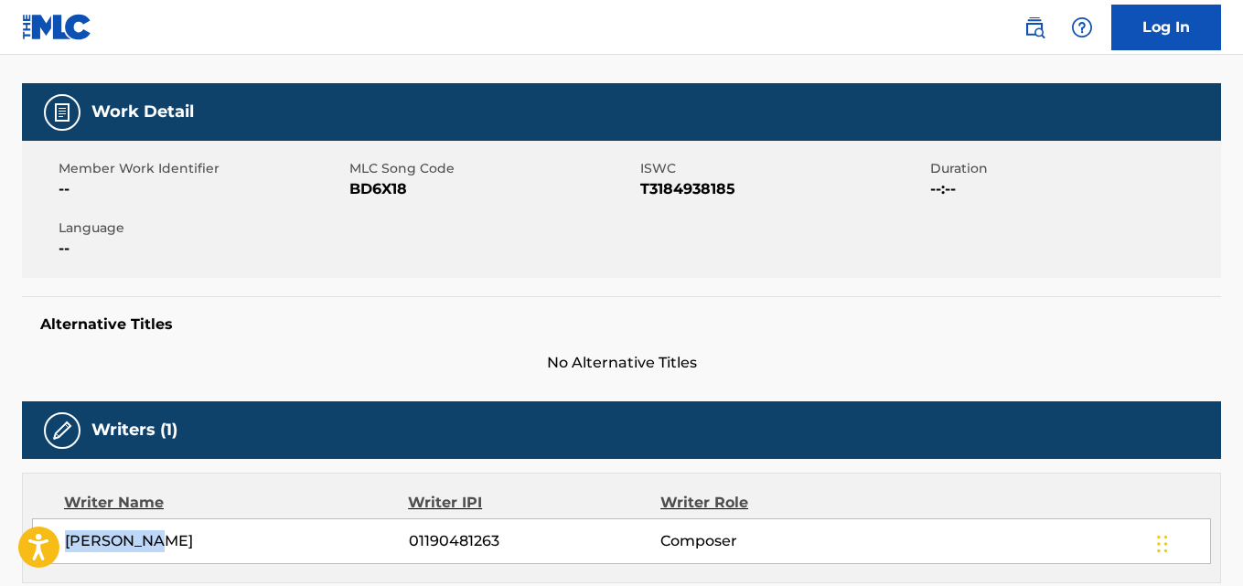
drag, startPoint x: 174, startPoint y: 543, endPoint x: 65, endPoint y: 546, distance: 108.9
click at [65, 546] on span "RATUL VIJH" at bounding box center [237, 542] width 344 height 22
copy span "RATUL VIJH"
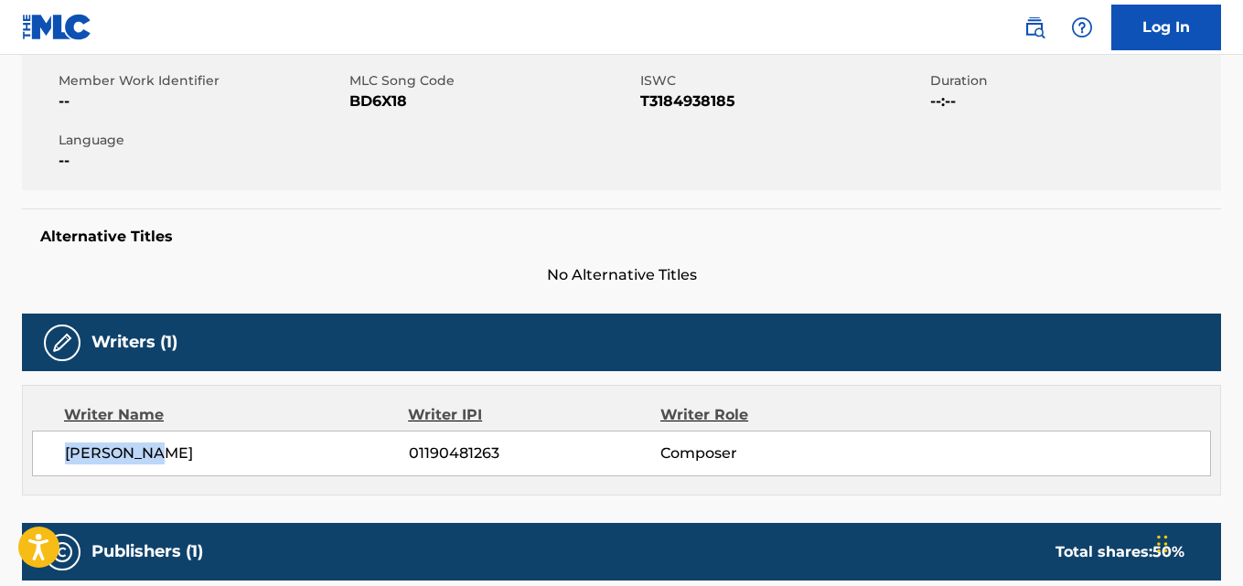
scroll to position [331, 0]
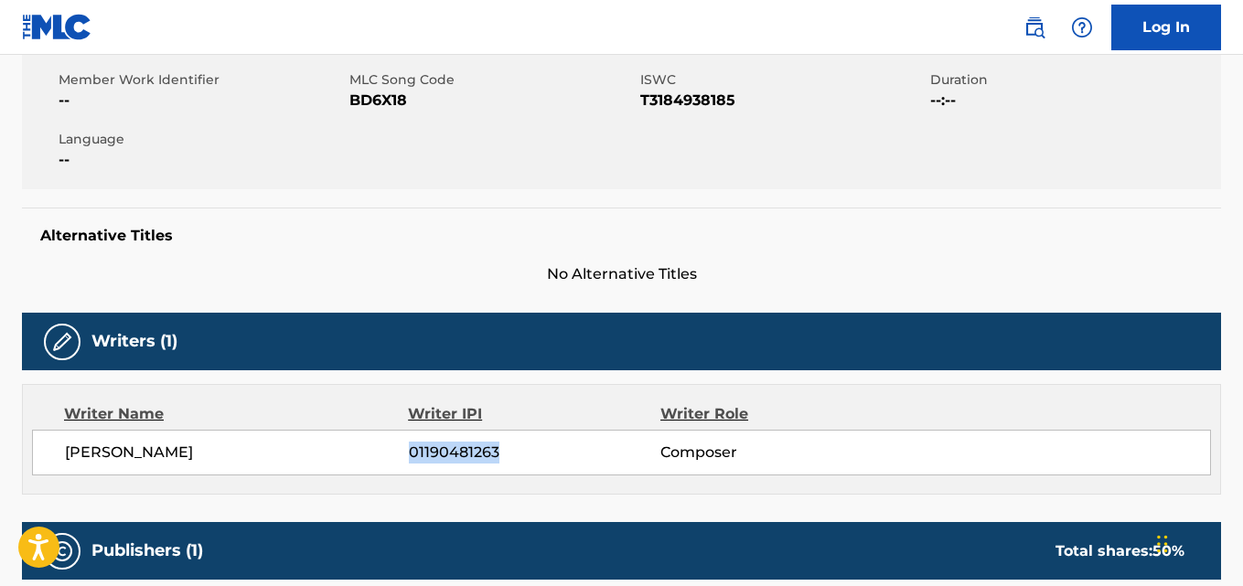
copy span "01190481263"
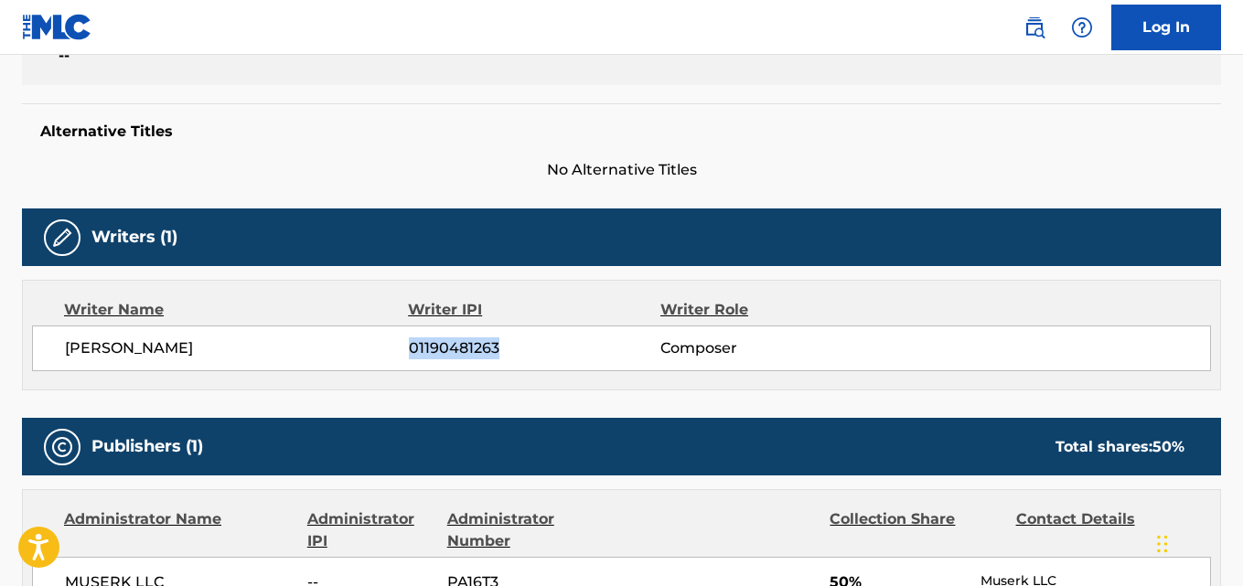
scroll to position [534, 0]
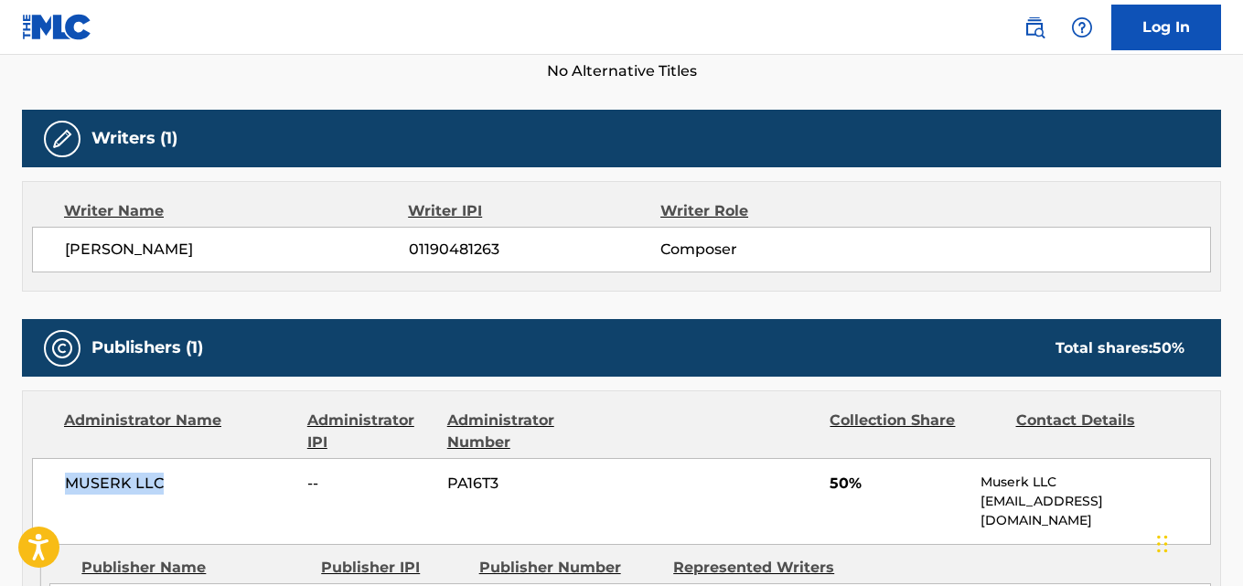
drag, startPoint x: 177, startPoint y: 482, endPoint x: 55, endPoint y: 487, distance: 121.8
click at [55, 487] on div "MUSERK LLC -- PA16T3 50% Muserk LLC info@muserk.com" at bounding box center [621, 501] width 1179 height 87
copy span "MUSERK LLC"
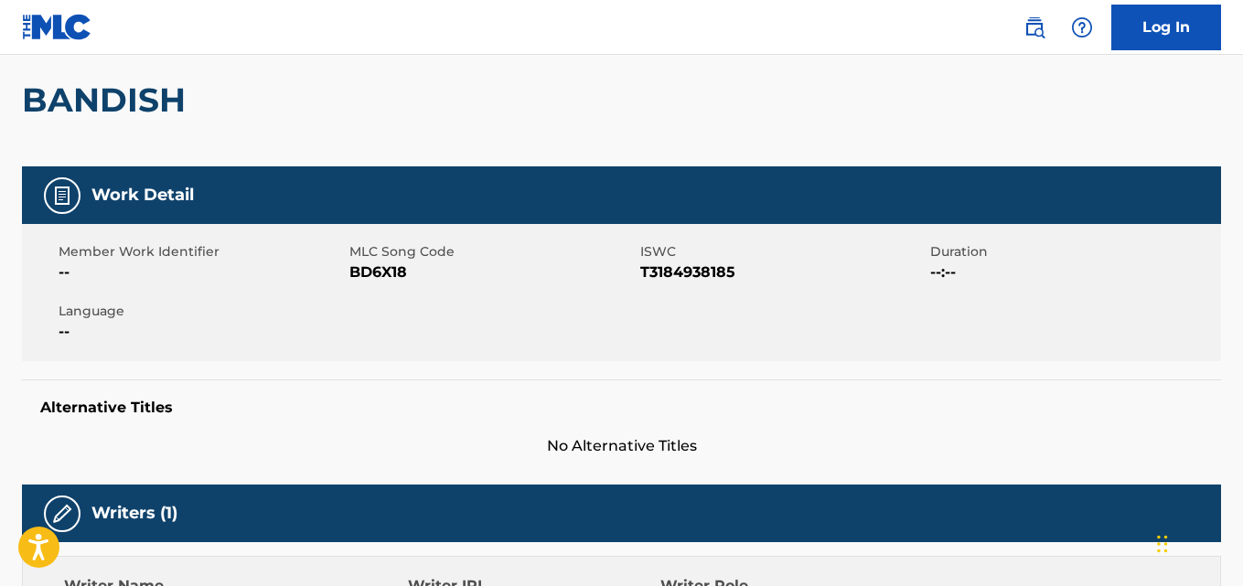
scroll to position [0, 0]
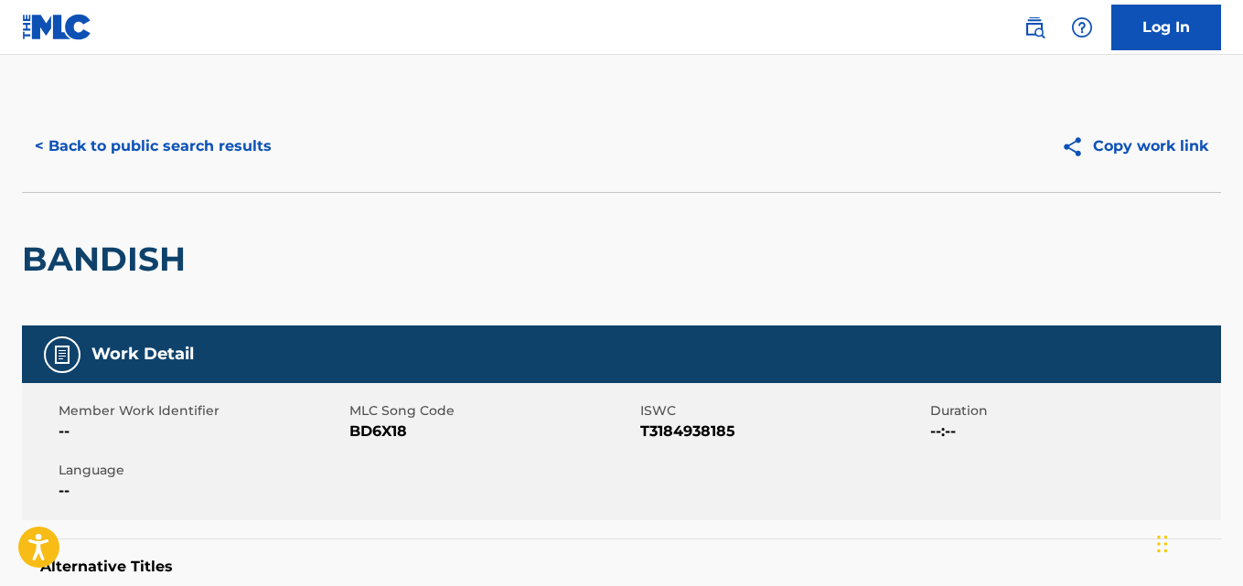
click at [243, 139] on button "< Back to public search results" at bounding box center [153, 147] width 263 height 46
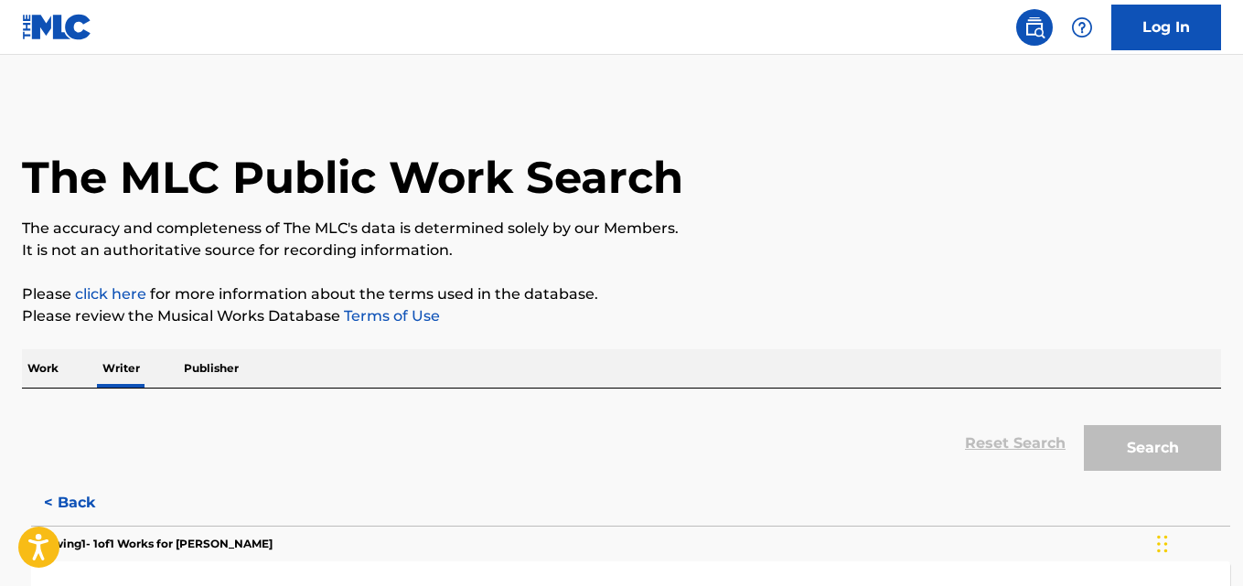
scroll to position [103, 0]
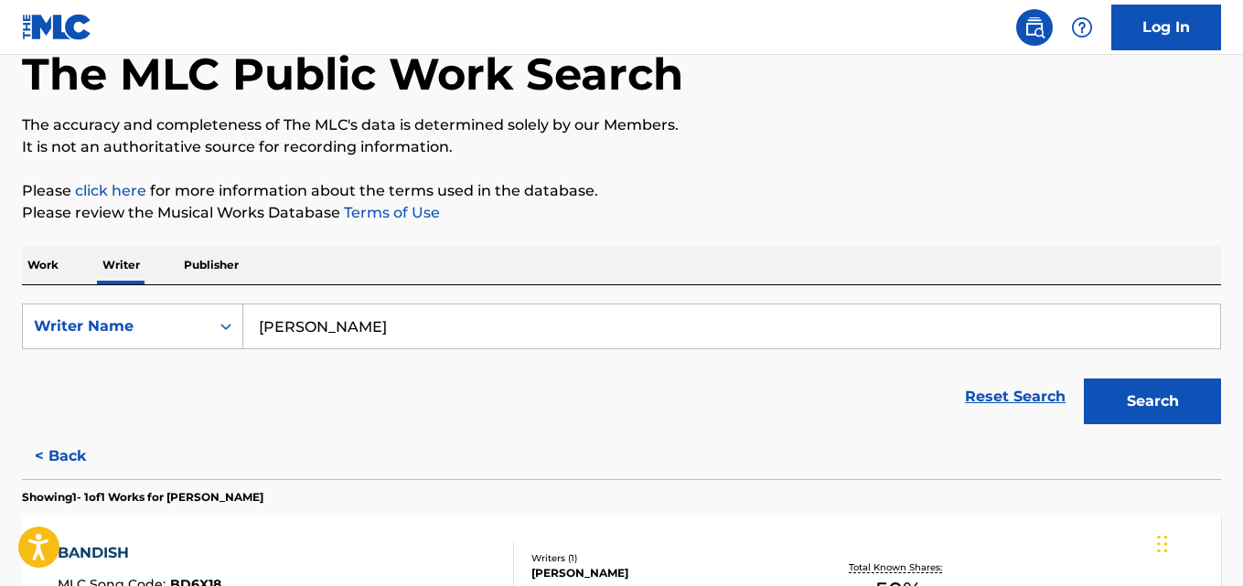
click at [443, 332] on input "Ratul Vijh" at bounding box center [731, 327] width 977 height 44
paste input "Kutlwano Lebeta"
type input "Kutlwano Lebeta"
click at [1106, 242] on div "The MLC Public Work Search The accuracy and completeness of The MLC's data is d…" at bounding box center [621, 367] width 1243 height 741
click at [1149, 419] on button "Search" at bounding box center [1152, 402] width 137 height 46
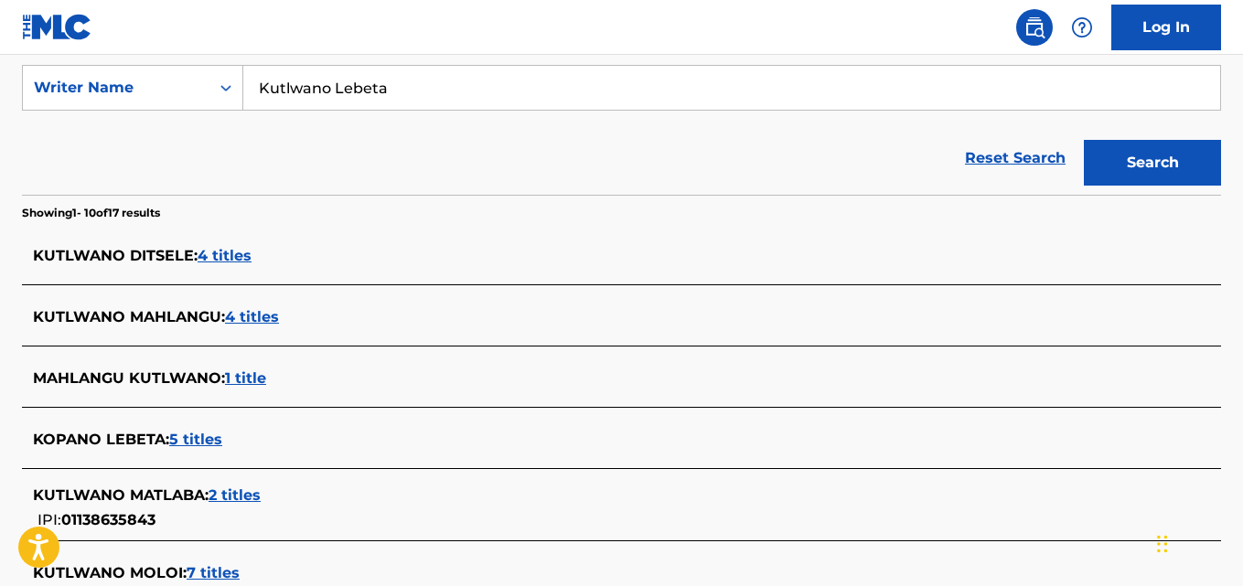
scroll to position [339, 0]
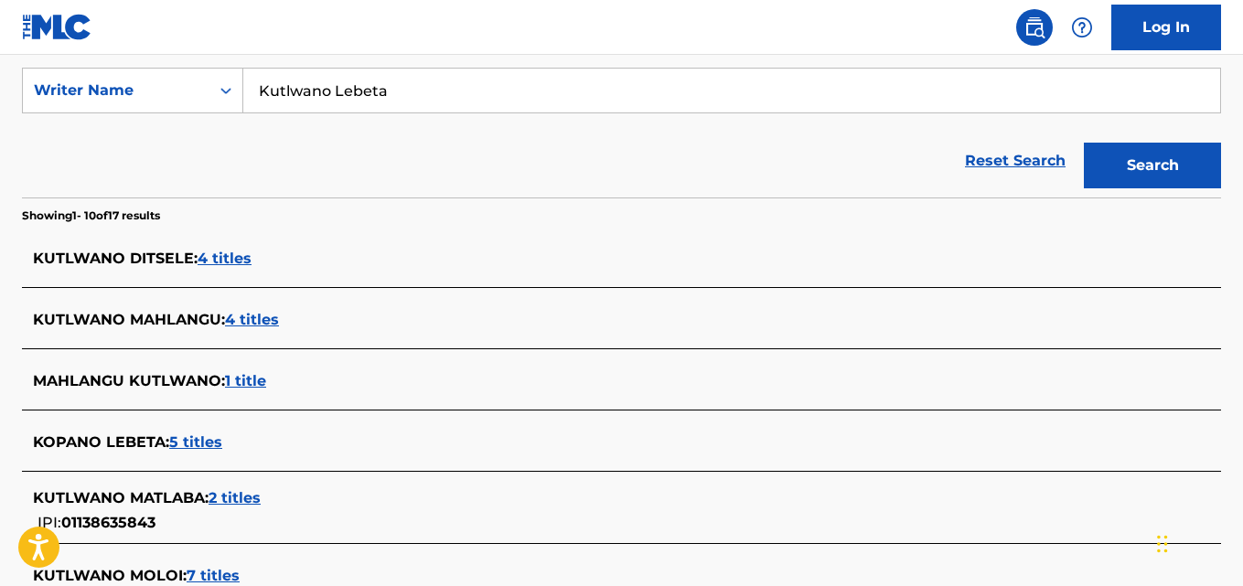
click at [443, 85] on input "Kutlwano Lebeta" at bounding box center [731, 91] width 977 height 44
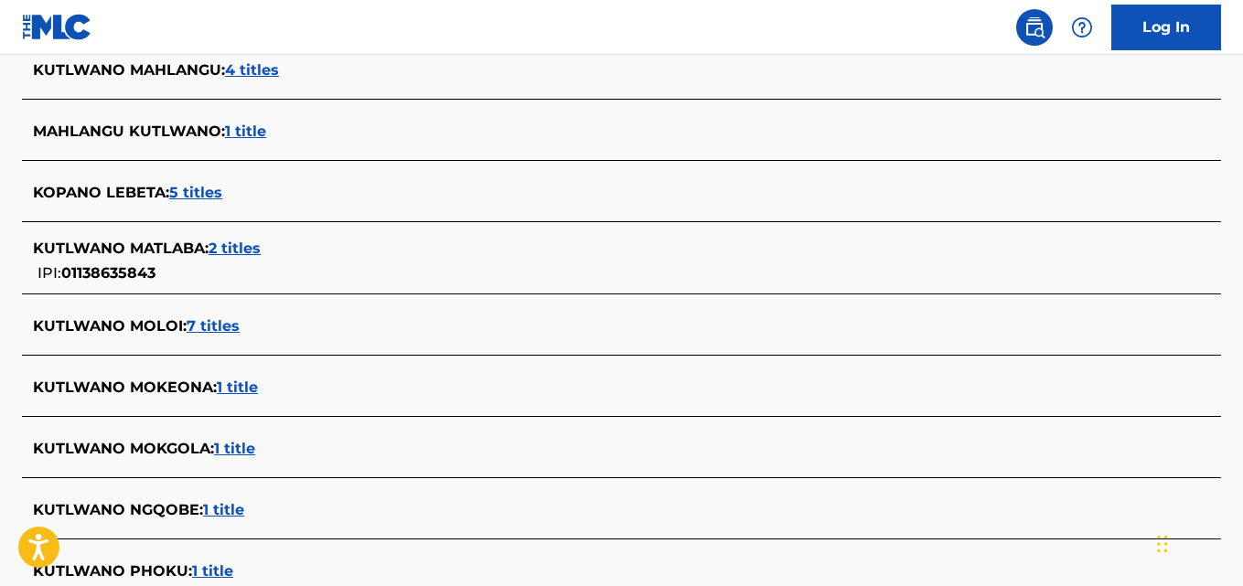
scroll to position [585, 0]
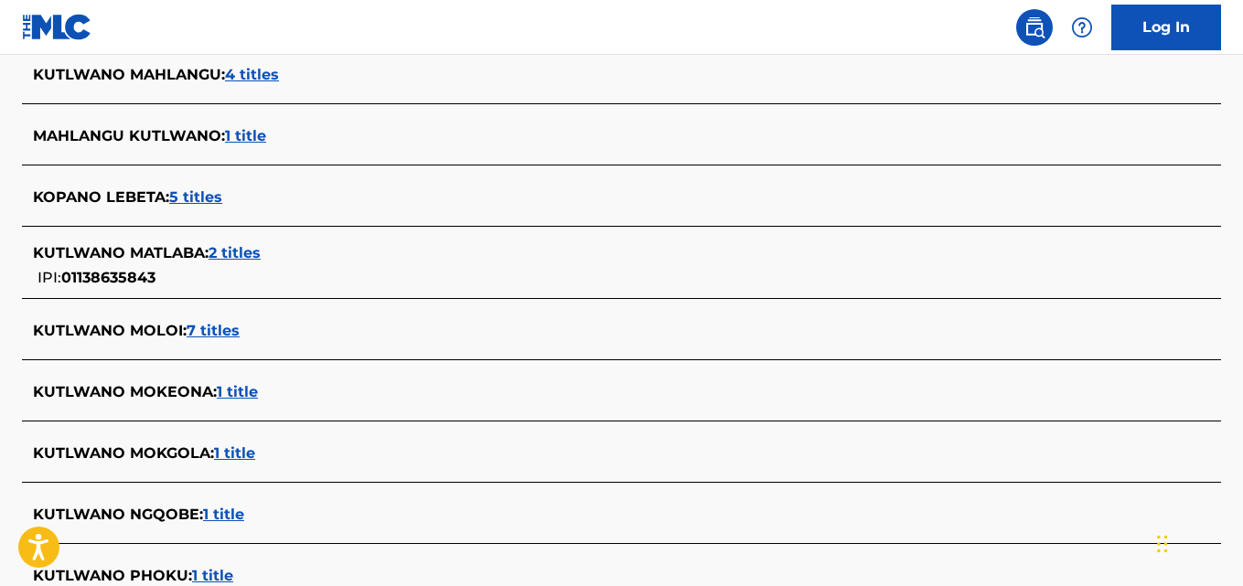
click at [263, 277] on div "KUTLWANO MATLABA : 2 titles IPI: 01138635843" at bounding box center [598, 265] width 1130 height 47
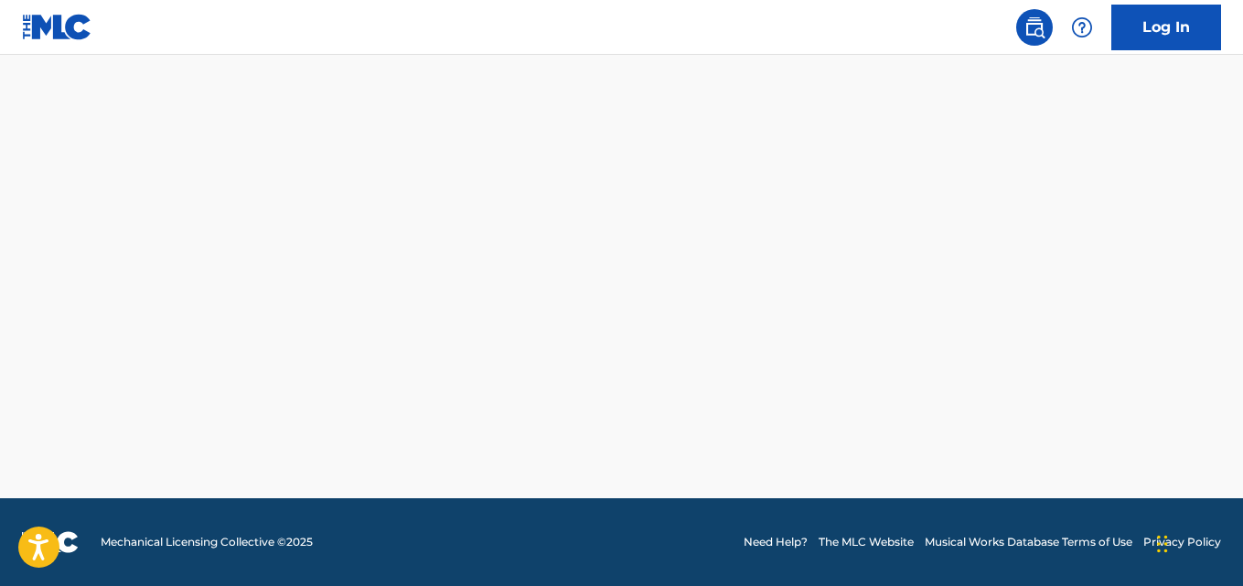
scroll to position [496, 0]
